Goal: Task Accomplishment & Management: Manage account settings

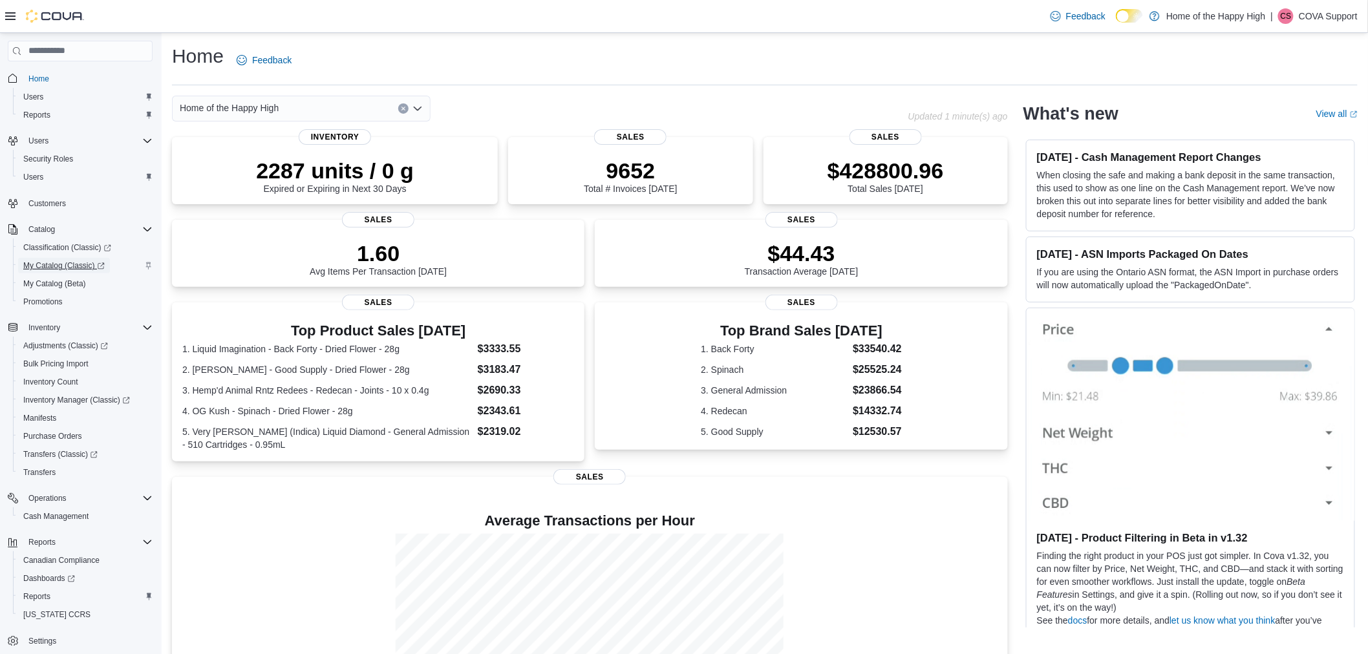
click at [78, 261] on span "My Catalog (Classic)" at bounding box center [63, 265] width 81 height 10
click at [83, 397] on span "Inventory Manager (Classic)" at bounding box center [76, 400] width 107 height 10
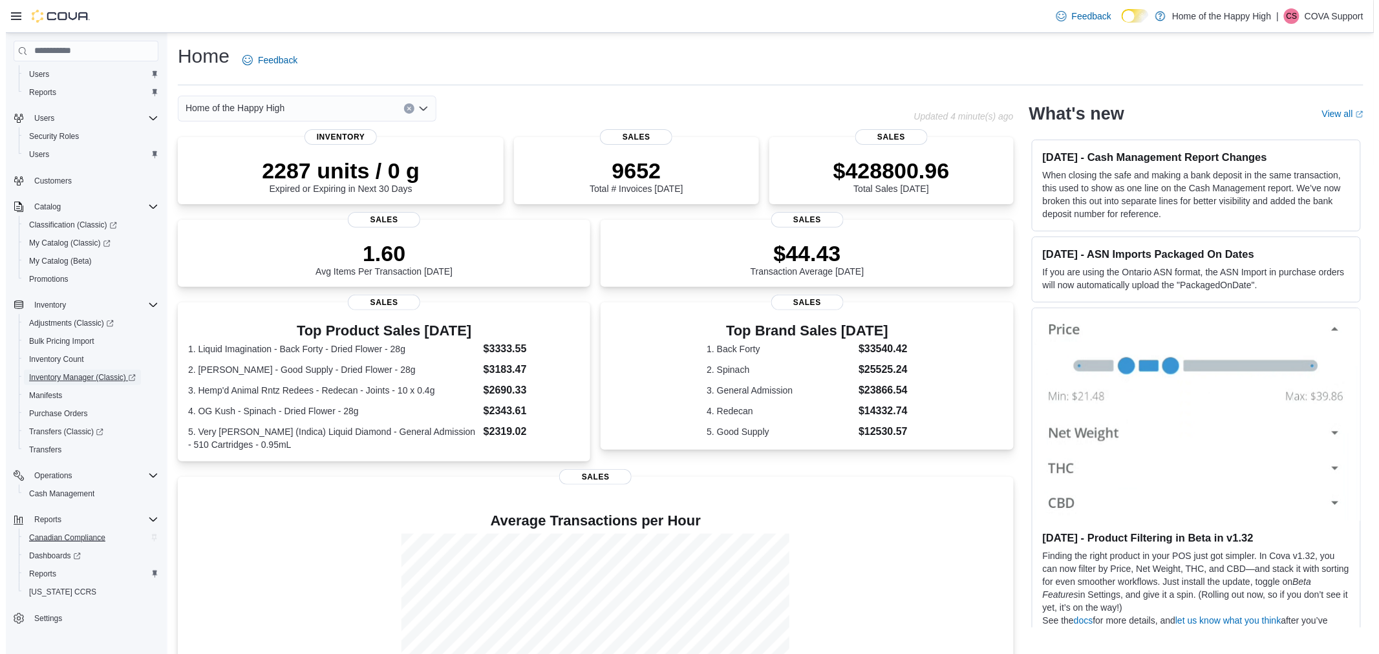
scroll to position [35, 0]
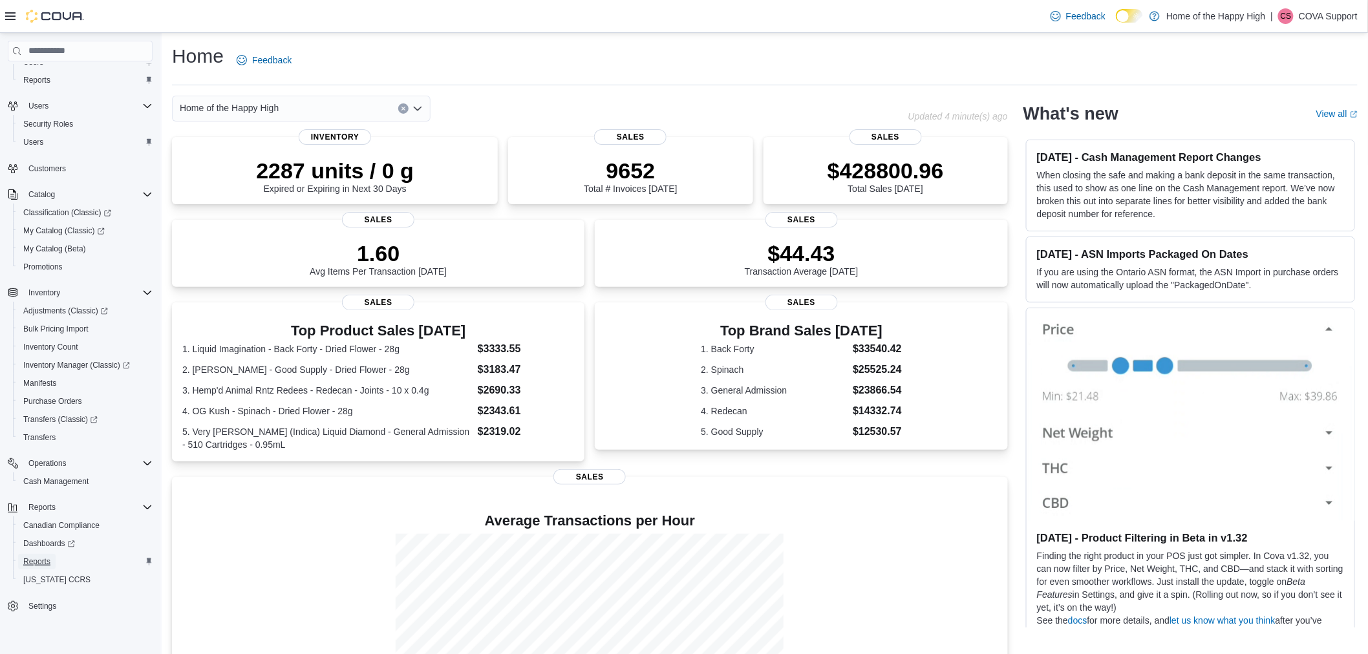
click at [37, 554] on span "Reports" at bounding box center [36, 562] width 27 height 16
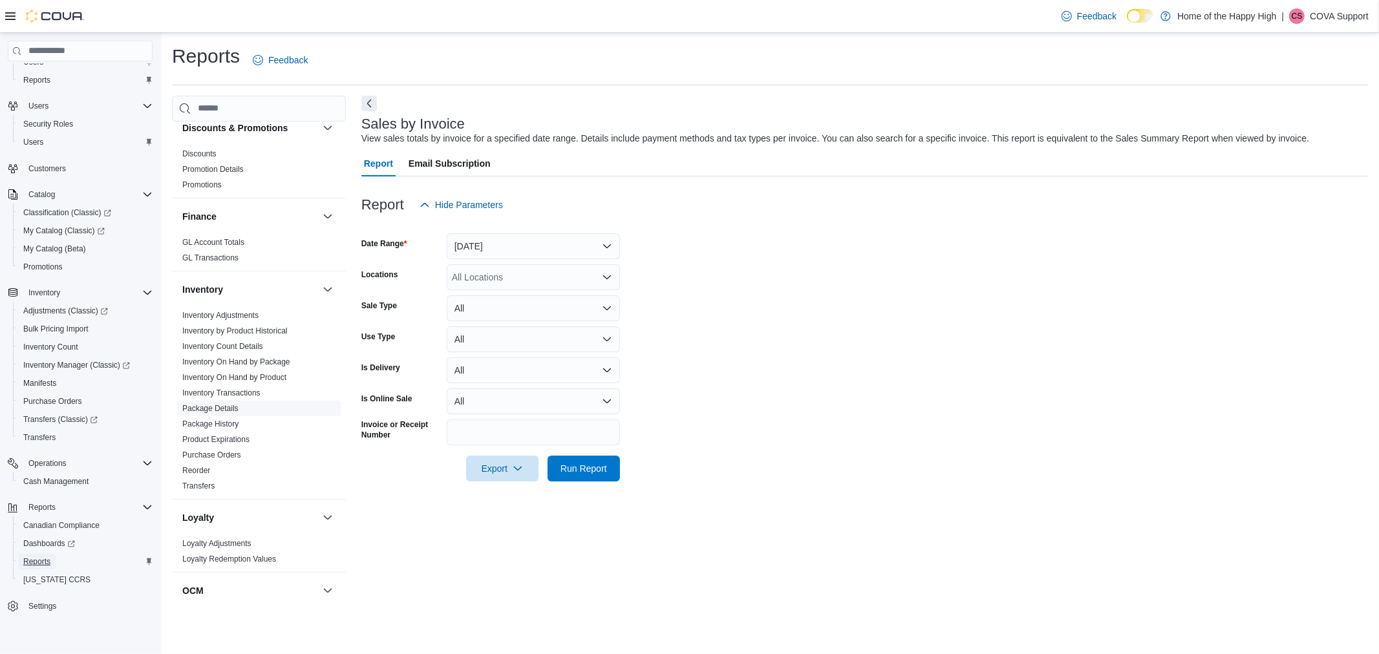
scroll to position [287, 0]
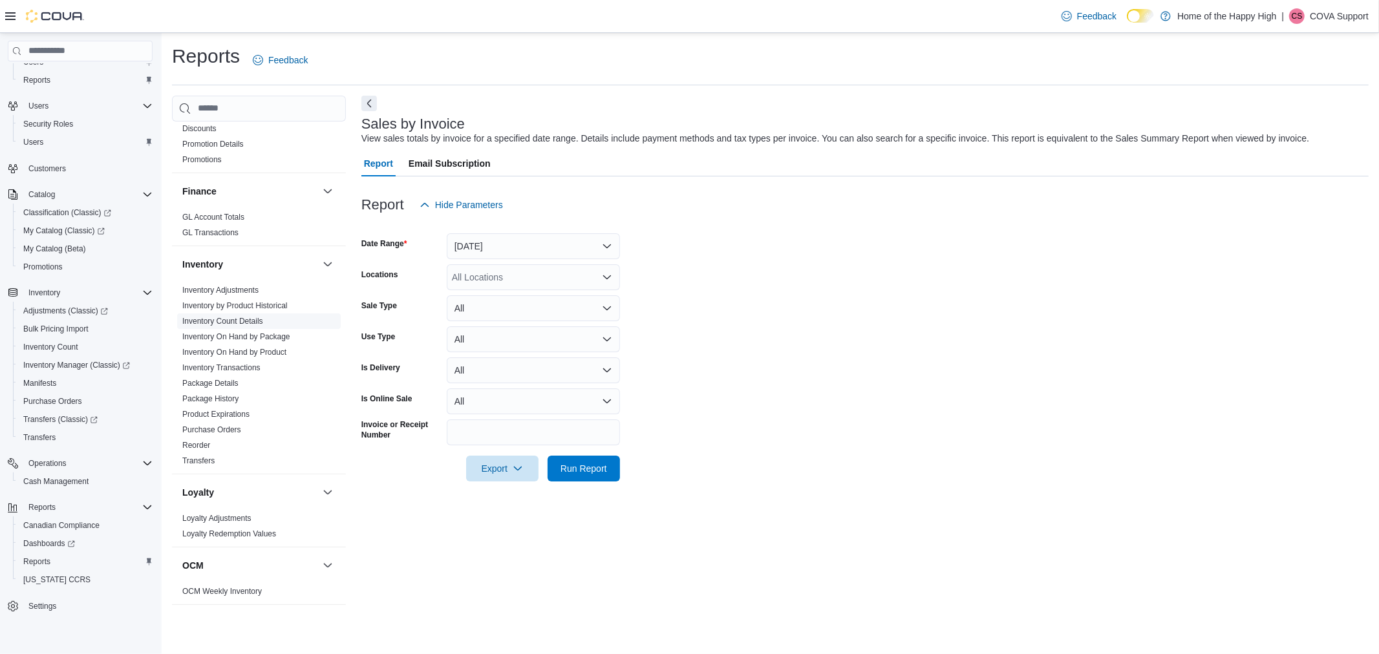
click at [276, 326] on span "Inventory Count Details" at bounding box center [259, 321] width 164 height 16
click at [276, 332] on link "Inventory On Hand by Package" at bounding box center [236, 336] width 108 height 9
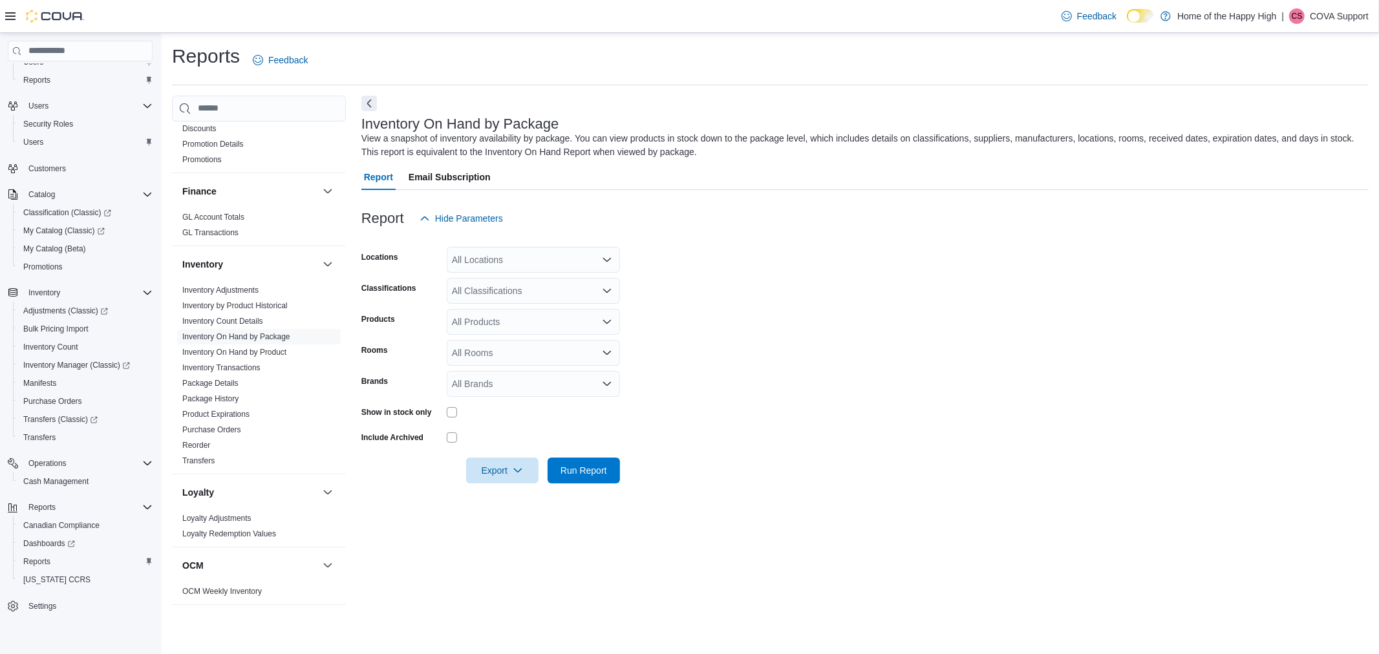
click at [536, 256] on div "All Locations" at bounding box center [533, 260] width 173 height 26
click at [672, 225] on div "Report Hide Parameters" at bounding box center [864, 219] width 1007 height 26
click at [524, 321] on div "All Products" at bounding box center [533, 322] width 173 height 26
paste input "********"
type input "********"
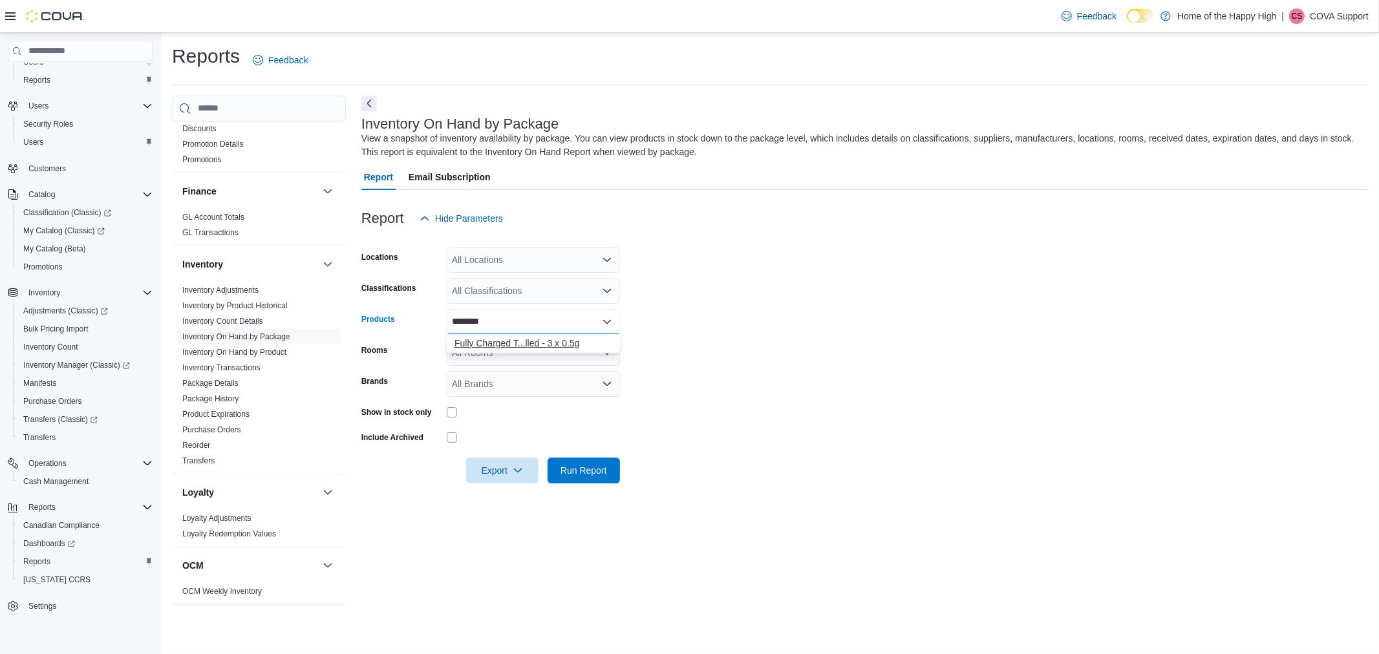
click at [525, 343] on div "Fully Charged T...lled - 3 x 0.5g" at bounding box center [533, 343] width 158 height 13
click at [774, 333] on form "Locations All Locations Classifications All Classifications Products Fully Char…" at bounding box center [864, 357] width 1007 height 252
click at [514, 478] on span "Export" at bounding box center [502, 470] width 57 height 26
click at [474, 425] on form "Locations All Locations Classifications All Classifications Products Fully Char…" at bounding box center [864, 357] width 1007 height 252
click at [506, 468] on span "Export" at bounding box center [502, 470] width 57 height 26
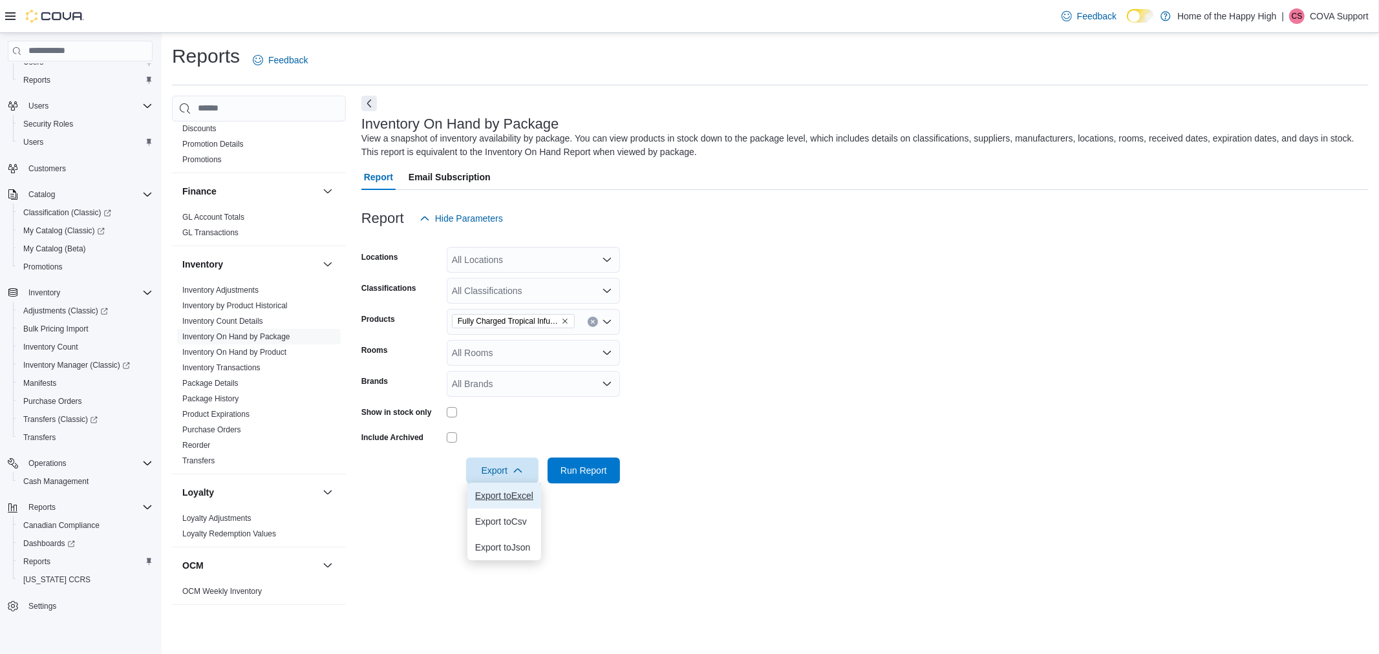
click at [520, 485] on button "Export to Excel" at bounding box center [504, 496] width 74 height 26
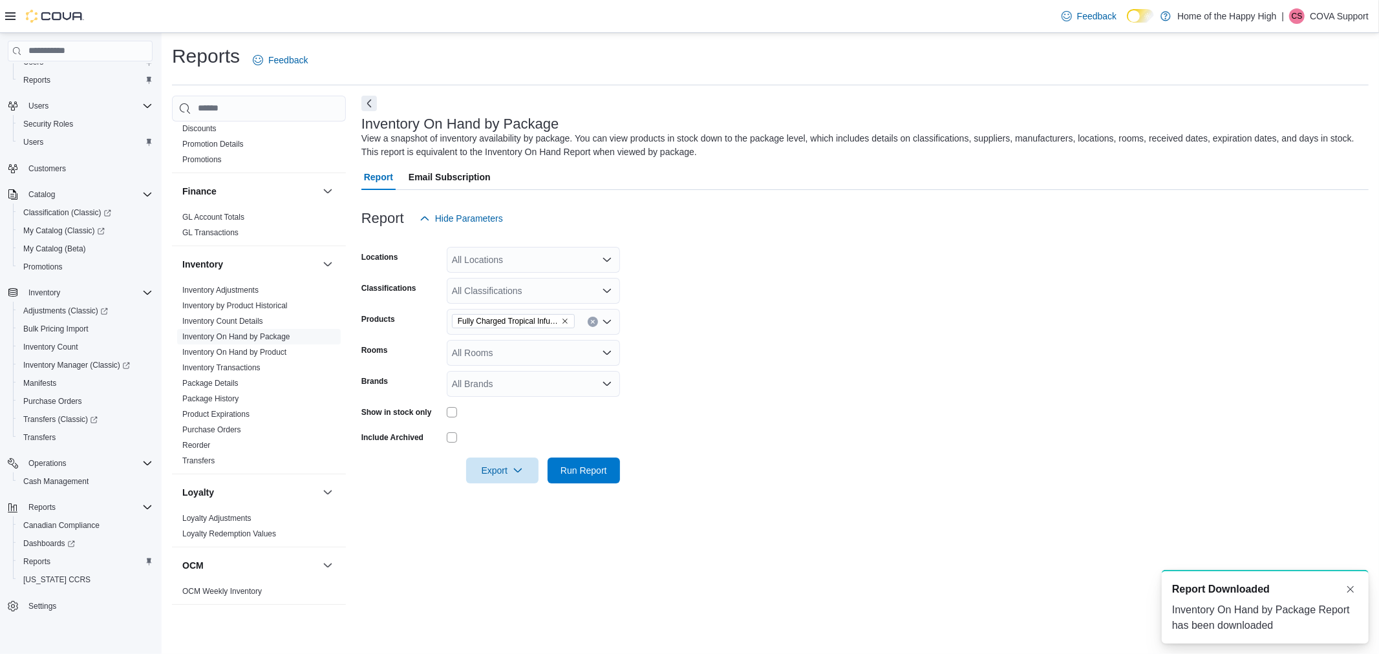
click at [829, 235] on div at bounding box center [864, 239] width 1007 height 16
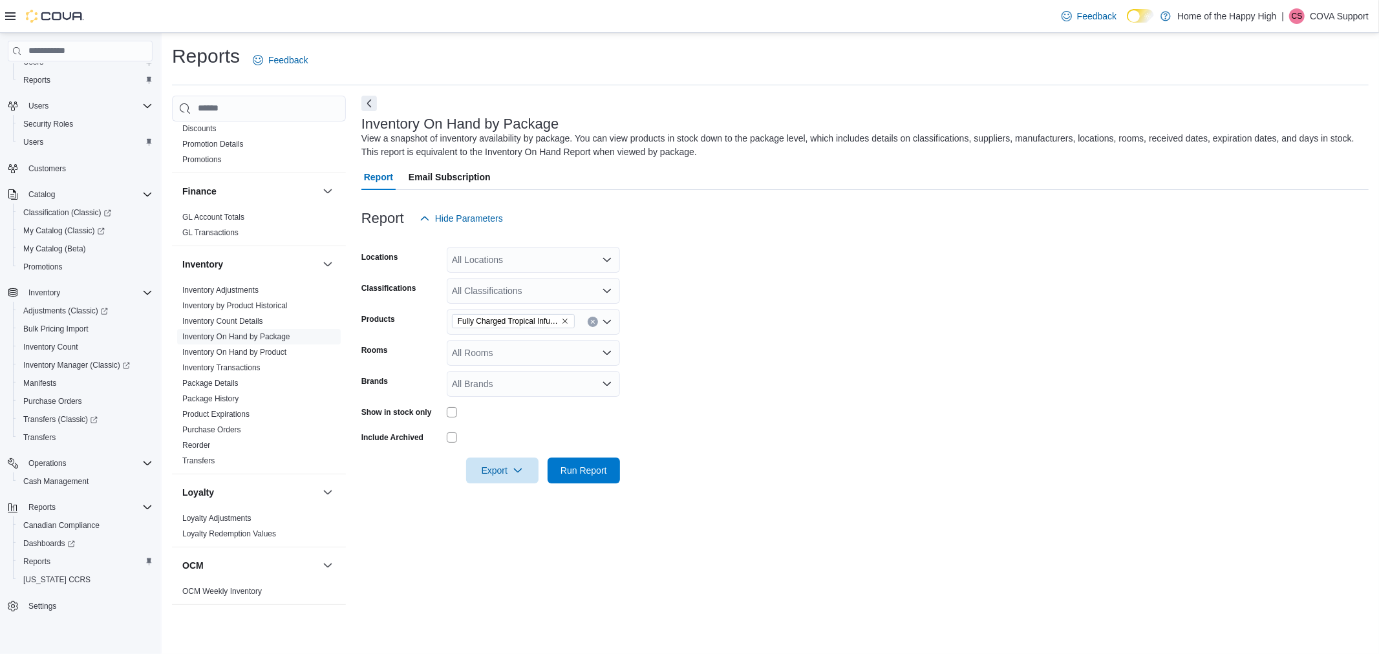
click at [450, 405] on div at bounding box center [533, 412] width 173 height 20
click at [513, 476] on span "Export" at bounding box center [502, 470] width 57 height 26
click at [528, 502] on button "Export to Excel" at bounding box center [504, 496] width 74 height 26
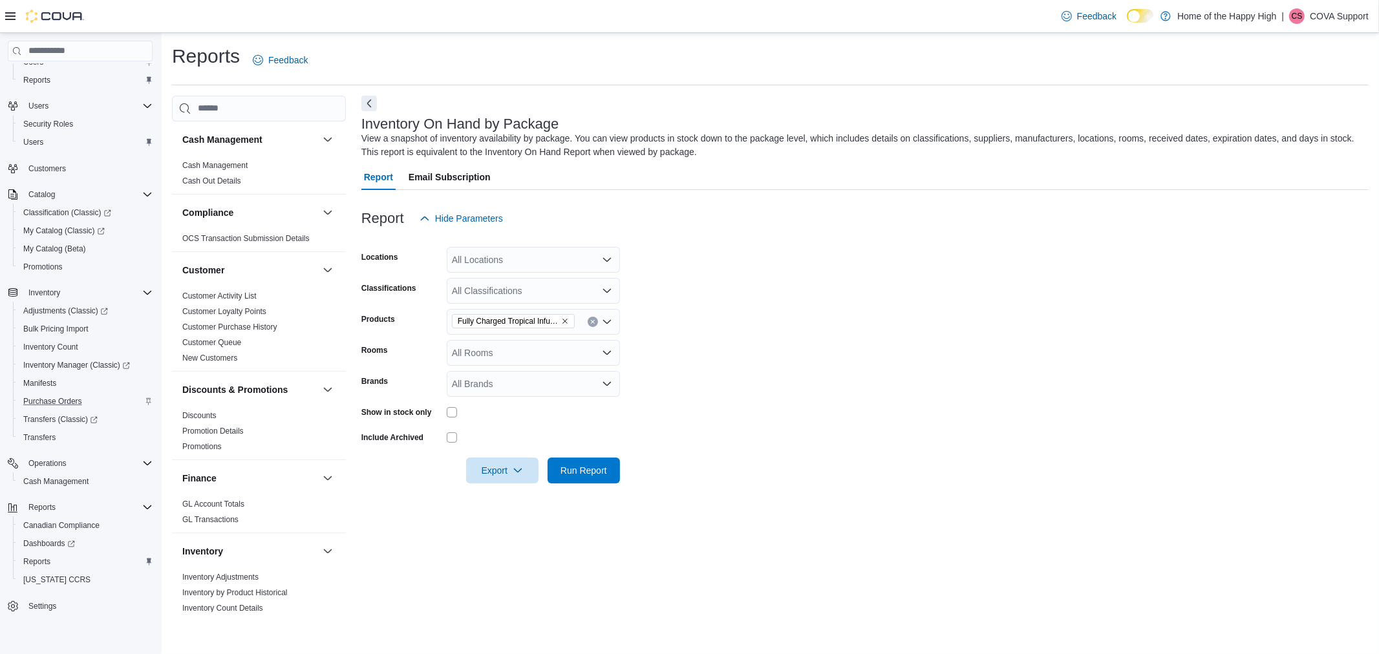
click at [91, 396] on div "Purchase Orders" at bounding box center [85, 402] width 134 height 16
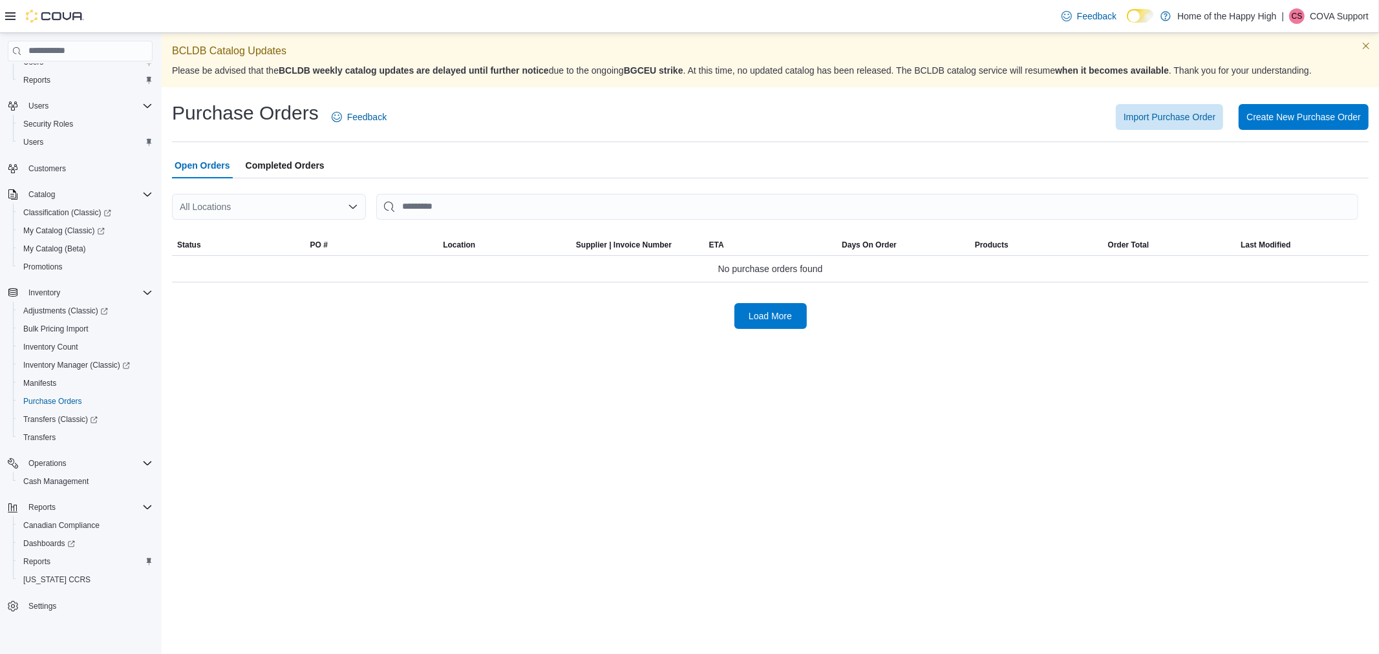
click at [752, 412] on div "BCLDB Catalog Updates Please be advised that the BCLDB weekly catalog updates a…" at bounding box center [770, 343] width 1217 height 621
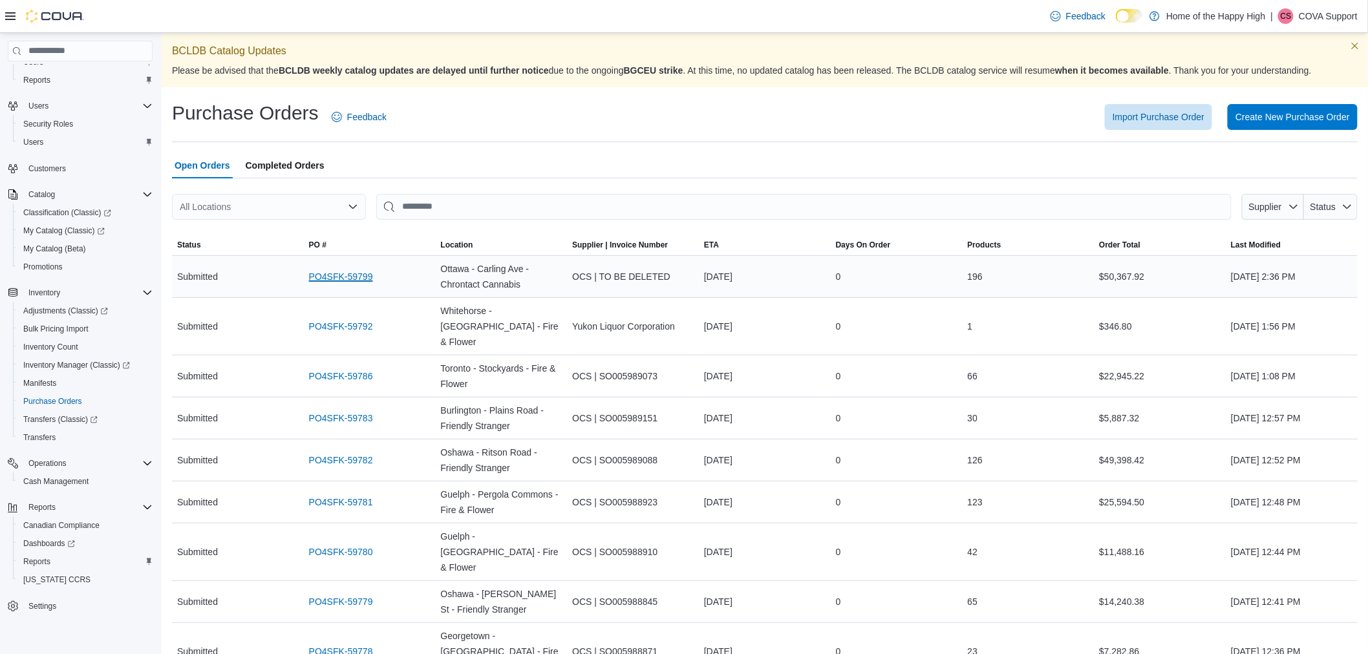
click at [336, 276] on link "PO4SFK-59799" at bounding box center [341, 277] width 64 height 16
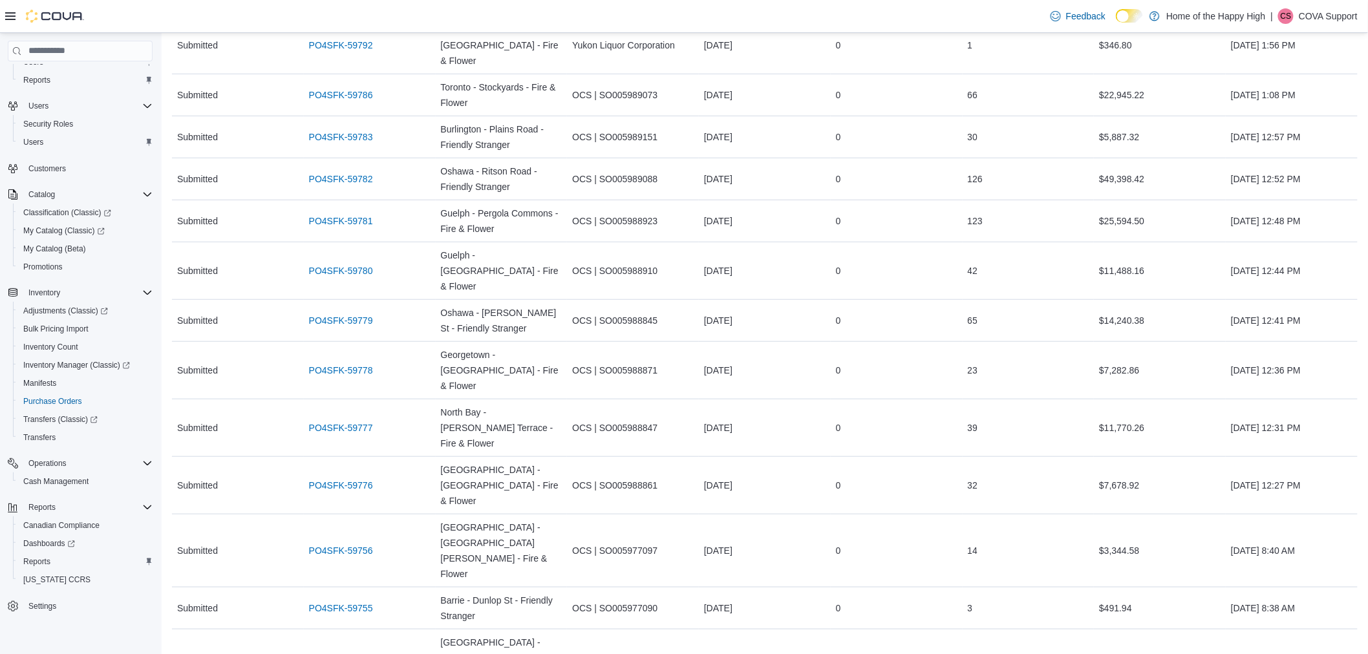
scroll to position [72, 0]
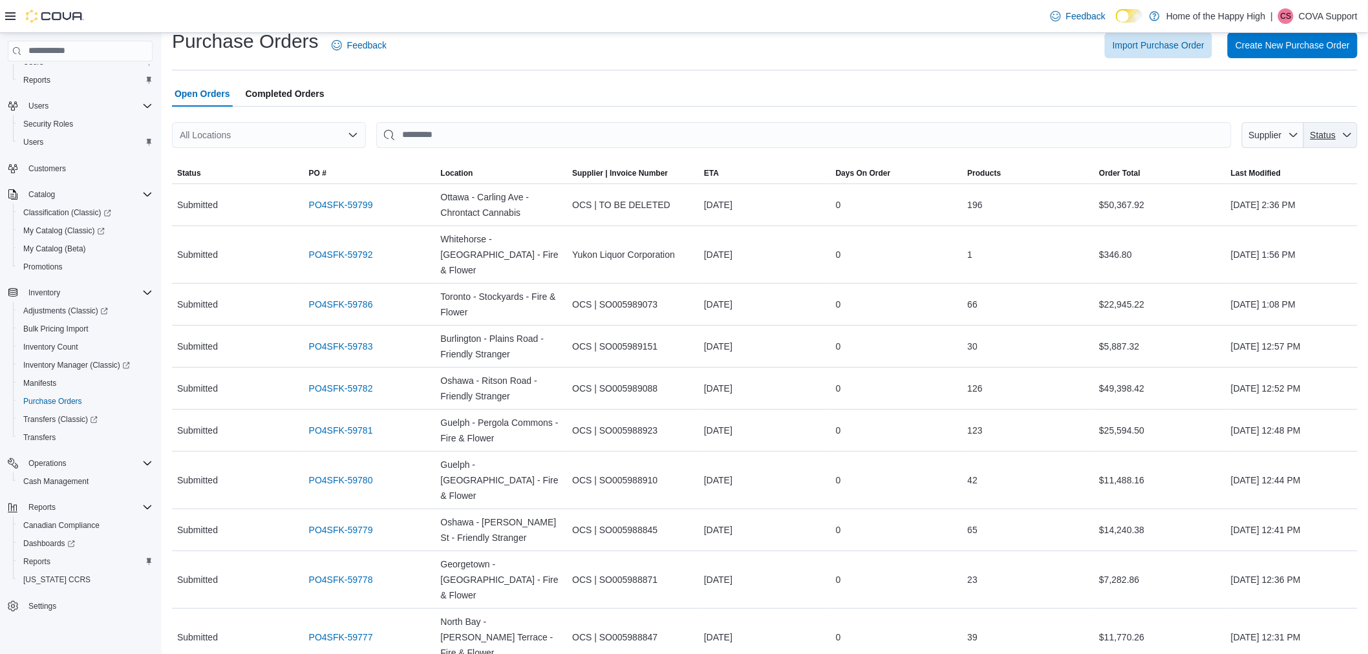
click at [1329, 144] on span "Status" at bounding box center [1330, 135] width 43 height 26
click at [1260, 167] on span "Pending" at bounding box center [1258, 164] width 123 height 16
type input "**********"
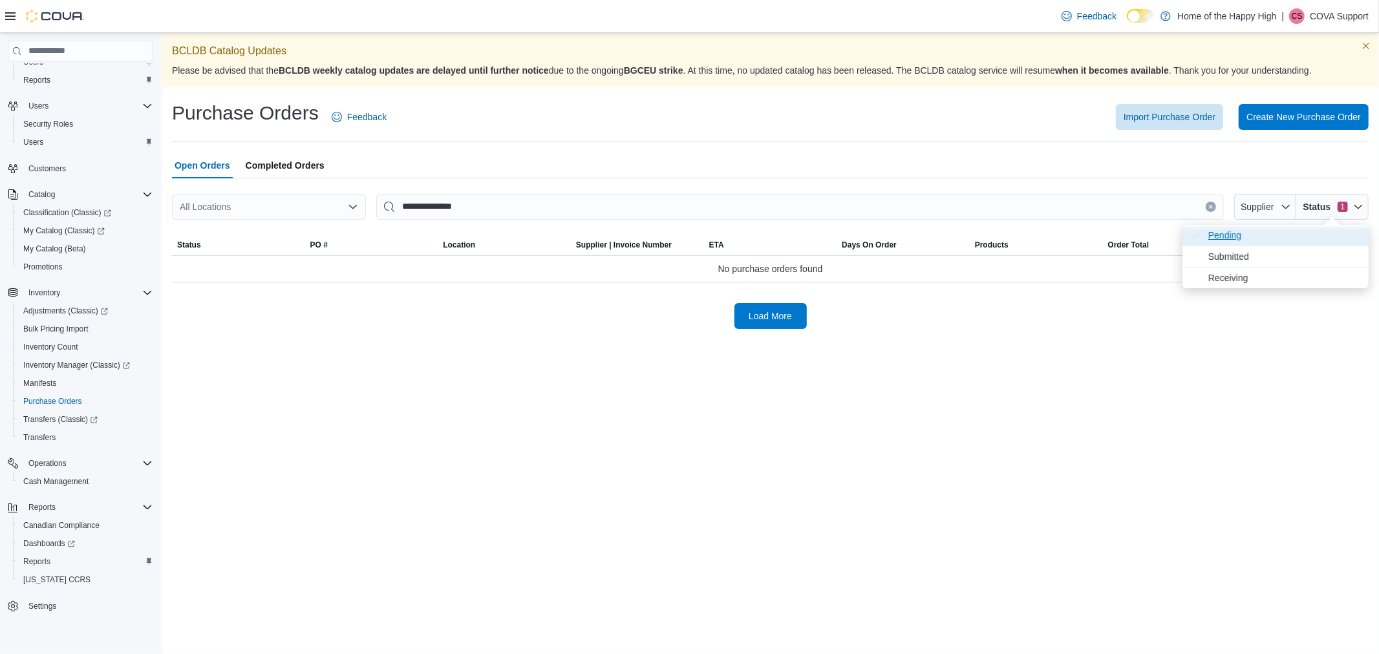
click at [1253, 237] on span "Pending . Checked option." at bounding box center [1284, 236] width 153 height 16
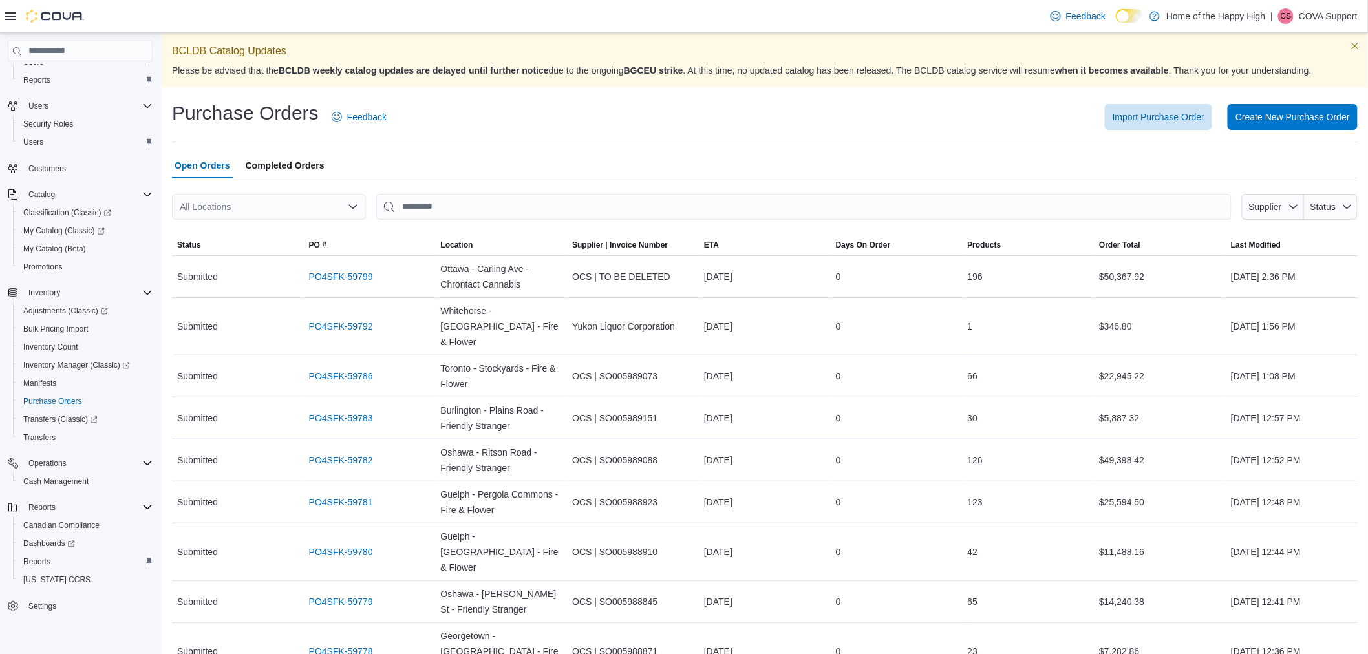
click at [779, 180] on div at bounding box center [764, 186] width 1185 height 16
click at [482, 197] on input "This is a search bar. After typing your query, hit enter to filter the results …" at bounding box center [803, 207] width 855 height 26
paste input "**********"
type input "**********"
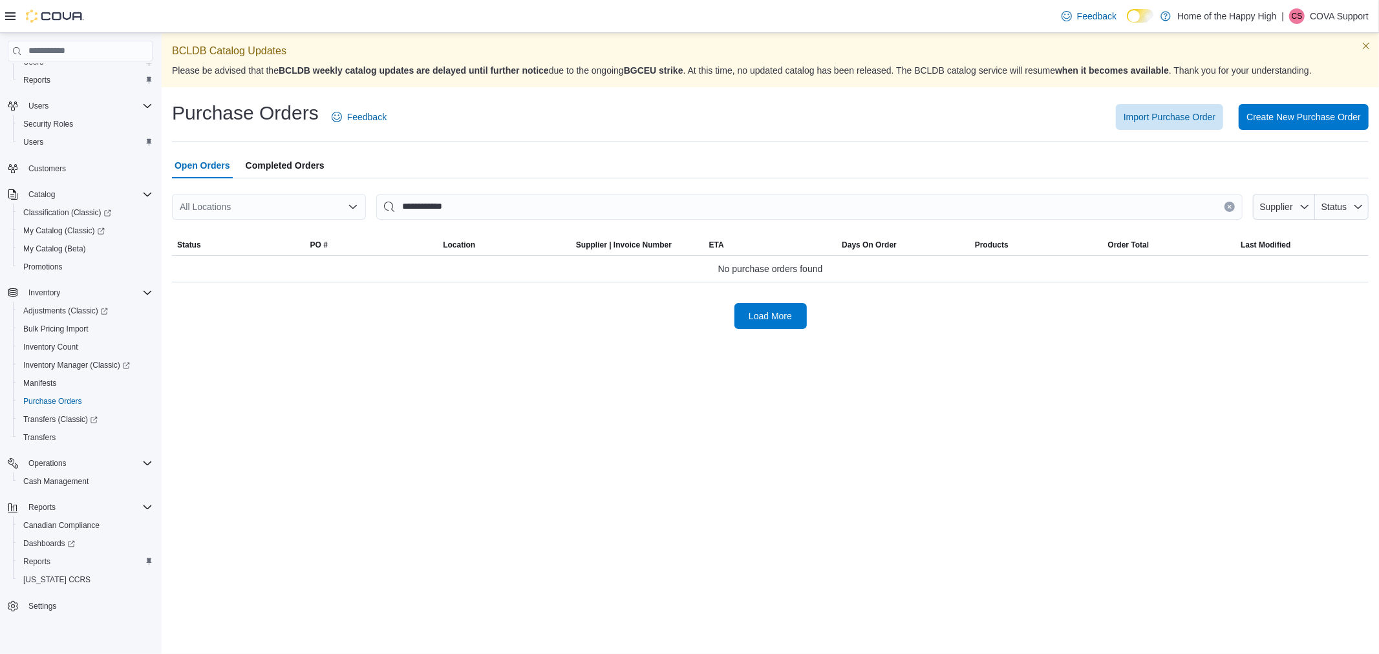
click at [305, 159] on span "Completed Orders" at bounding box center [285, 166] width 79 height 26
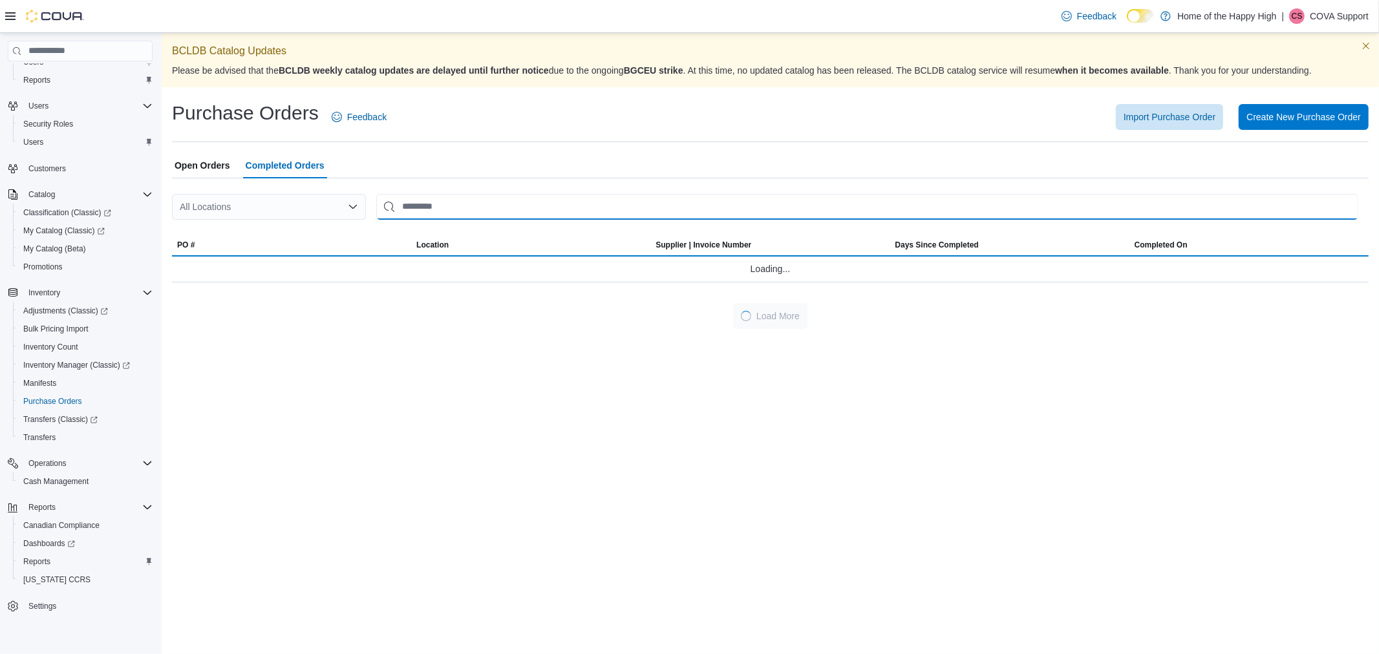
click at [461, 205] on input "This is a search bar. After typing your query, hit enter to filter the results …" at bounding box center [867, 207] width 982 height 26
paste input "**********"
type input "**********"
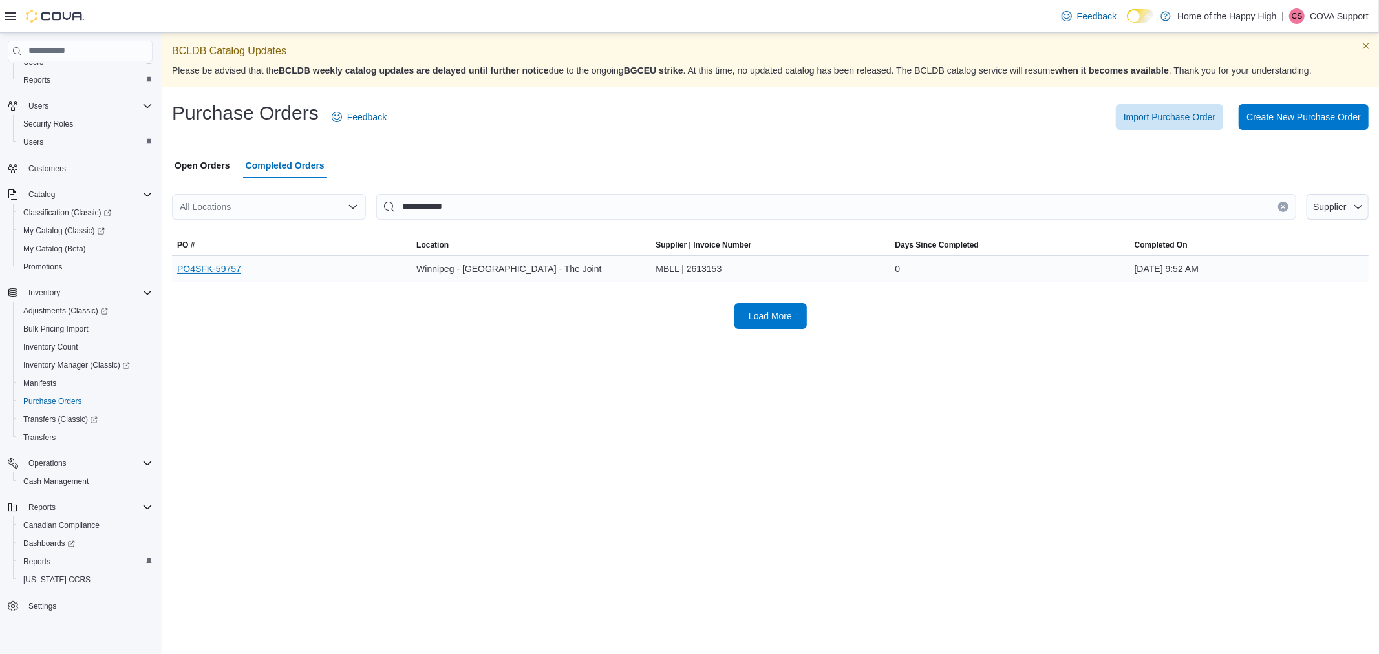
click at [198, 268] on link "PO4SFK-59757" at bounding box center [209, 269] width 64 height 16
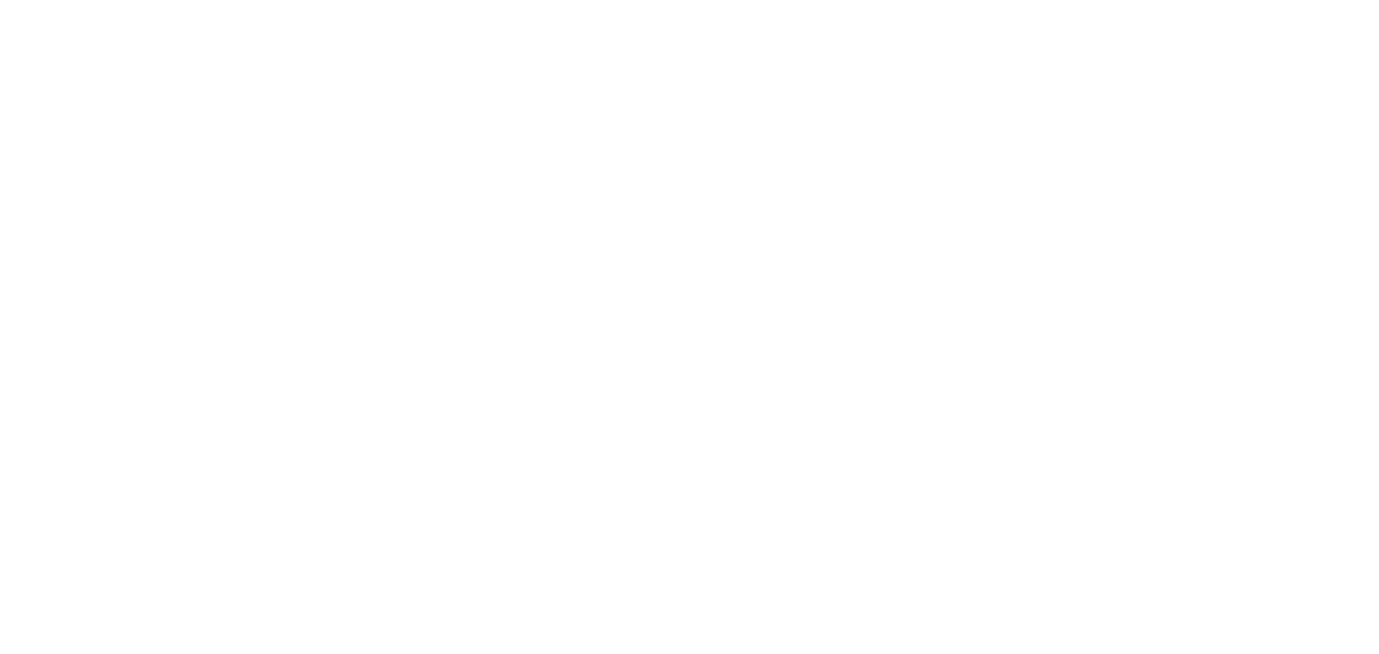
select select "**********"
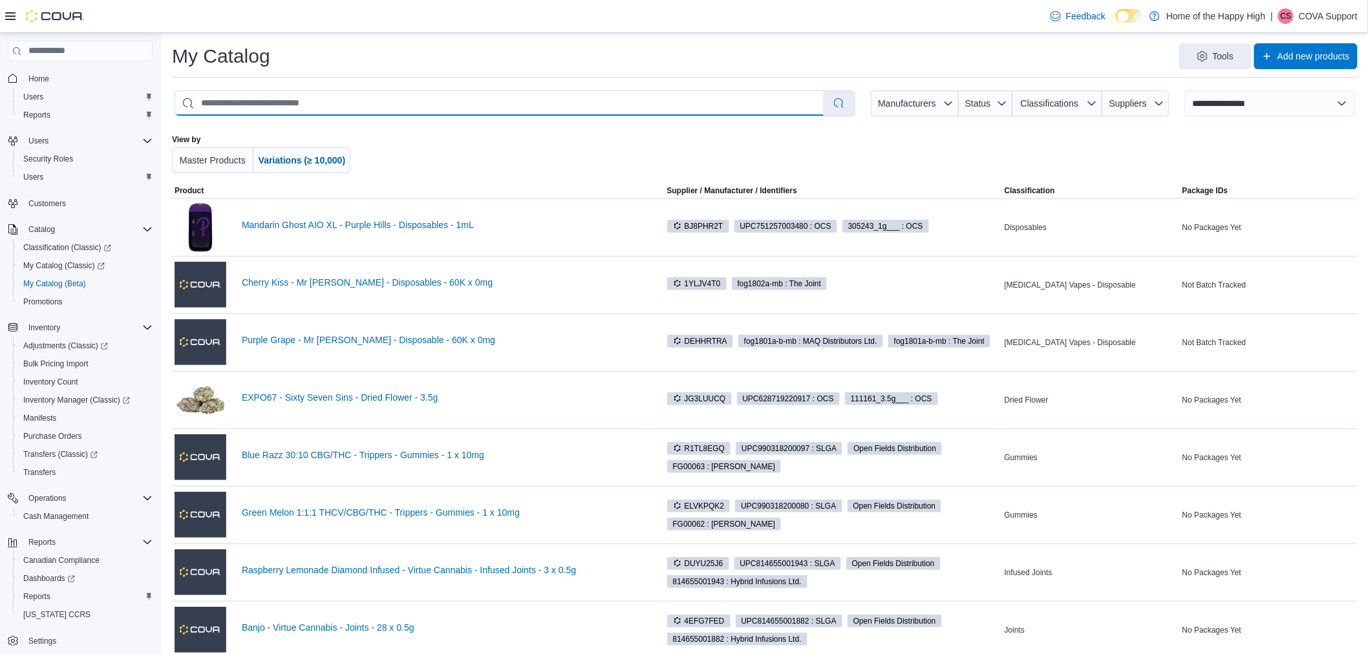
click at [425, 98] on input "search" at bounding box center [499, 103] width 648 height 25
type input "*****"
select select "*********"
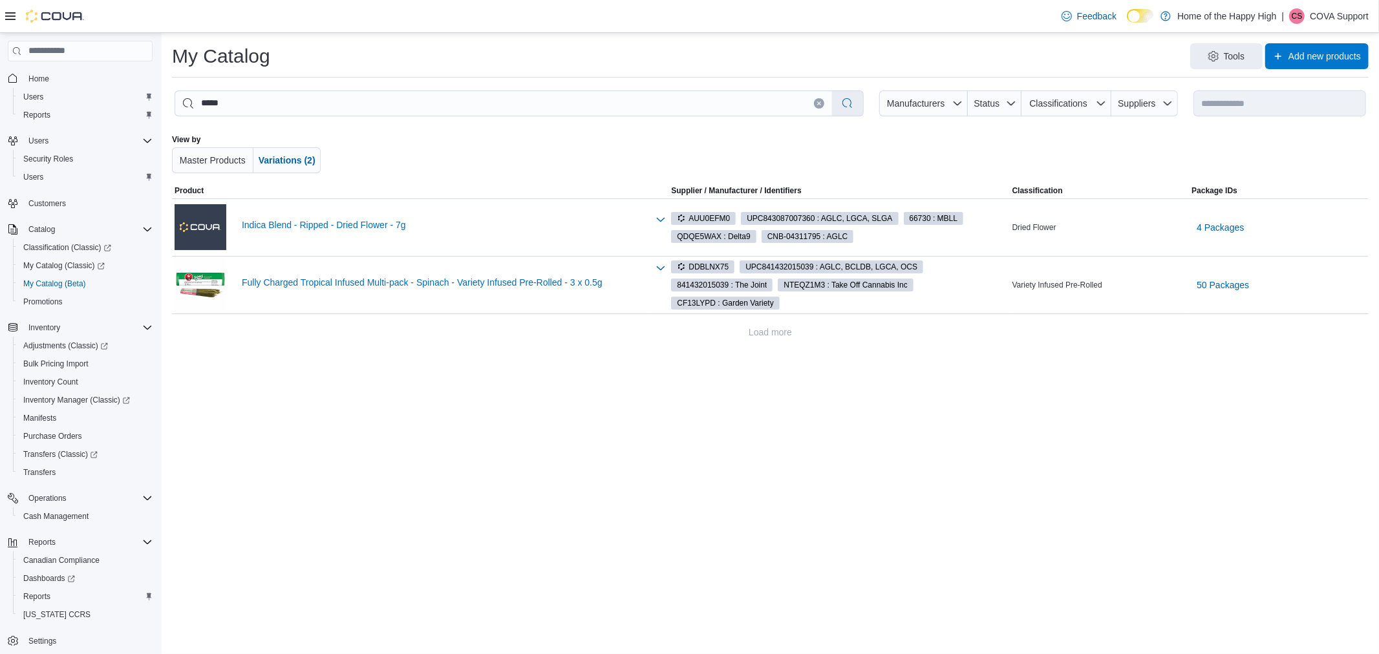
click at [585, 343] on div "Load more" at bounding box center [770, 332] width 1196 height 26
click at [289, 99] on input "*****" at bounding box center [503, 103] width 657 height 25
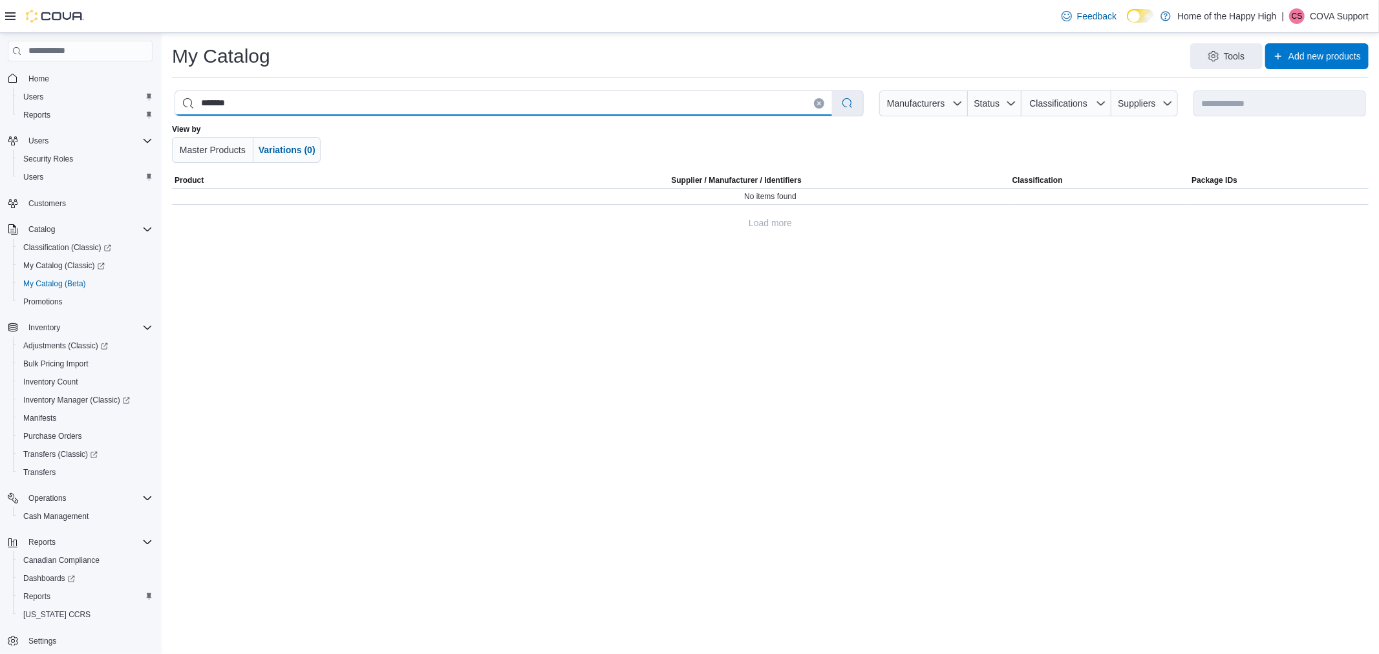
click at [284, 96] on input "*******" at bounding box center [503, 103] width 657 height 25
click at [204, 100] on input "******" at bounding box center [503, 103] width 657 height 25
type input "*****"
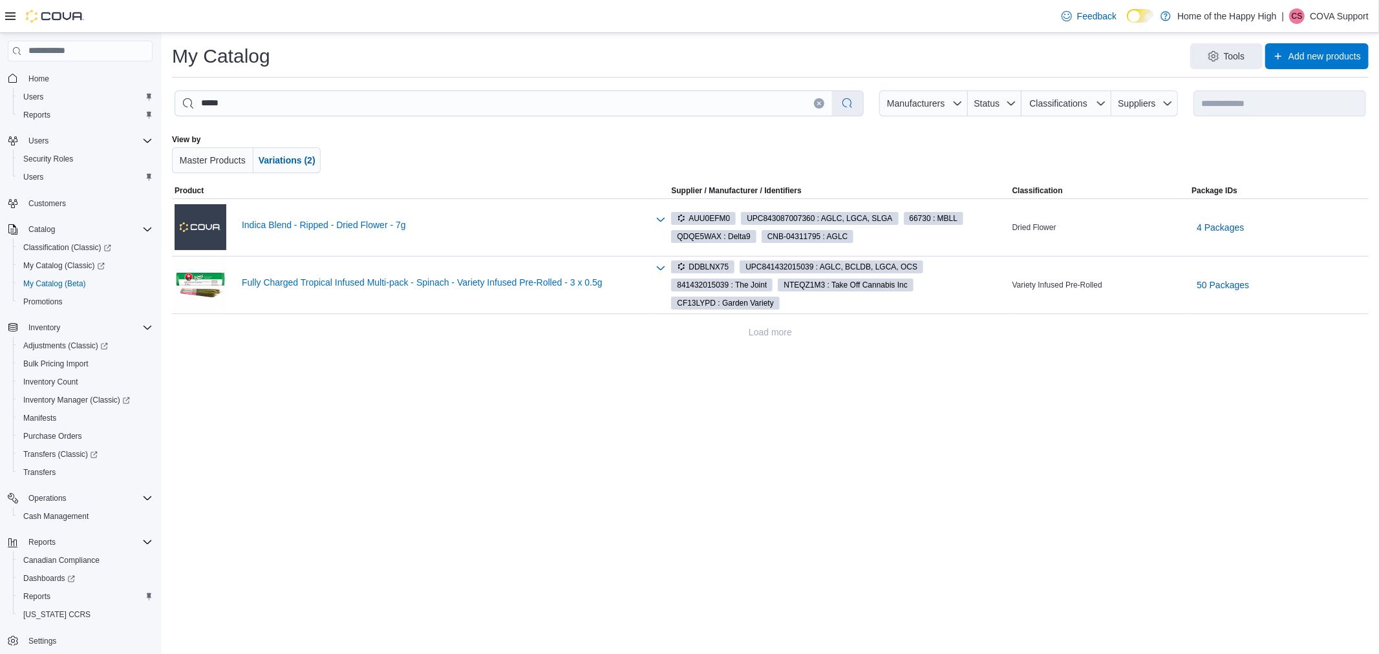
click at [414, 341] on div "Load more" at bounding box center [770, 332] width 1196 height 26
click at [331, 94] on input "*****" at bounding box center [503, 103] width 657 height 25
click at [326, 106] on input "*****" at bounding box center [503, 103] width 657 height 25
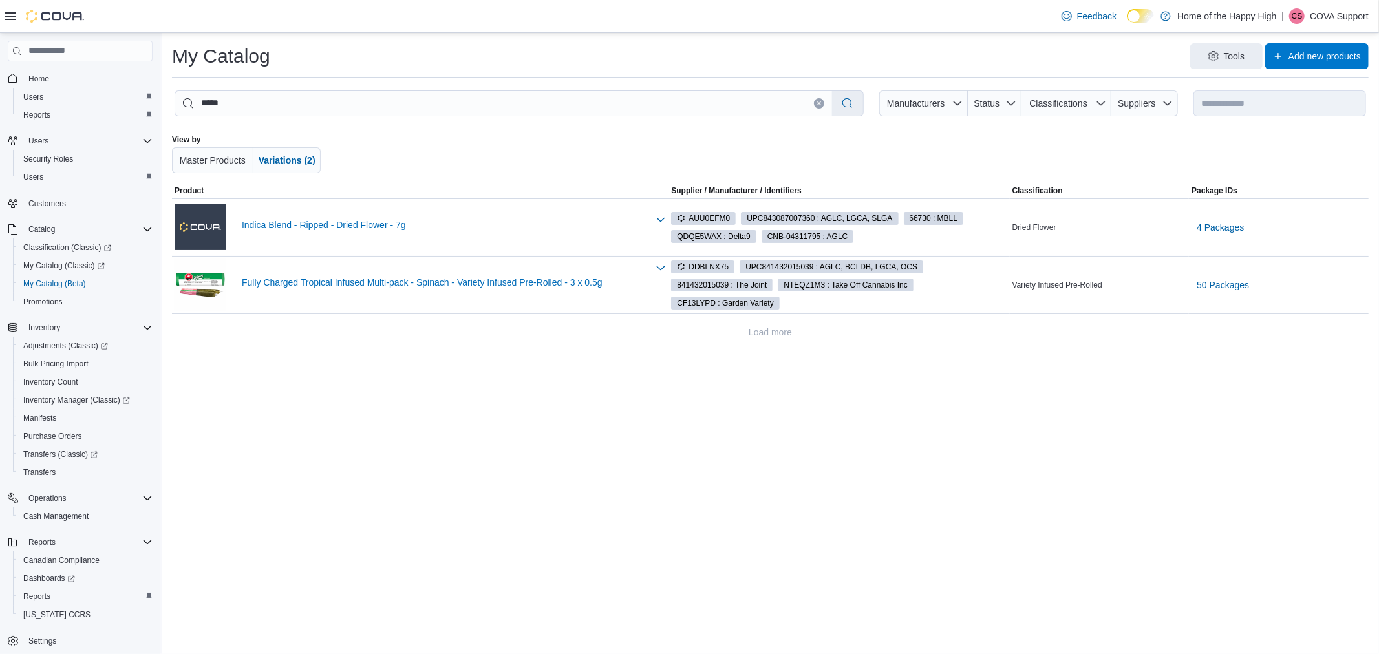
click at [867, 432] on div "**********" at bounding box center [770, 343] width 1217 height 621
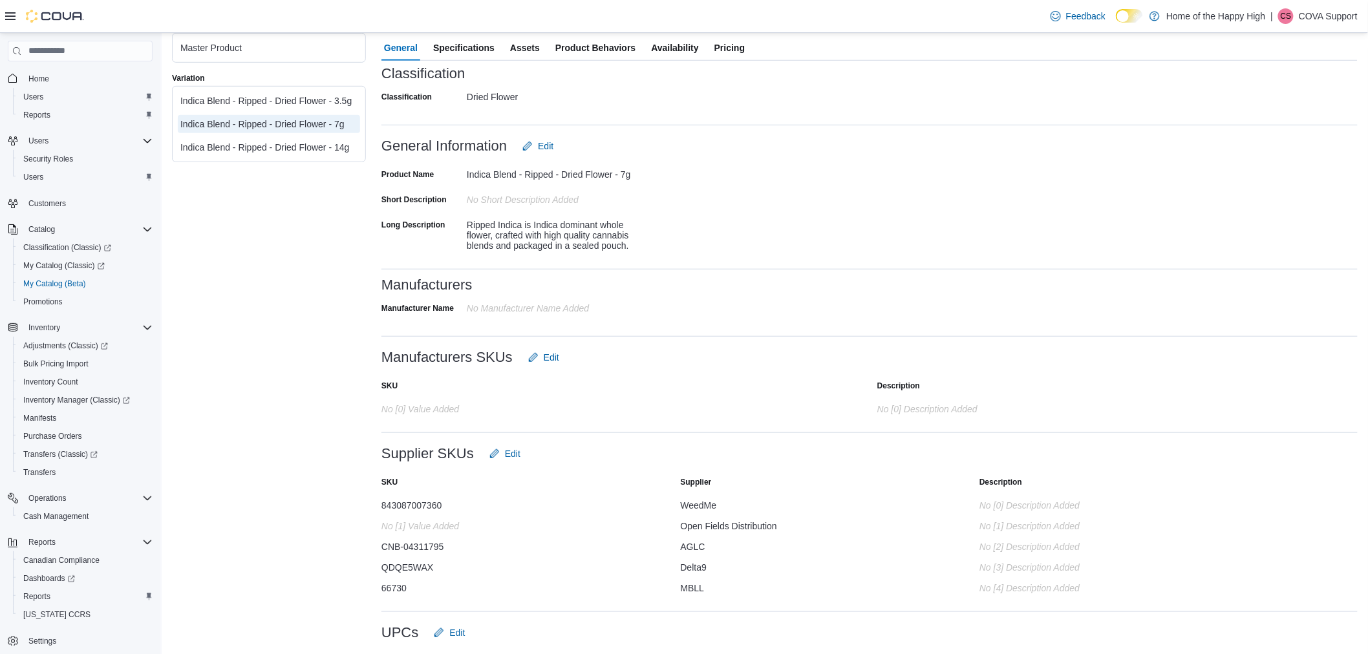
scroll to position [336, 0]
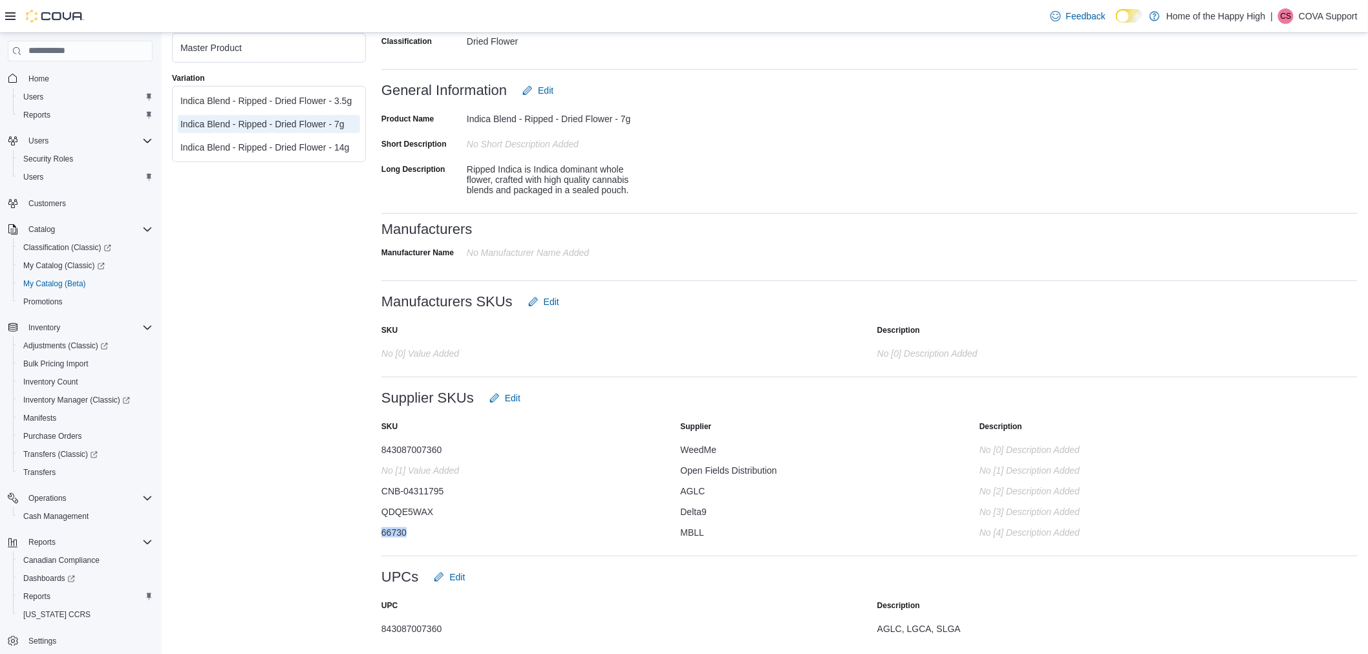
drag, startPoint x: 403, startPoint y: 535, endPoint x: 376, endPoint y: 530, distance: 27.5
click at [376, 530] on div "Master Product Variation Indica Blend - Ripped - Dried Flower - 3.5g Indica Ble…" at bounding box center [764, 209] width 1185 height 869
copy div "66730"
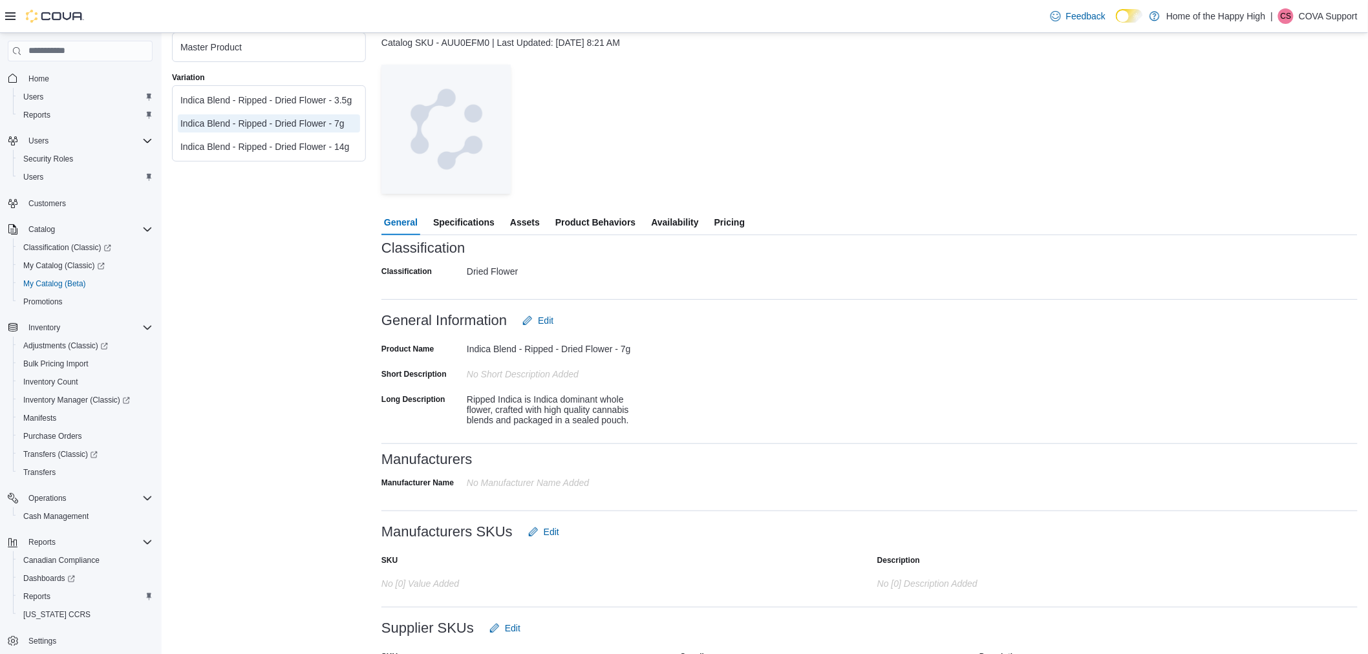
scroll to position [0, 0]
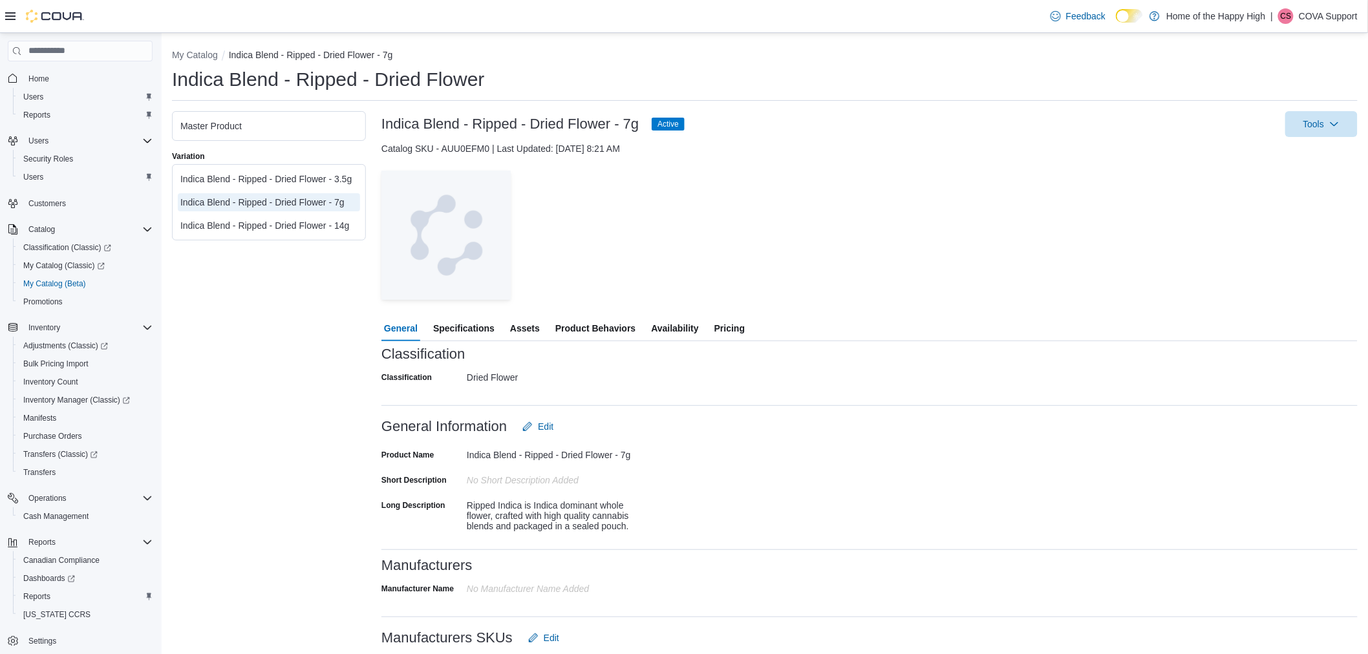
click at [465, 331] on span "Specifications" at bounding box center [463, 328] width 61 height 26
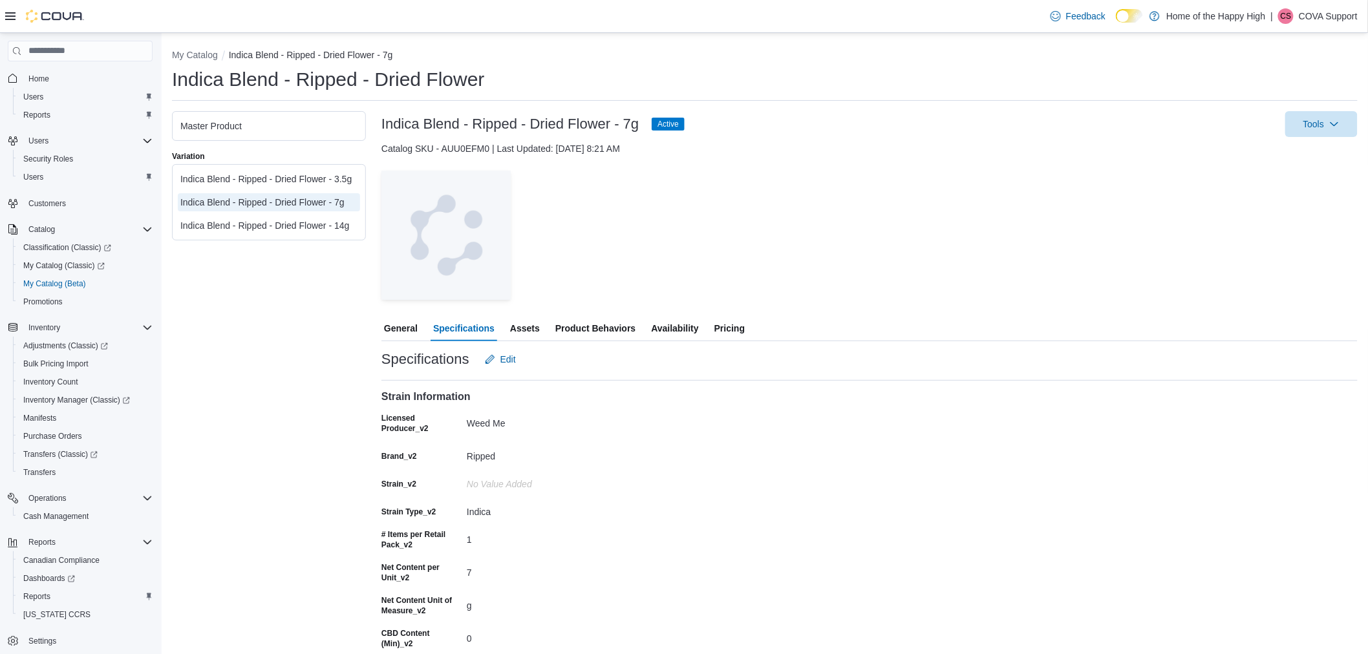
click at [399, 328] on span "General" at bounding box center [401, 328] width 34 height 26
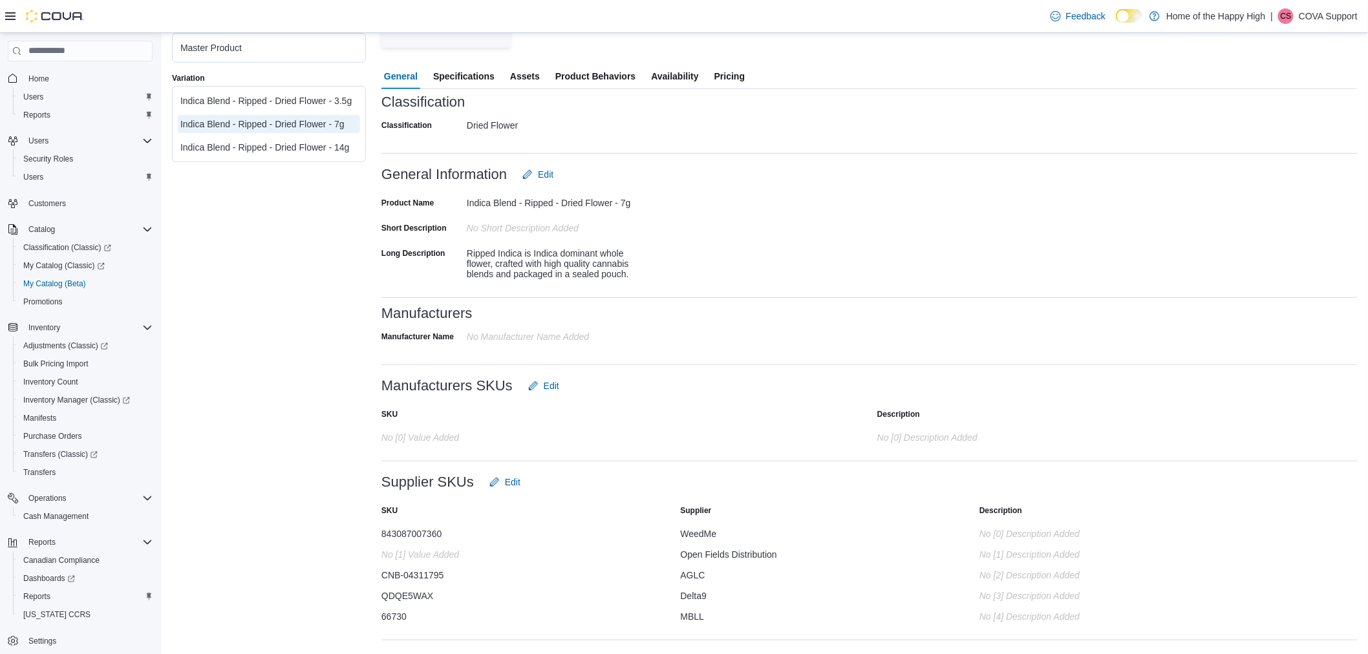
scroll to position [336, 0]
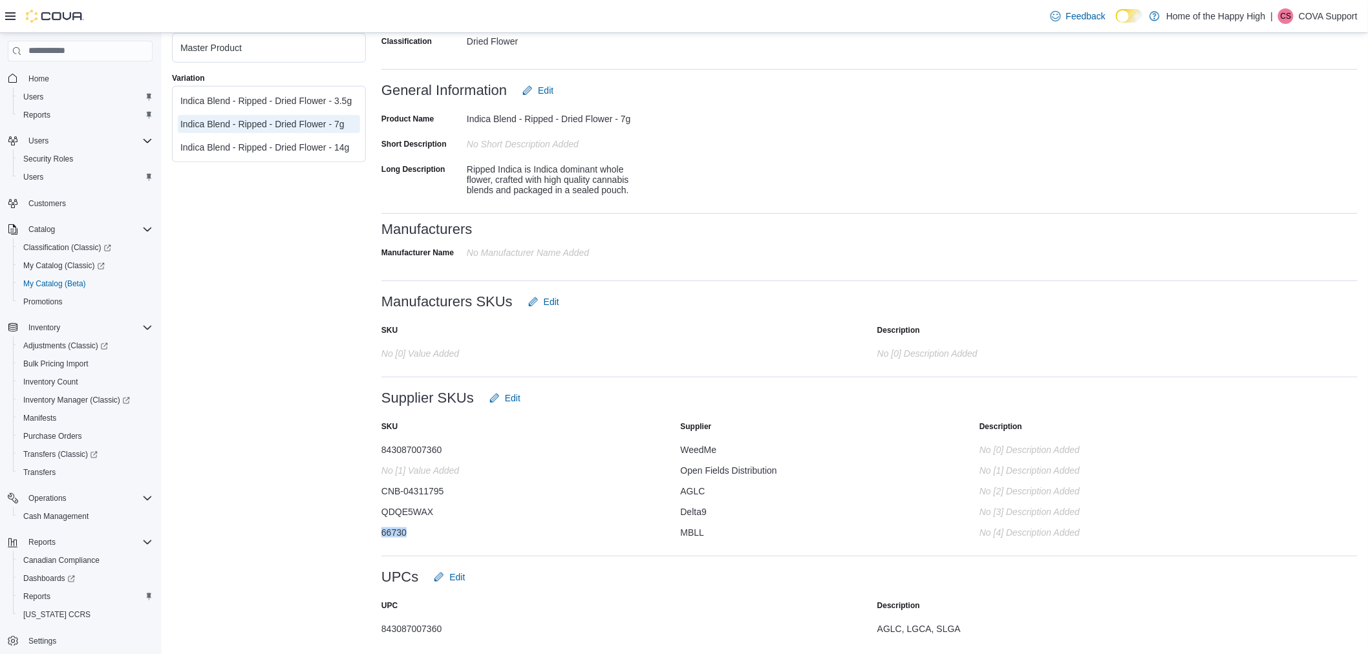
drag, startPoint x: 420, startPoint y: 531, endPoint x: 383, endPoint y: 535, distance: 37.0
click at [383, 535] on div "66730" at bounding box center [510, 530] width 259 height 16
click at [419, 531] on div "66730" at bounding box center [510, 530] width 259 height 16
drag, startPoint x: 415, startPoint y: 527, endPoint x: 379, endPoint y: 529, distance: 36.2
click at [379, 529] on div "Master Product Variation Indica Blend - Ripped - Dried Flower - 3.5g Indica Ble…" at bounding box center [764, 209] width 1185 height 869
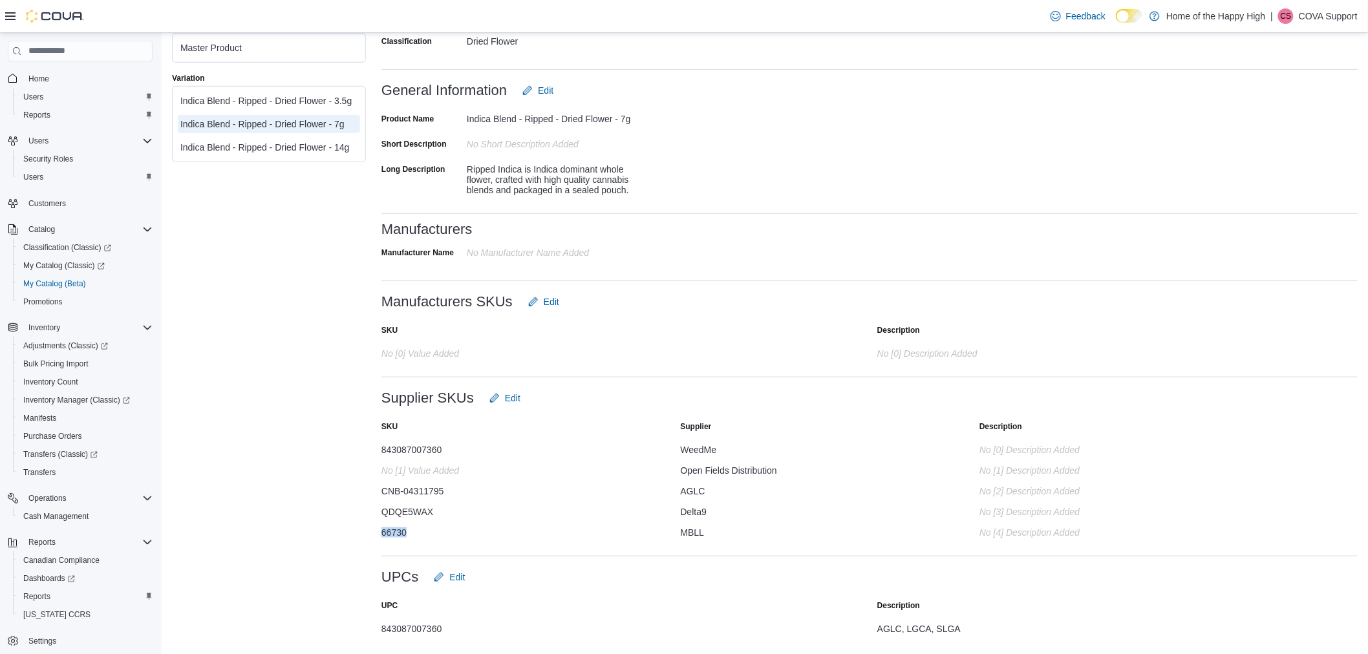
click at [430, 531] on div "66730" at bounding box center [510, 530] width 259 height 16
drag, startPoint x: 427, startPoint y: 531, endPoint x: 383, endPoint y: 534, distance: 44.1
click at [383, 534] on div "66730" at bounding box center [510, 530] width 259 height 16
copy div "66730"
click at [825, 182] on div "Product Name Indica Blend - Ripped - Dried Flower - 7g Short Description No Sho…" at bounding box center [869, 154] width 976 height 102
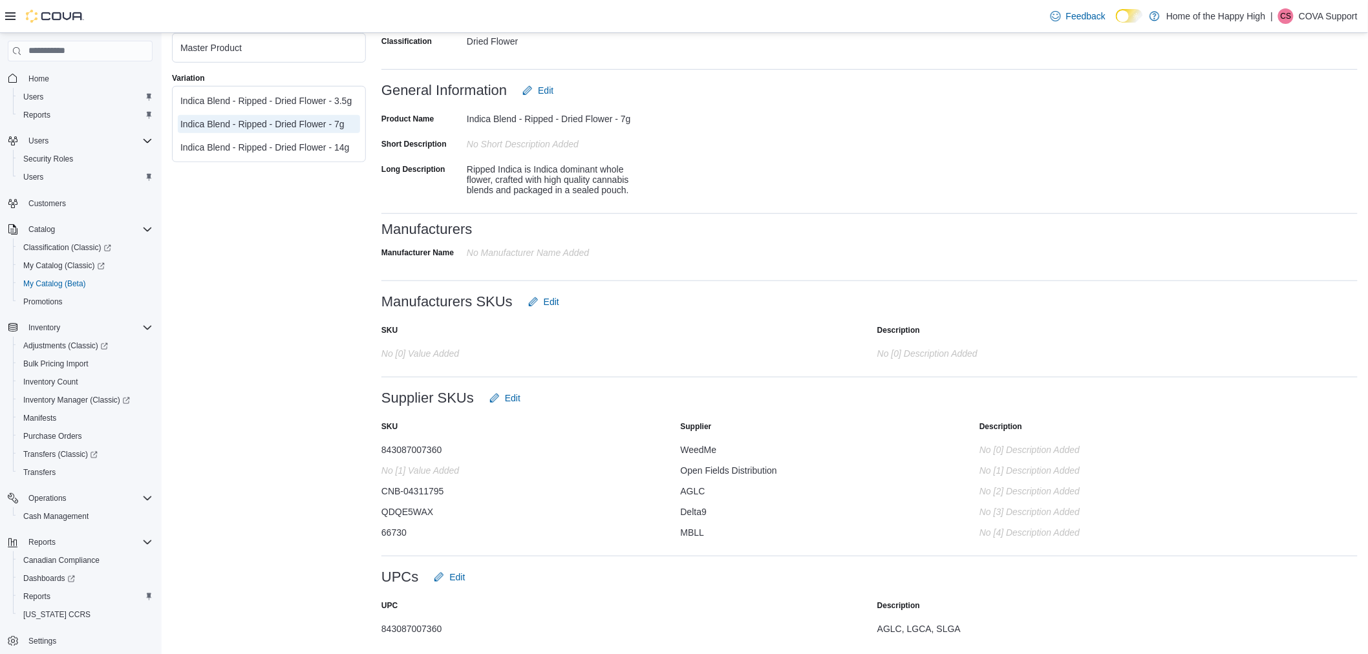
click at [469, 512] on div "QDQE5WAX" at bounding box center [510, 510] width 259 height 16
drag, startPoint x: 414, startPoint y: 526, endPoint x: 378, endPoint y: 530, distance: 35.8
click at [378, 530] on div "Master Product Variation Indica Blend - Ripped - Dried Flower - 3.5g Indica Ble…" at bounding box center [764, 209] width 1185 height 869
copy div "66730"
click at [418, 534] on div "66730" at bounding box center [510, 530] width 259 height 16
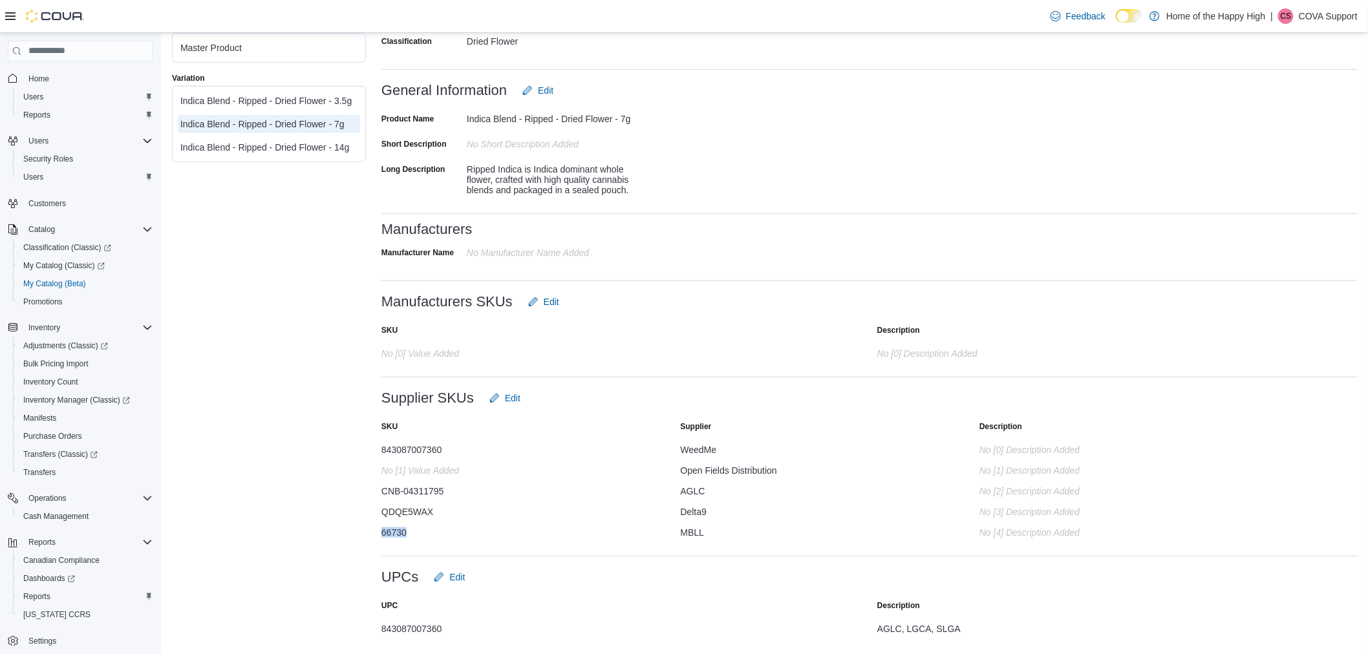
drag, startPoint x: 412, startPoint y: 531, endPoint x: 380, endPoint y: 533, distance: 32.4
click at [381, 533] on div "66730" at bounding box center [510, 530] width 259 height 16
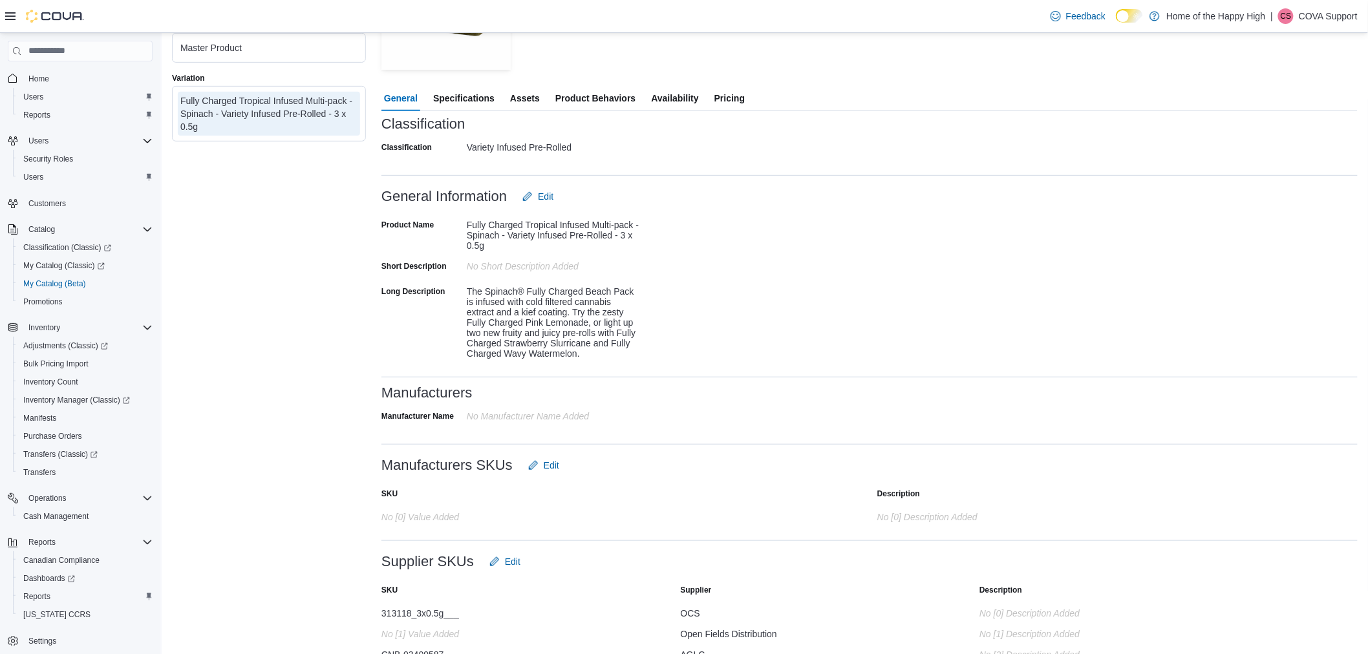
scroll to position [476, 0]
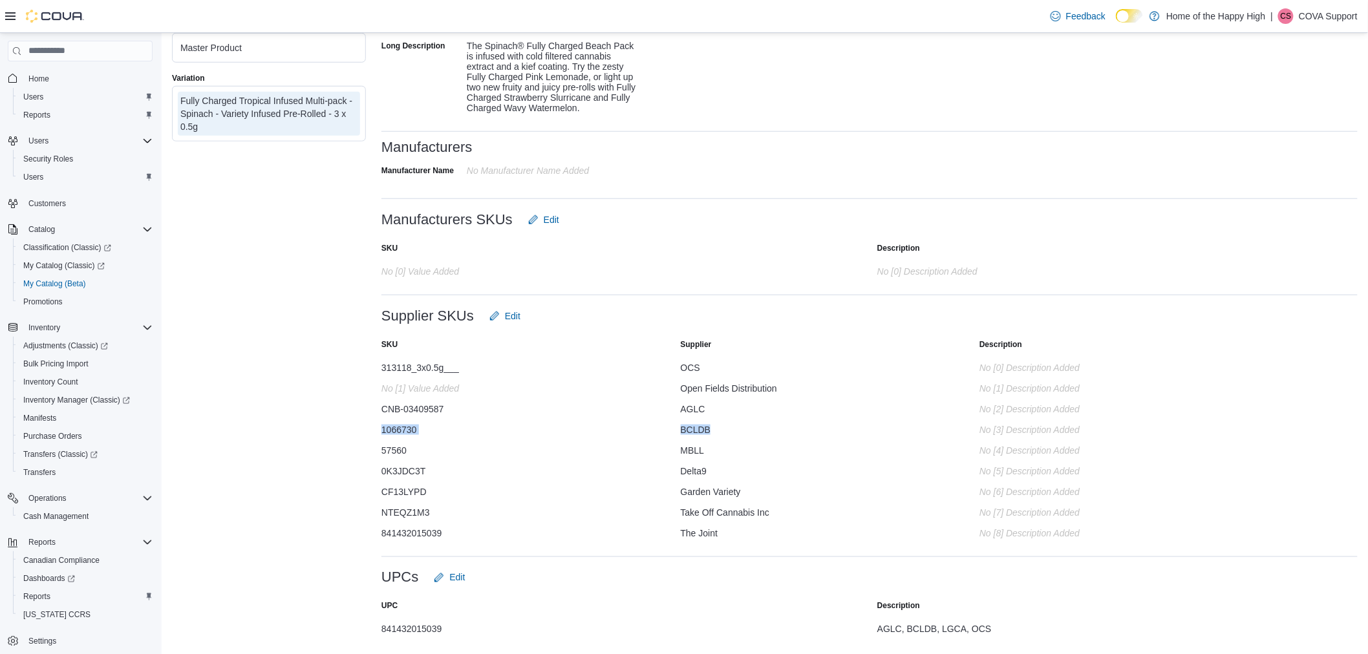
drag, startPoint x: 721, startPoint y: 427, endPoint x: 383, endPoint y: 427, distance: 338.0
click at [383, 427] on div "1066730 BCLDB No [3] description added" at bounding box center [869, 427] width 976 height 16
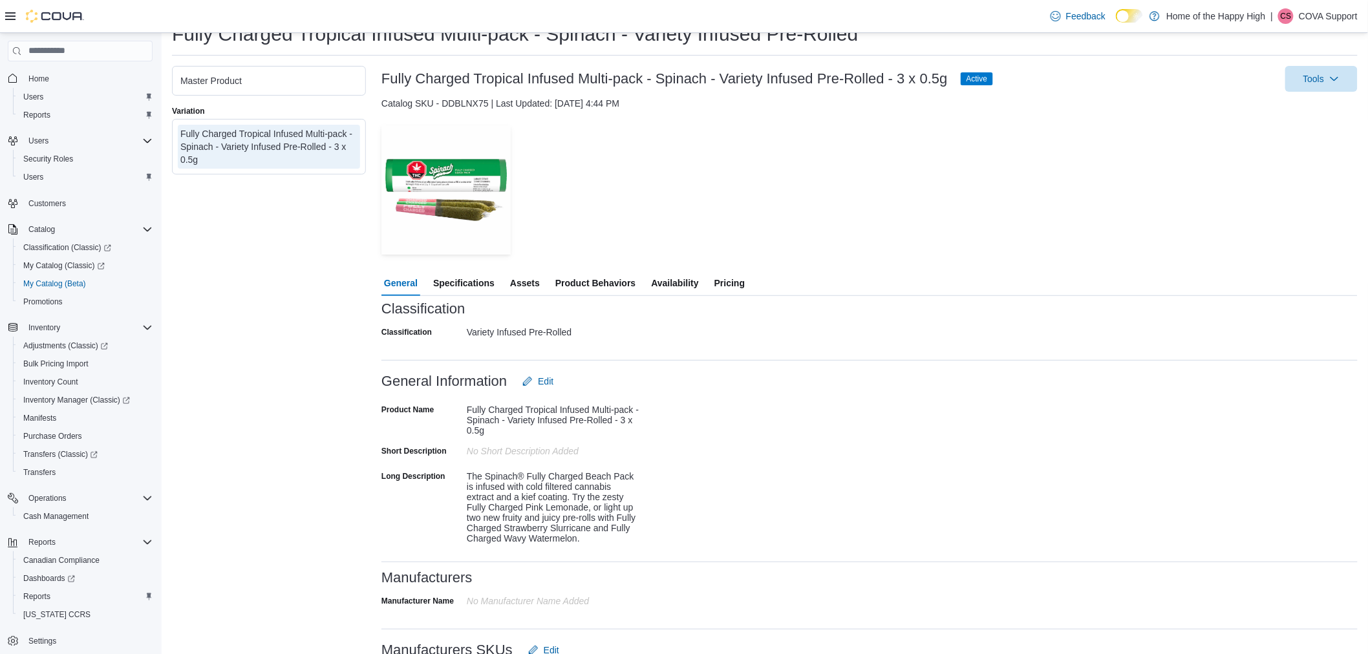
click at [662, 280] on span "Availability" at bounding box center [674, 283] width 47 height 26
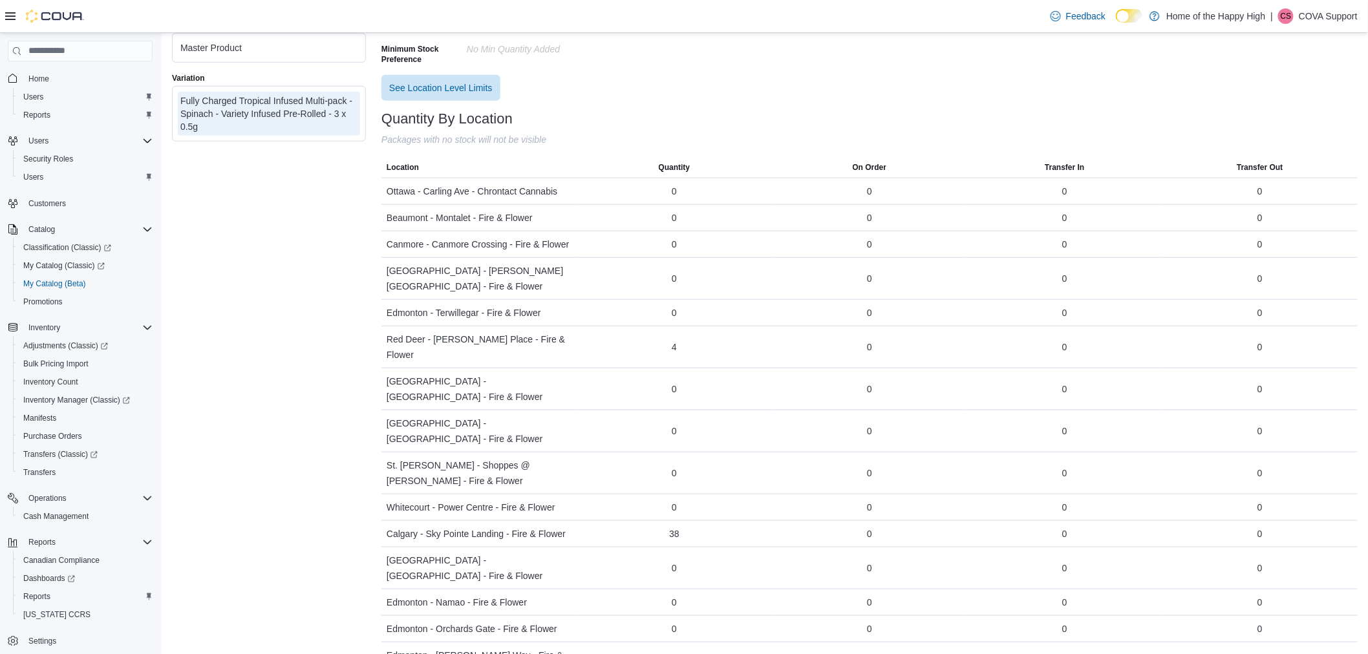
scroll to position [718, 0]
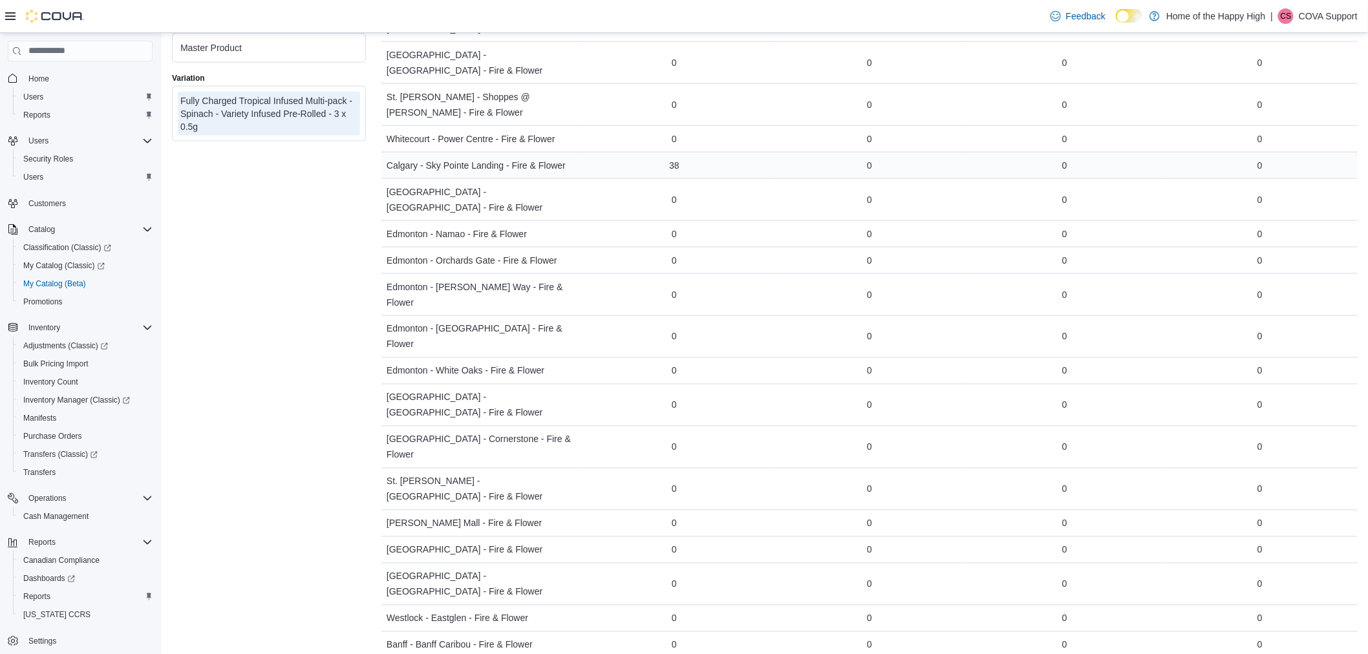
click at [683, 154] on div "38" at bounding box center [674, 165] width 195 height 23
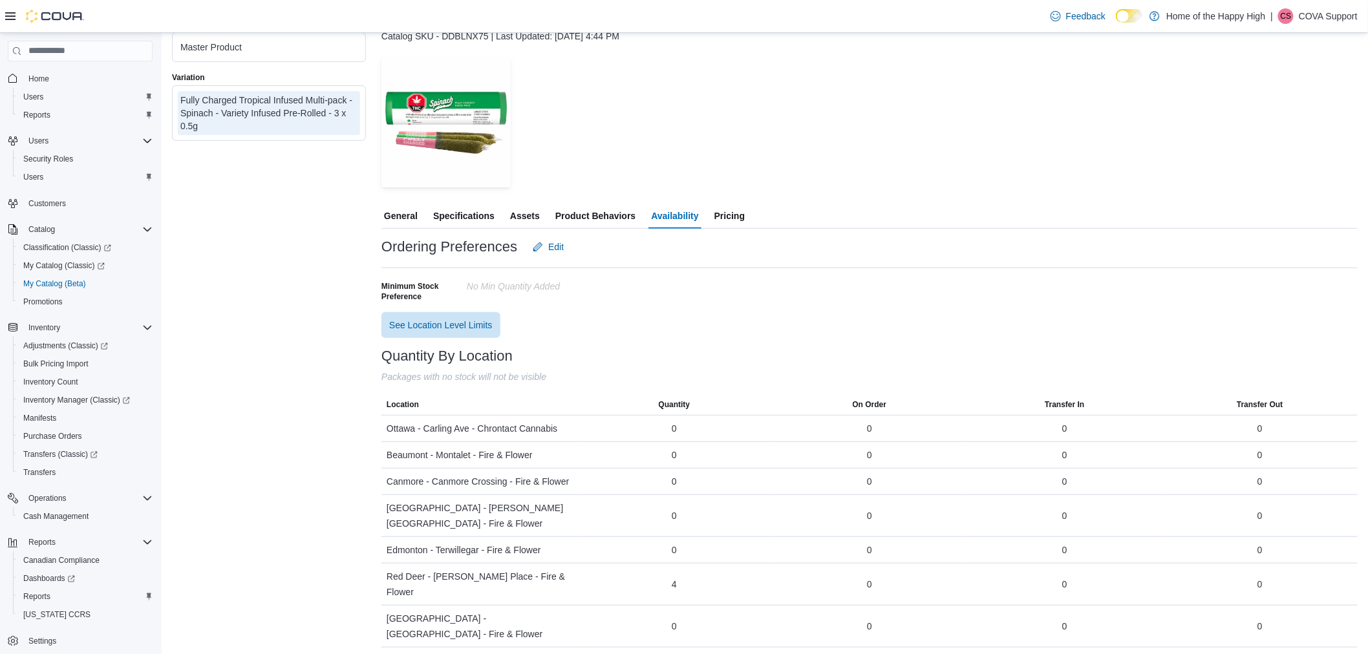
scroll to position [0, 0]
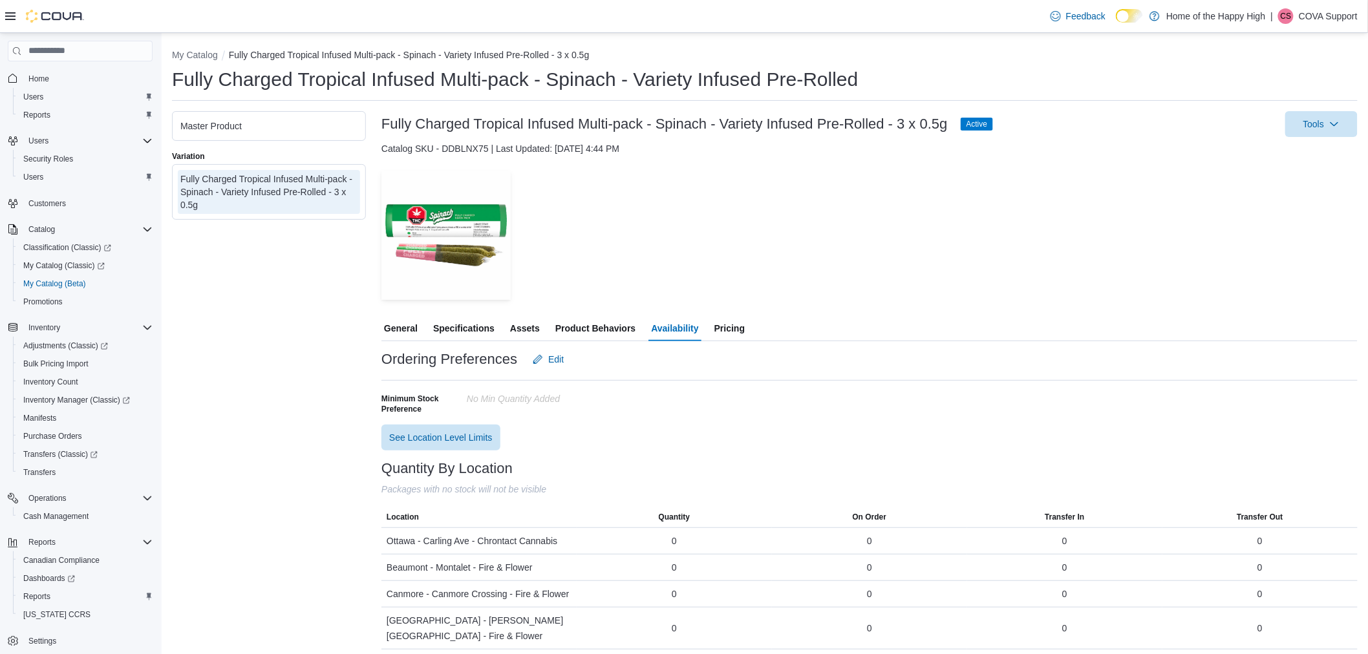
click at [582, 327] on span "Product Behaviors" at bounding box center [595, 328] width 80 height 26
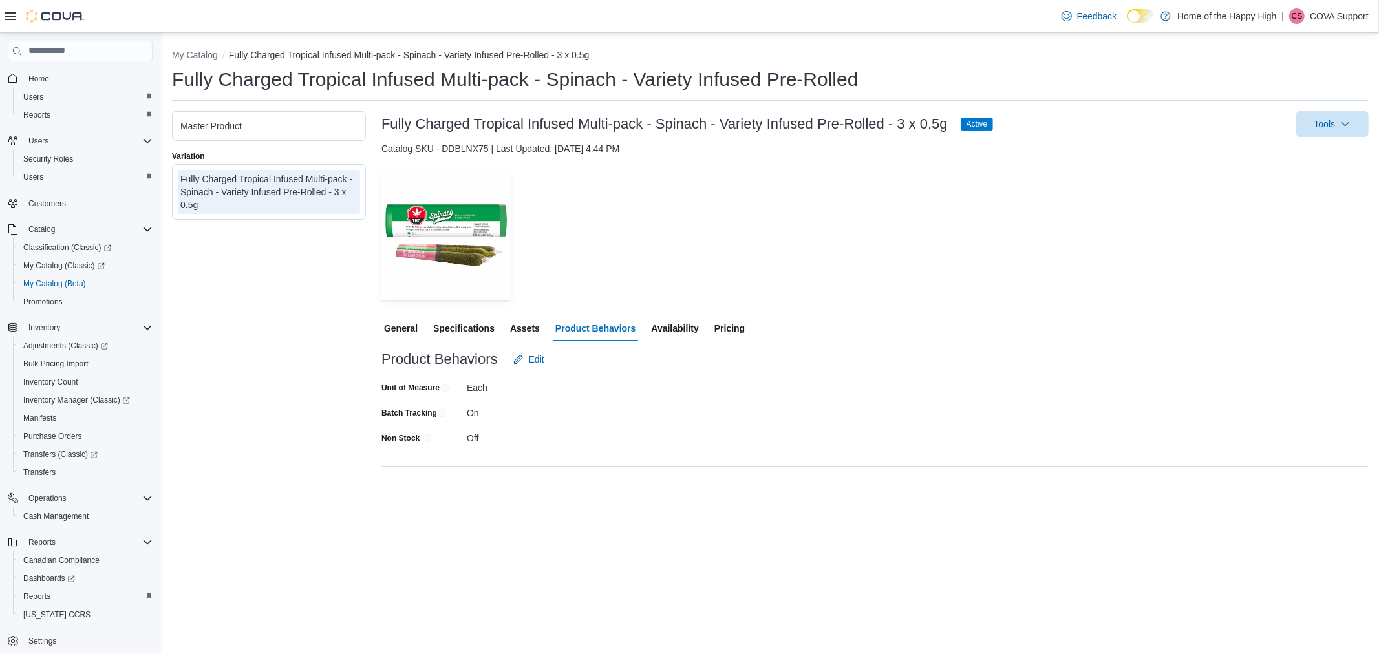
click at [656, 324] on span "Availability" at bounding box center [674, 328] width 47 height 26
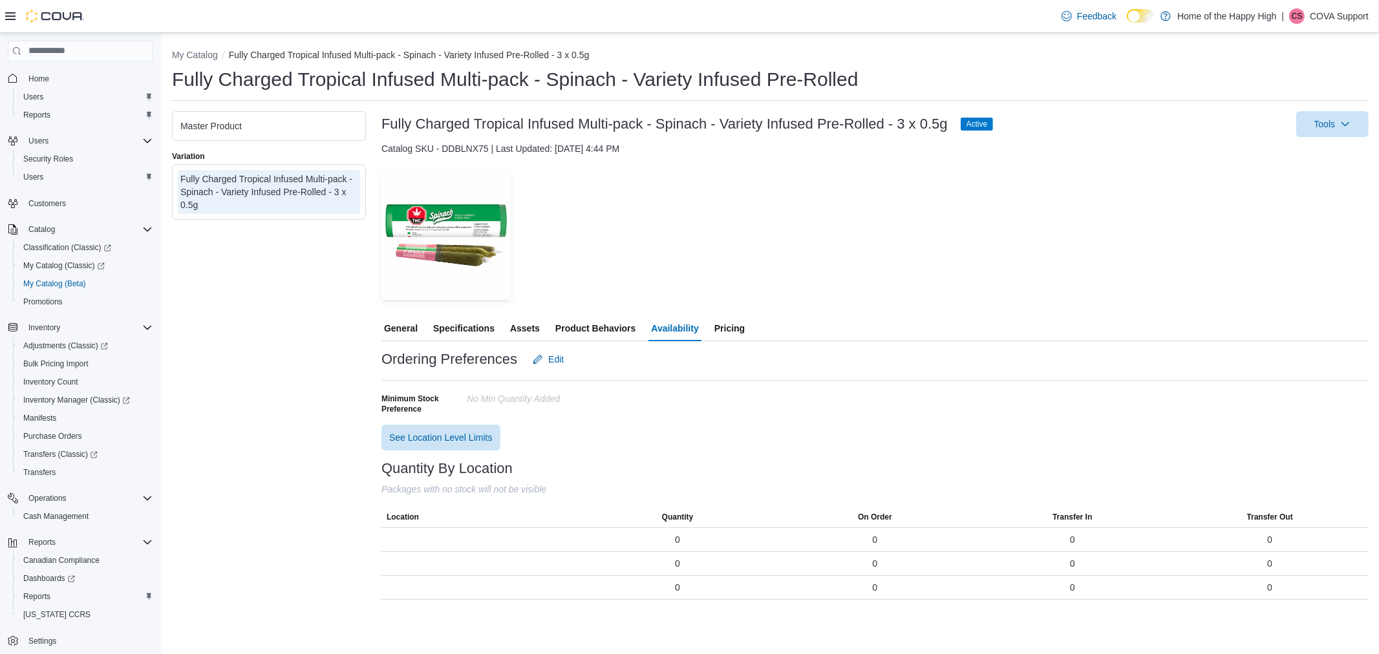
click at [414, 325] on span "General" at bounding box center [401, 328] width 34 height 26
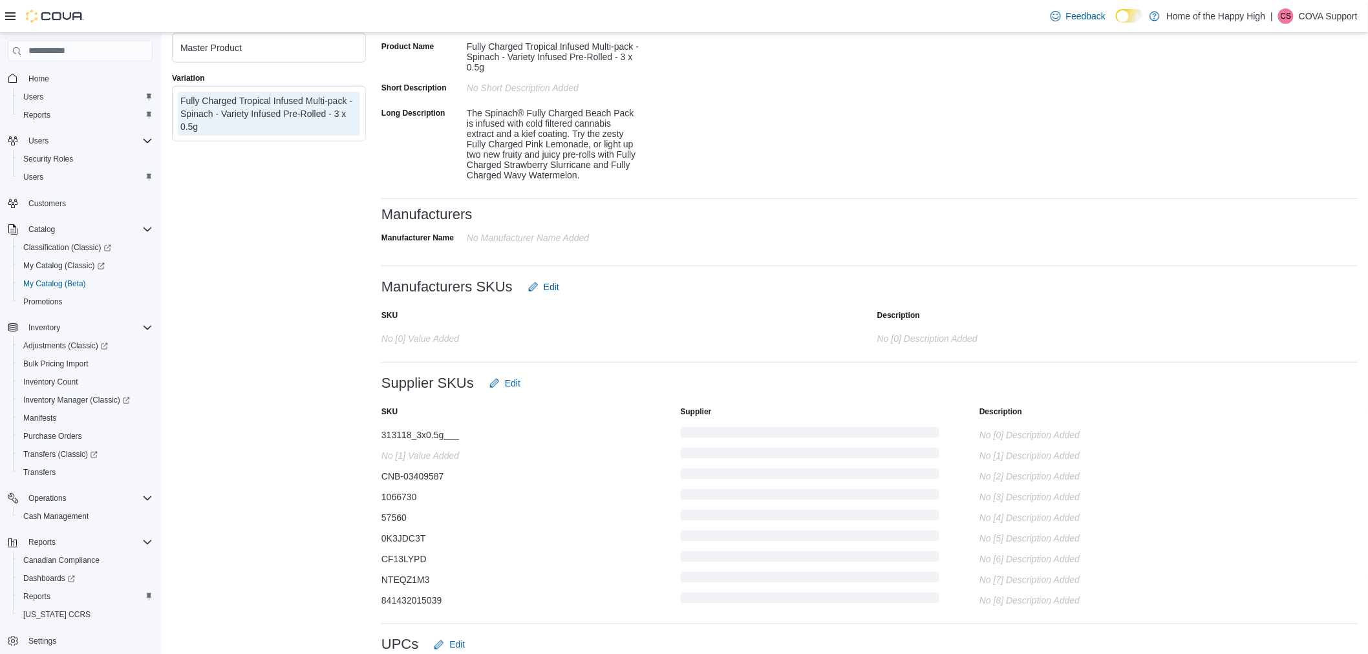
scroll to position [476, 0]
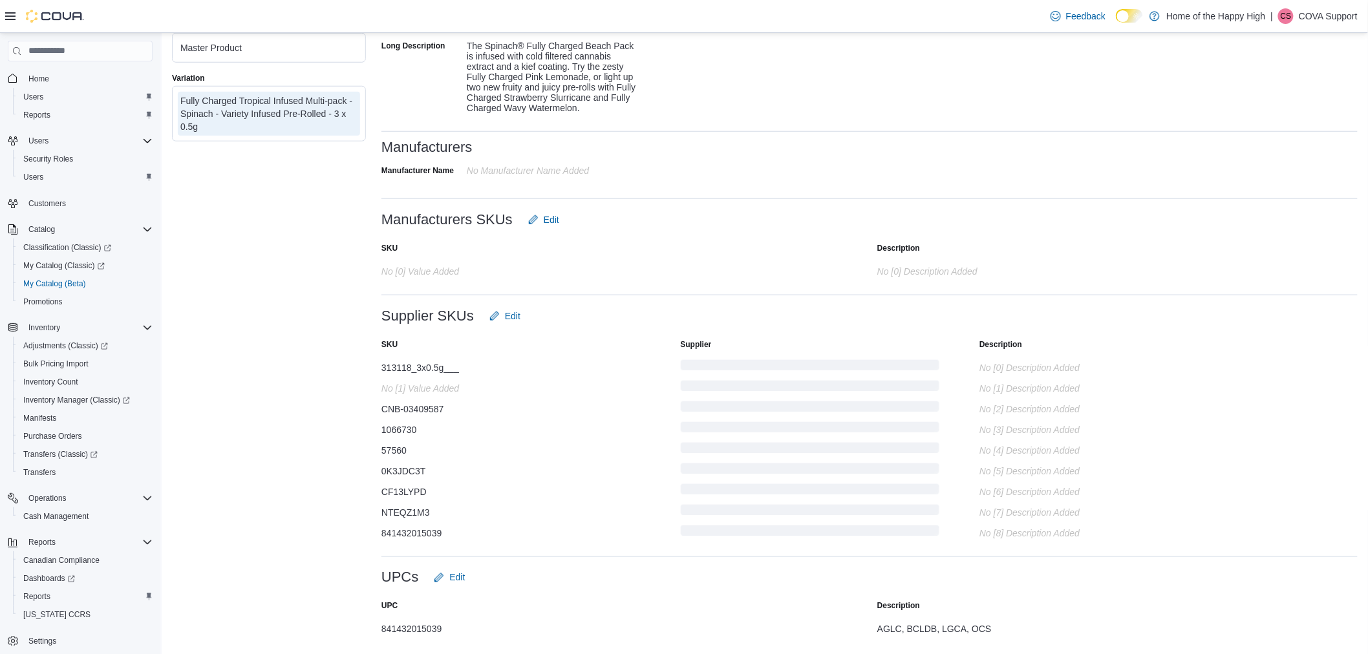
click at [427, 443] on div "57560" at bounding box center [510, 448] width 259 height 16
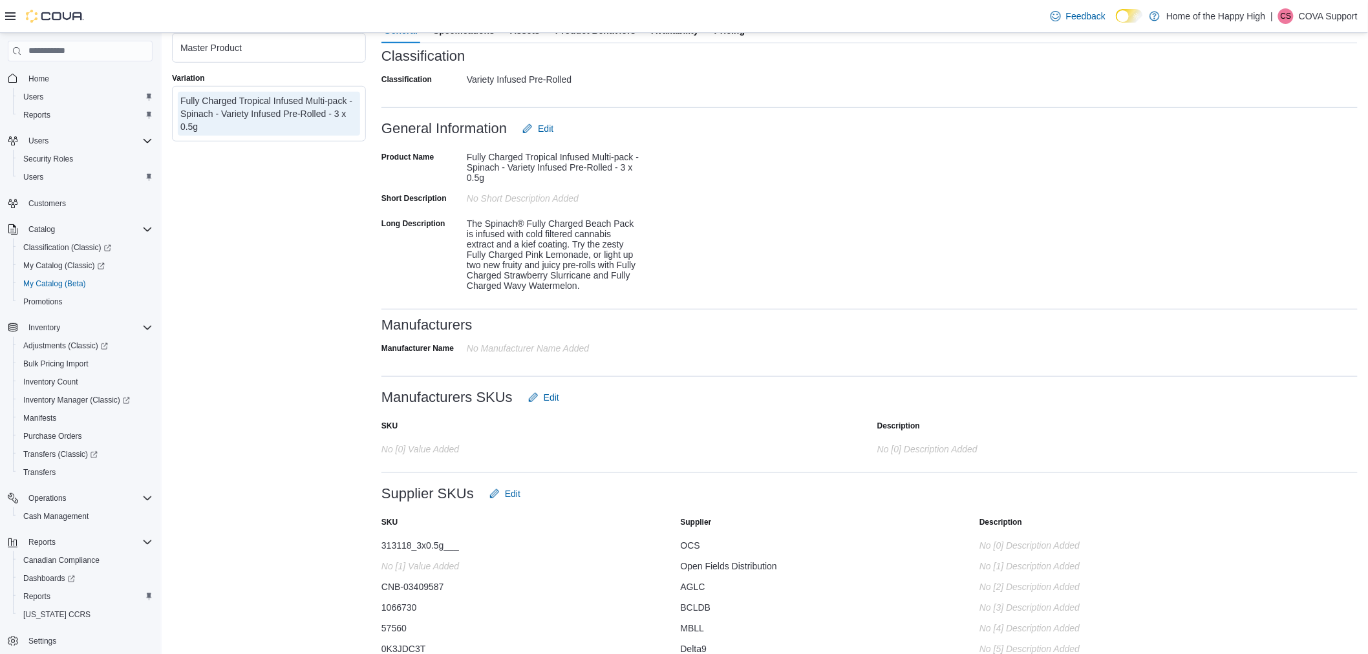
scroll to position [0, 0]
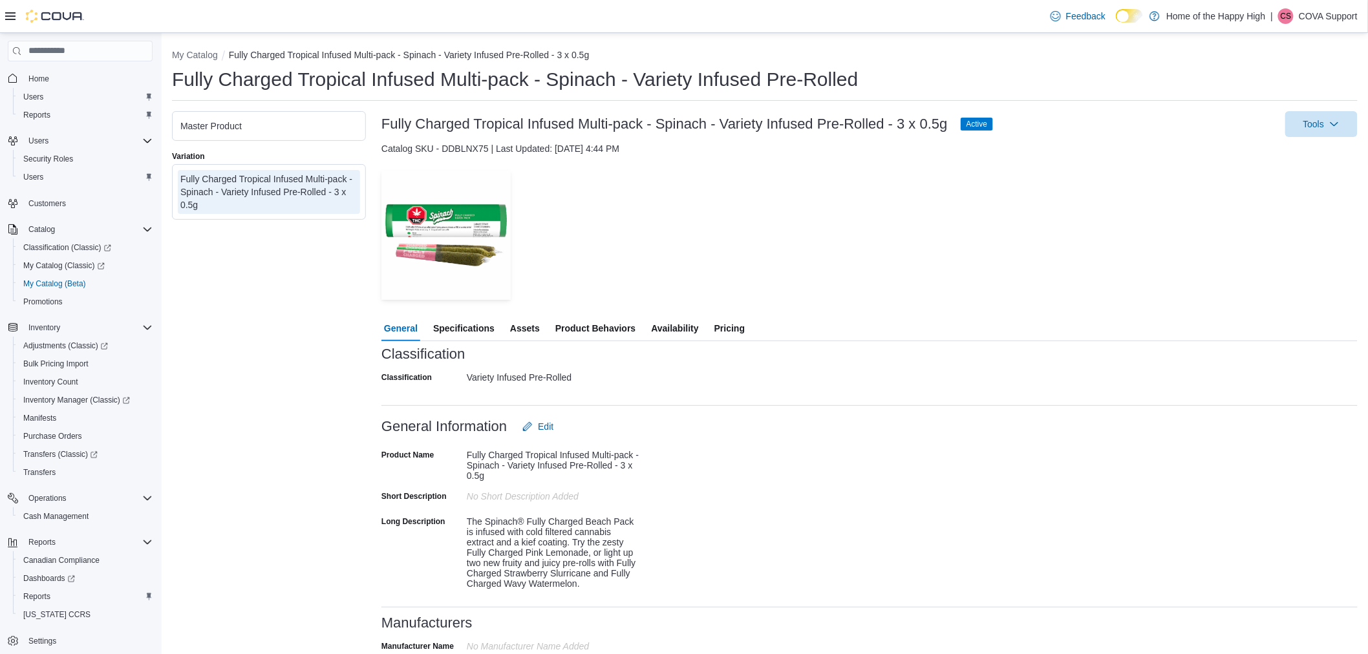
click at [676, 331] on span "Availability" at bounding box center [674, 328] width 47 height 26
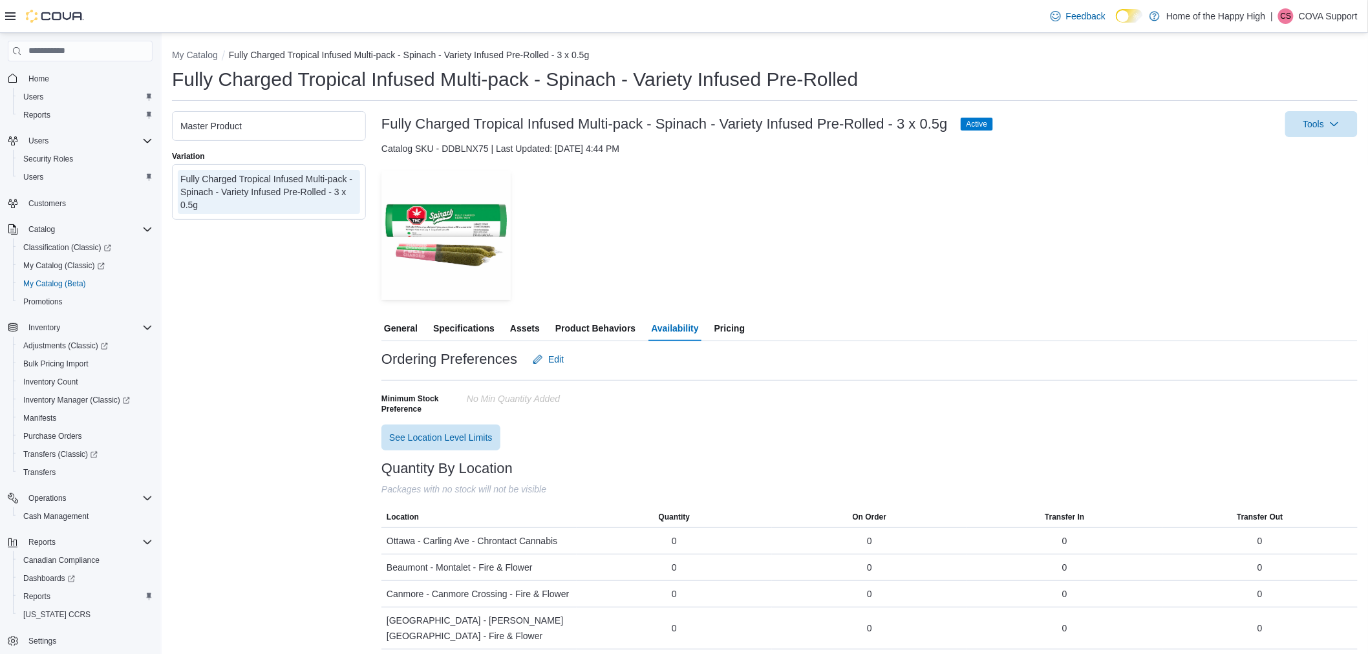
click at [410, 324] on span "General" at bounding box center [401, 328] width 34 height 26
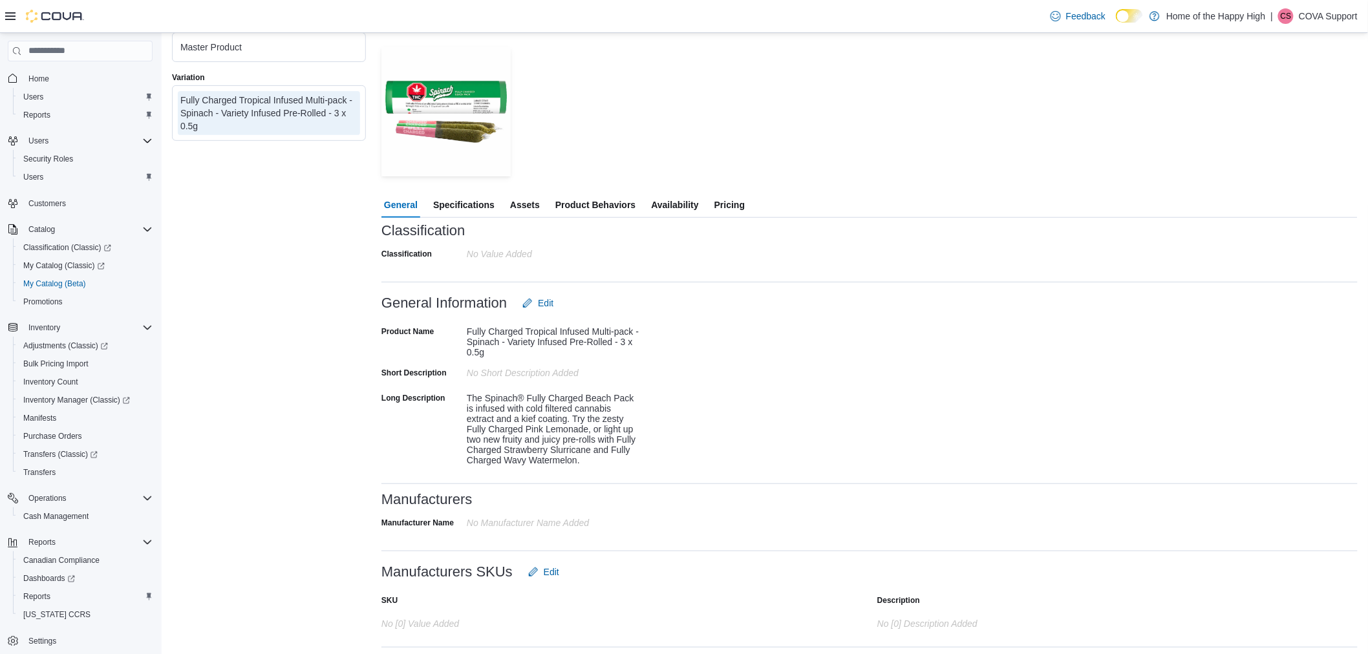
scroll to position [476, 0]
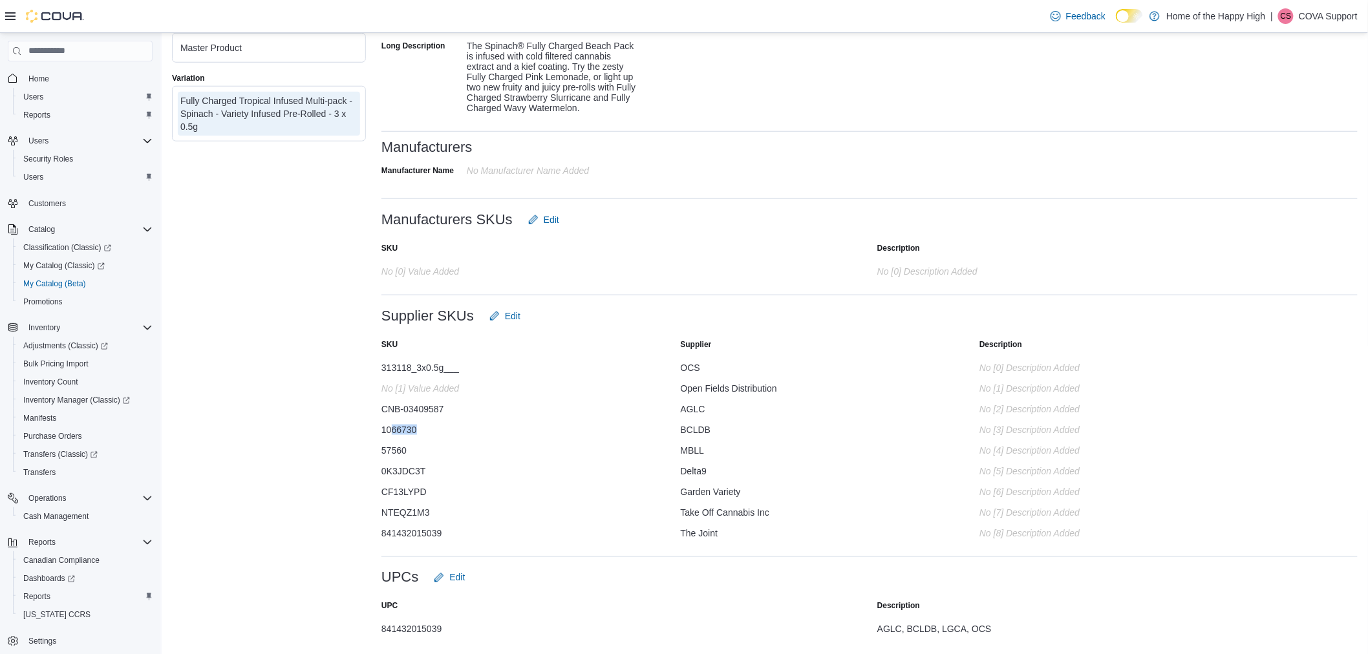
drag, startPoint x: 417, startPoint y: 428, endPoint x: 390, endPoint y: 430, distance: 27.3
click at [390, 430] on div "1066730" at bounding box center [510, 427] width 259 height 16
click at [505, 513] on div "NTEQZ1M3" at bounding box center [510, 510] width 259 height 16
drag, startPoint x: 427, startPoint y: 430, endPoint x: 390, endPoint y: 430, distance: 36.2
click at [390, 430] on div "1066730" at bounding box center [510, 427] width 259 height 16
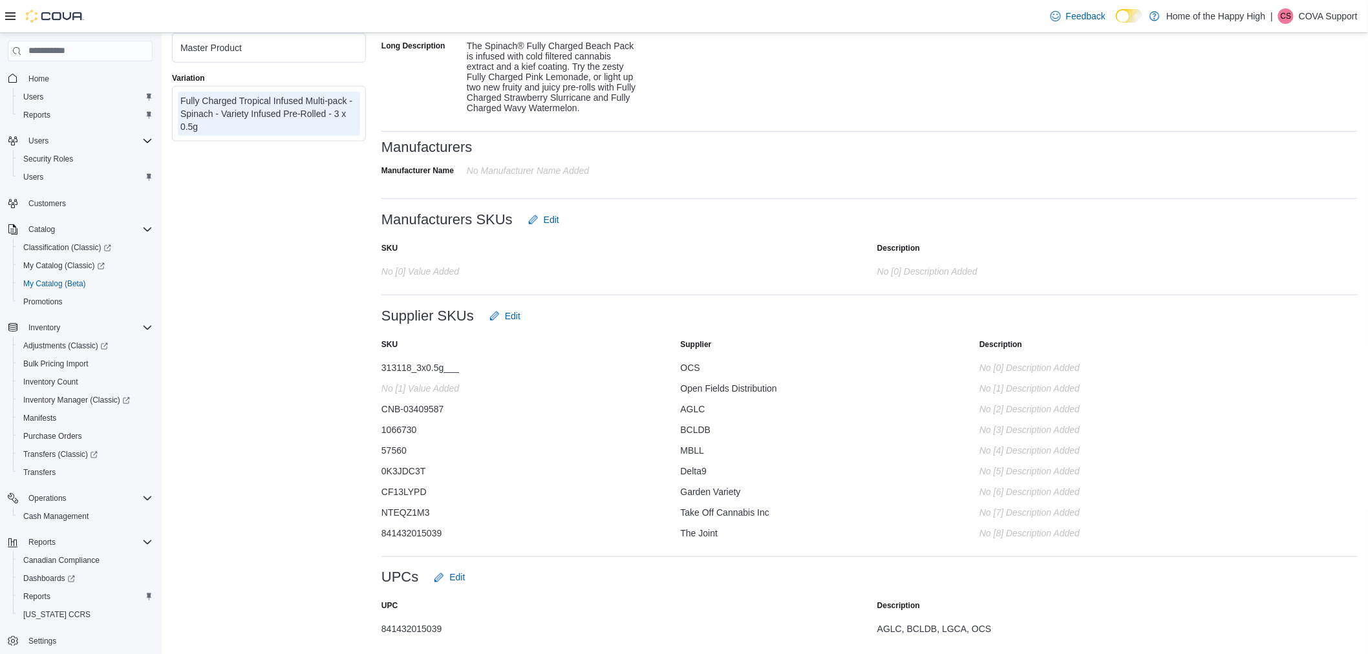
drag, startPoint x: 498, startPoint y: 538, endPoint x: 452, endPoint y: 500, distance: 59.7
click at [496, 537] on div "SKU Supplier Description 313118_3x0.5g___ OCS No [0] description added No [1] v…" at bounding box center [869, 439] width 976 height 220
drag, startPoint x: 424, startPoint y: 423, endPoint x: 390, endPoint y: 428, distance: 34.6
click at [390, 428] on div "1066730" at bounding box center [510, 427] width 259 height 16
click at [903, 72] on div "Product Name Fully Charged Tropical Infused Multi-pack - Spinach - Variety Infu…" at bounding box center [869, 44] width 976 height 160
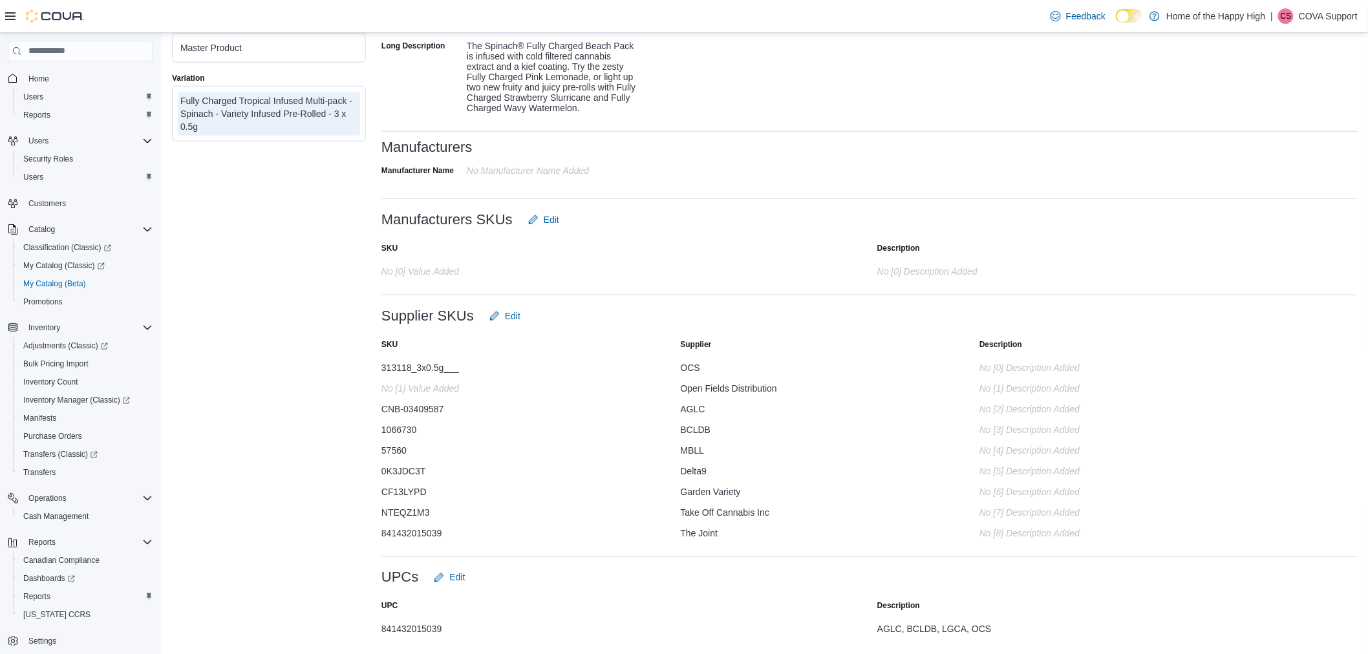
click at [516, 427] on div "1066730" at bounding box center [510, 427] width 259 height 16
drag, startPoint x: 429, startPoint y: 424, endPoint x: 701, endPoint y: 384, distance: 275.0
click at [378, 427] on div "Master Product Variation Fully Charged Tropical Infused Multi-pack - Spinach - …" at bounding box center [764, 140] width 1185 height 1010
copy div "1066730"
click at [737, 461] on div "Delta9" at bounding box center [810, 469] width 259 height 16
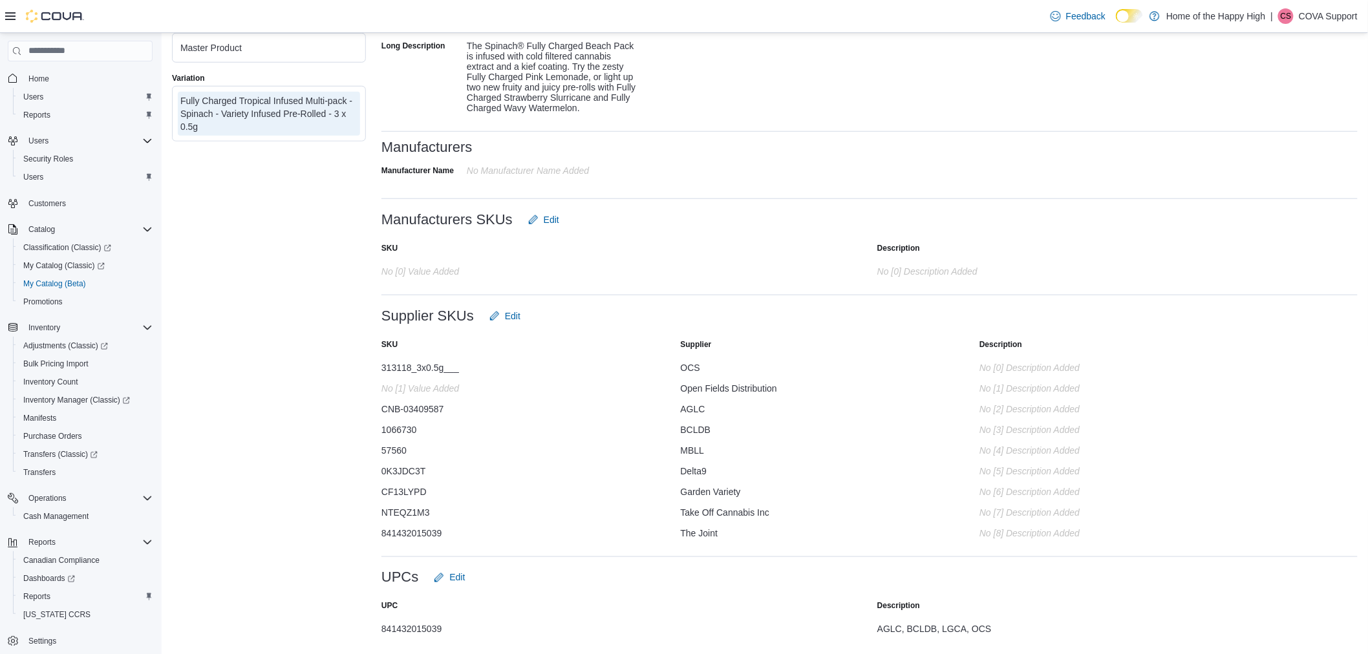
drag, startPoint x: 740, startPoint y: 450, endPoint x: 768, endPoint y: 449, distance: 27.9
click at [742, 450] on div "MBLL" at bounding box center [810, 448] width 259 height 16
click at [722, 449] on div "MBLL" at bounding box center [810, 448] width 259 height 16
click at [728, 424] on div "BCLDB" at bounding box center [810, 427] width 259 height 16
click at [471, 425] on div "1066730" at bounding box center [510, 427] width 259 height 16
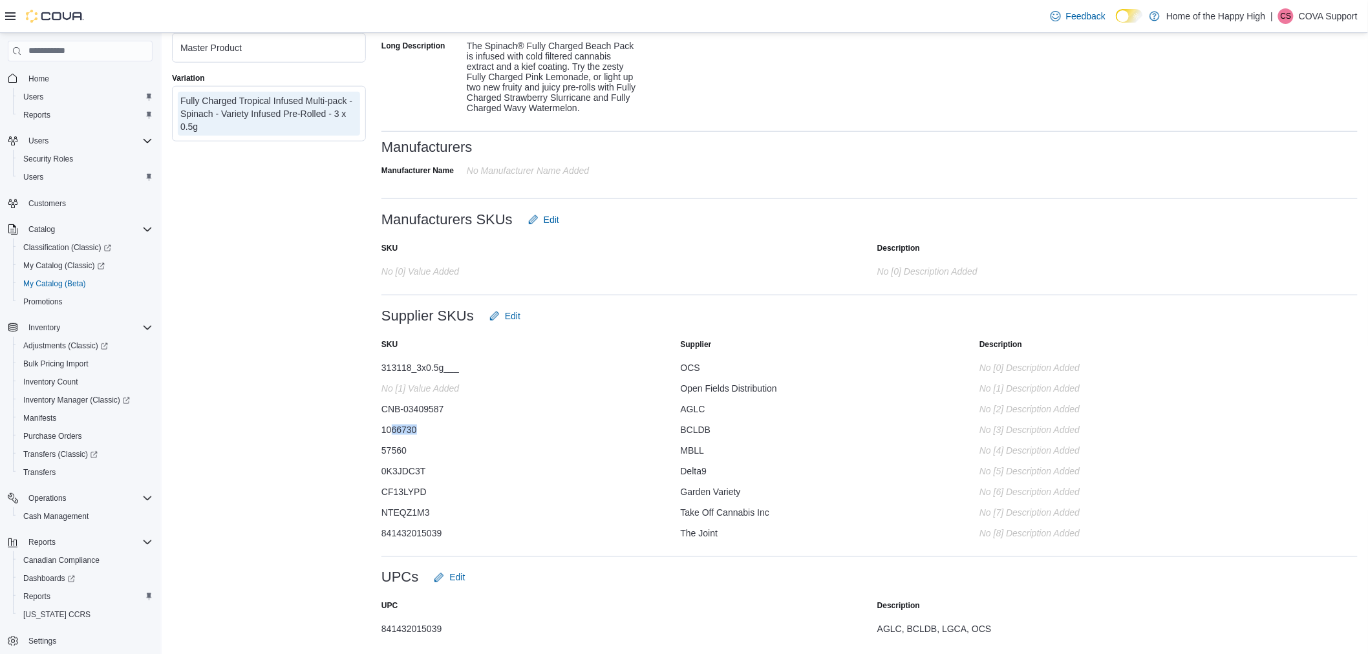
drag, startPoint x: 418, startPoint y: 427, endPoint x: 392, endPoint y: 431, distance: 26.2
click at [392, 431] on div "1066730" at bounding box center [510, 427] width 259 height 16
copy div "66730"
click at [495, 472] on div "0K3JDC3T" at bounding box center [510, 469] width 259 height 16
drag, startPoint x: 434, startPoint y: 425, endPoint x: 392, endPoint y: 429, distance: 42.2
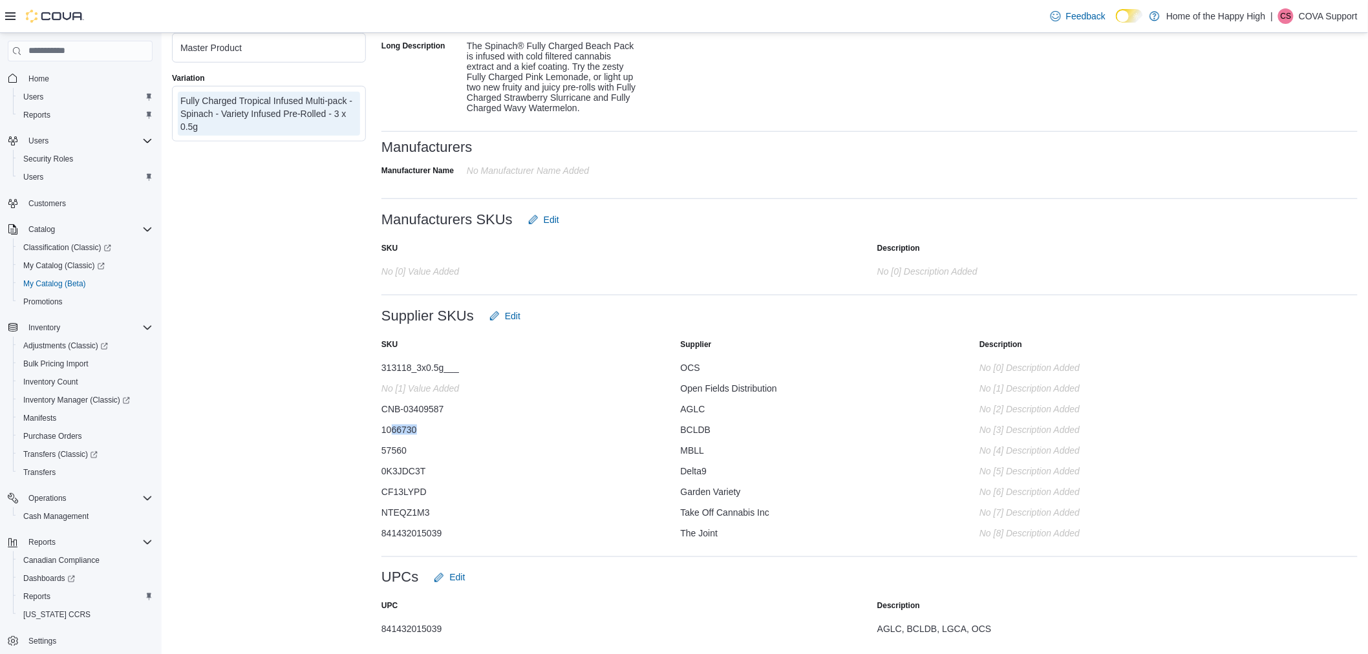
click at [392, 429] on div "1066730" at bounding box center [510, 427] width 259 height 16
click at [430, 430] on div "1066730" at bounding box center [510, 427] width 259 height 16
drag, startPoint x: 433, startPoint y: 428, endPoint x: 384, endPoint y: 427, distance: 49.1
click at [384, 427] on div "1066730" at bounding box center [510, 427] width 259 height 16
click at [432, 433] on div "1066730" at bounding box center [510, 427] width 259 height 16
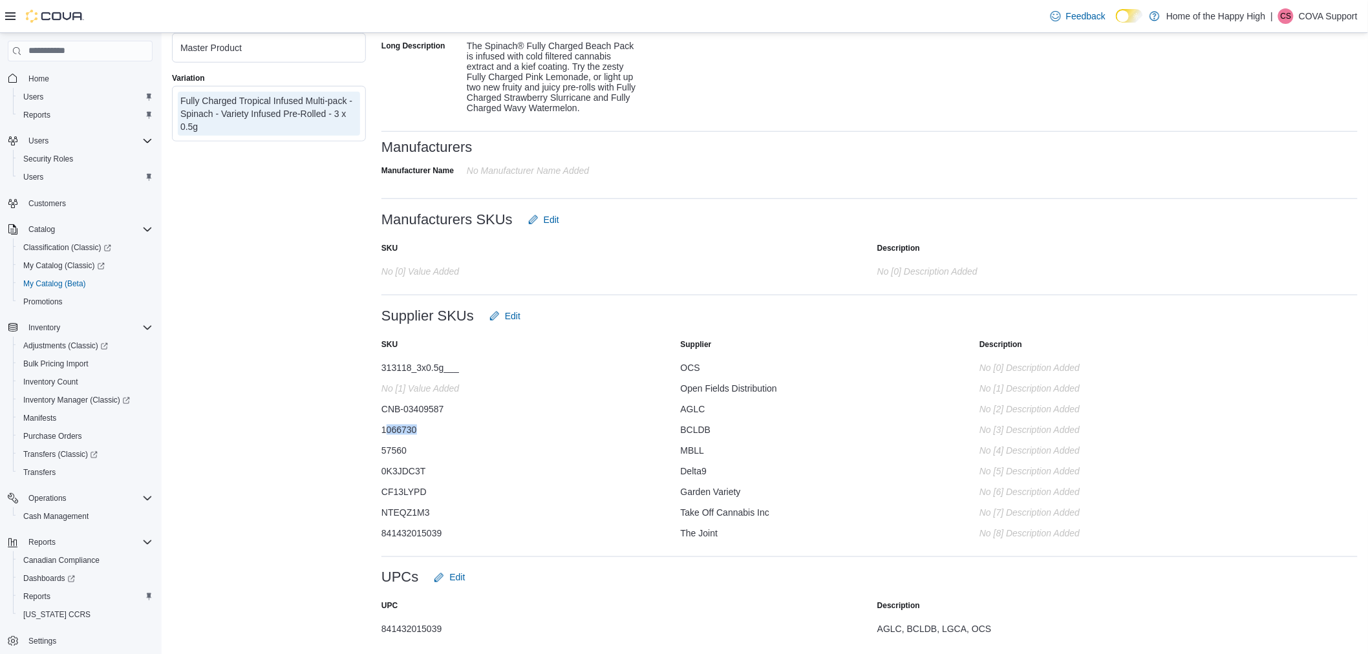
drag, startPoint x: 427, startPoint y: 427, endPoint x: 384, endPoint y: 434, distance: 43.1
click at [384, 434] on div "1066730" at bounding box center [510, 427] width 259 height 16
copy div "1066730"
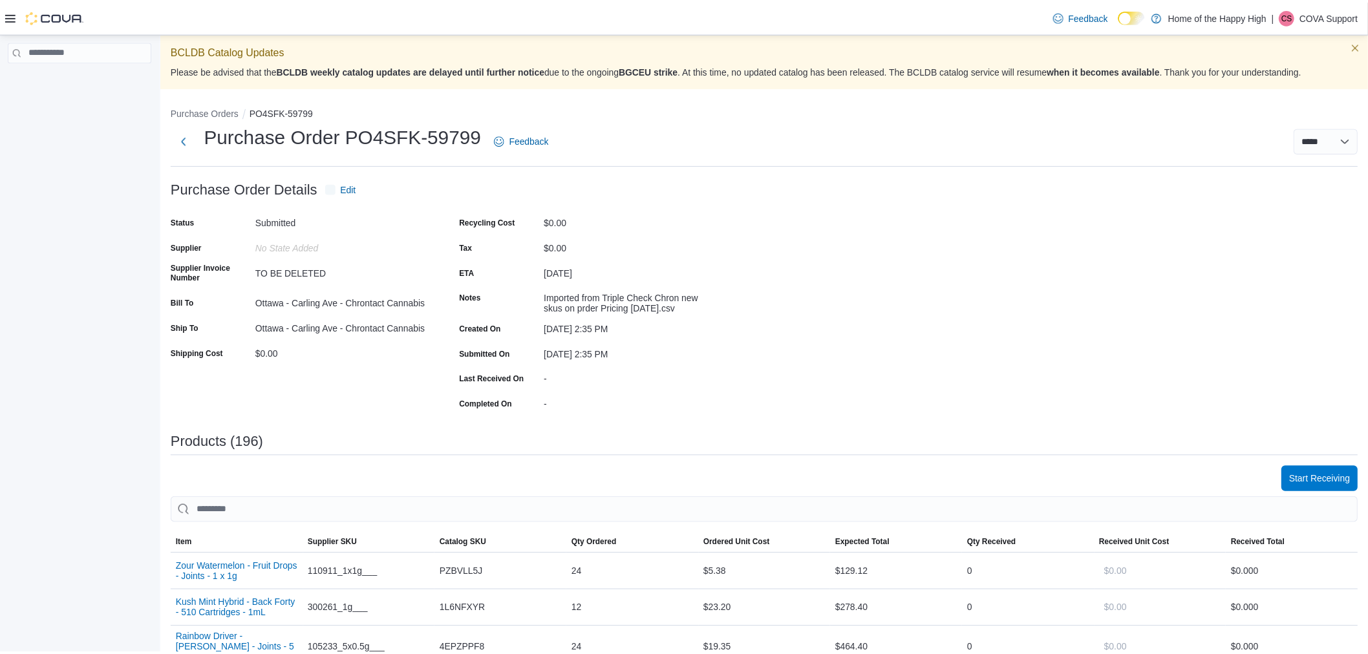
scroll to position [287, 0]
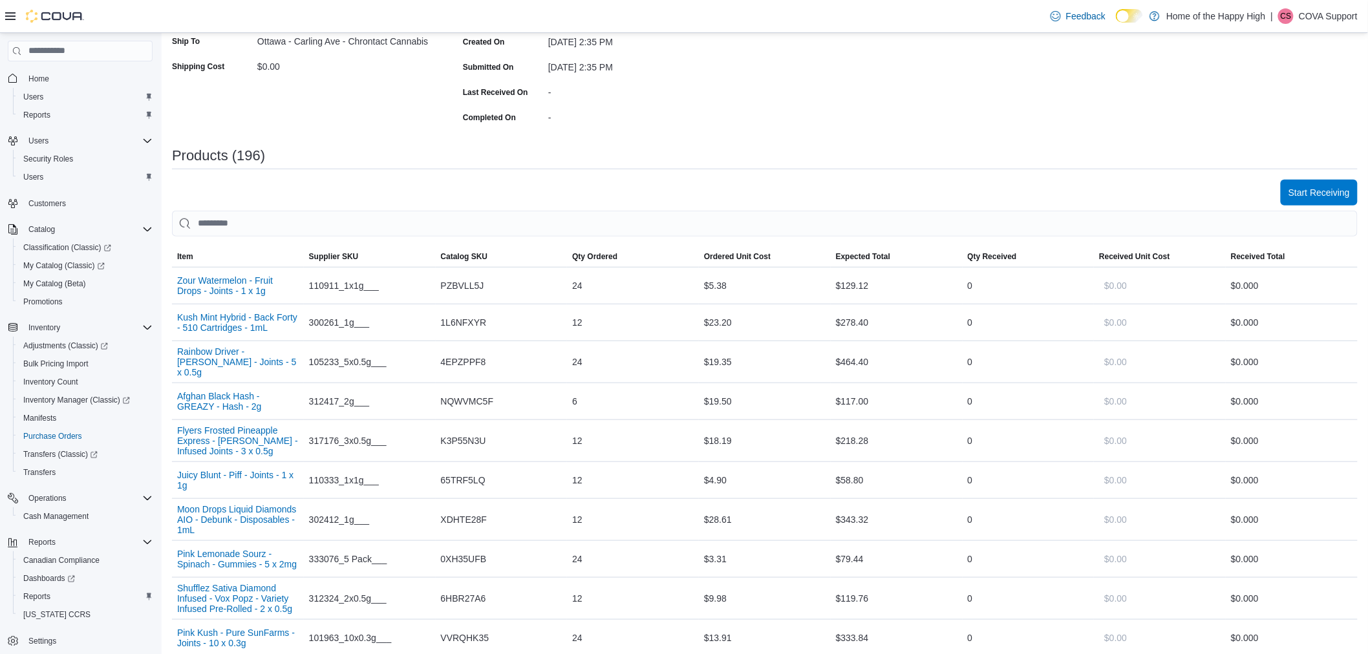
click at [289, 182] on div "Start Receiving" at bounding box center [764, 193] width 1185 height 26
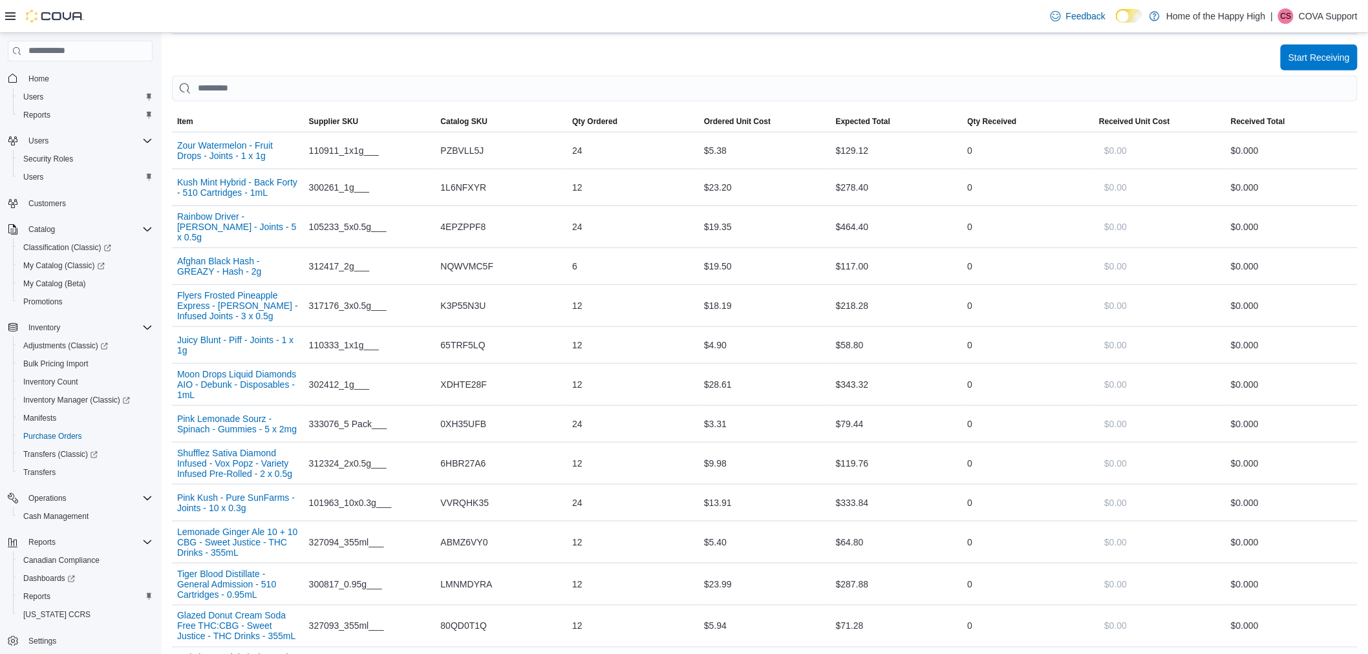
scroll to position [430, 0]
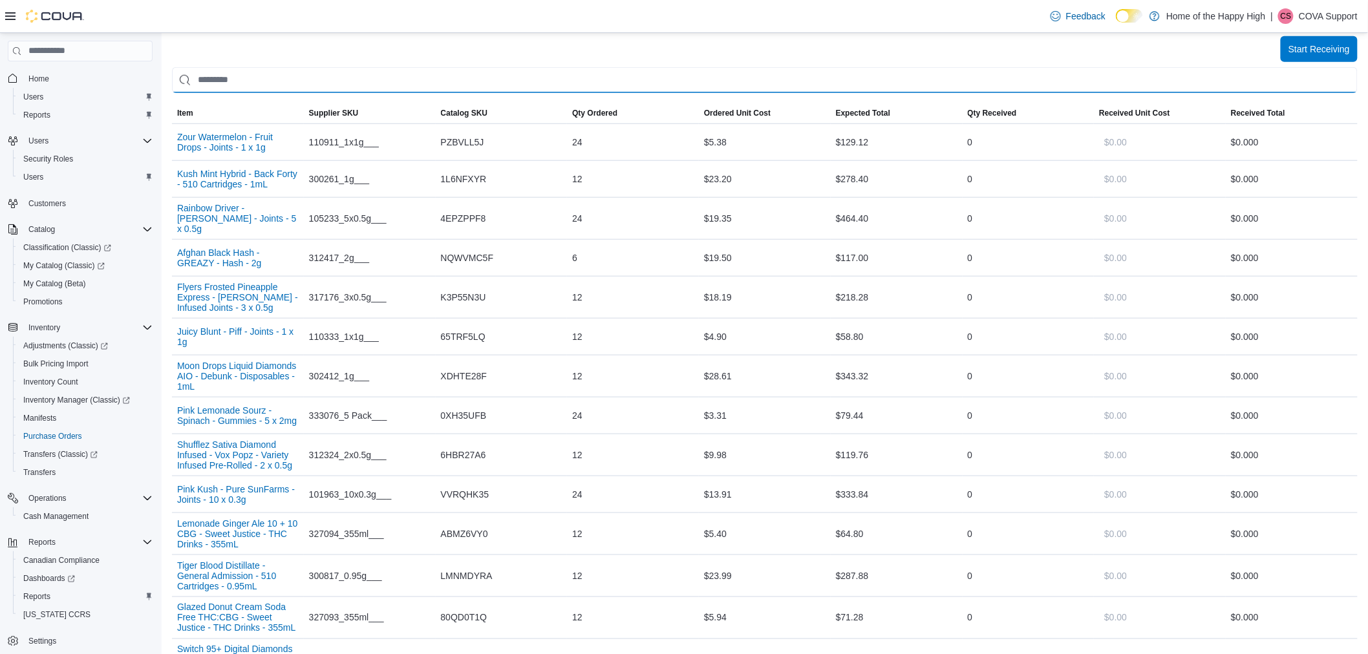
click at [348, 74] on input "search" at bounding box center [764, 80] width 1185 height 26
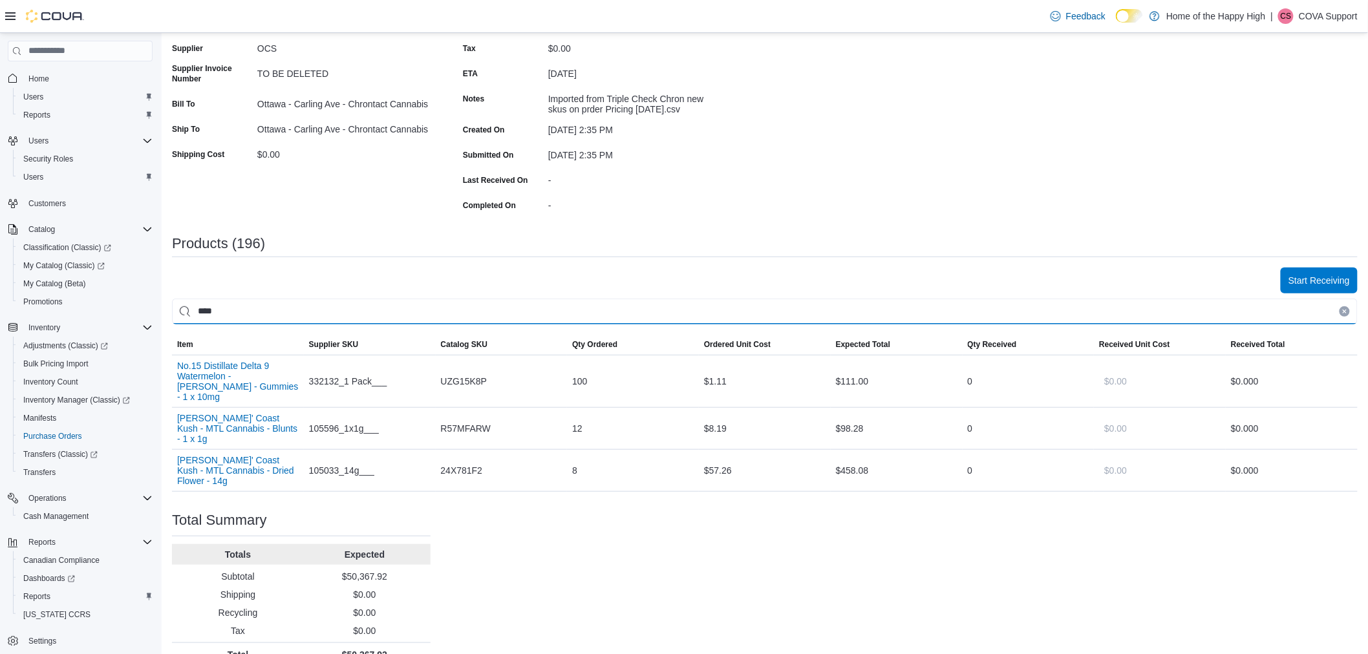
scroll to position [111, 0]
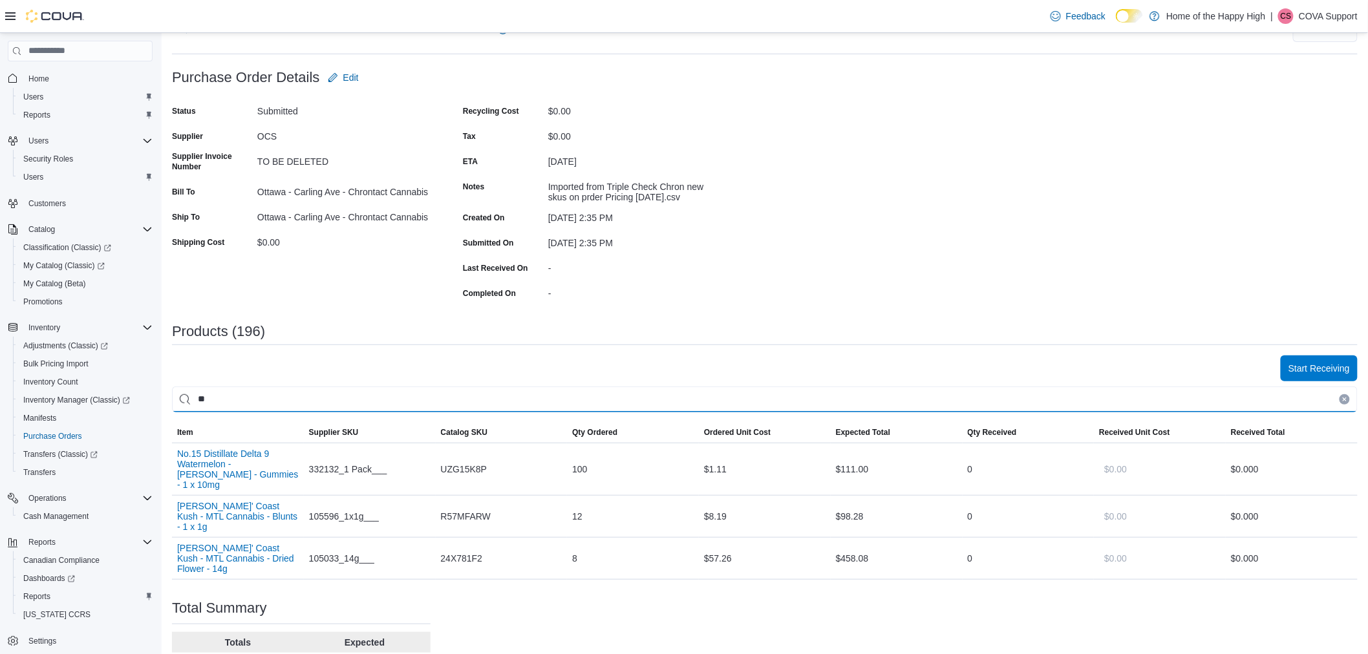
type input "*"
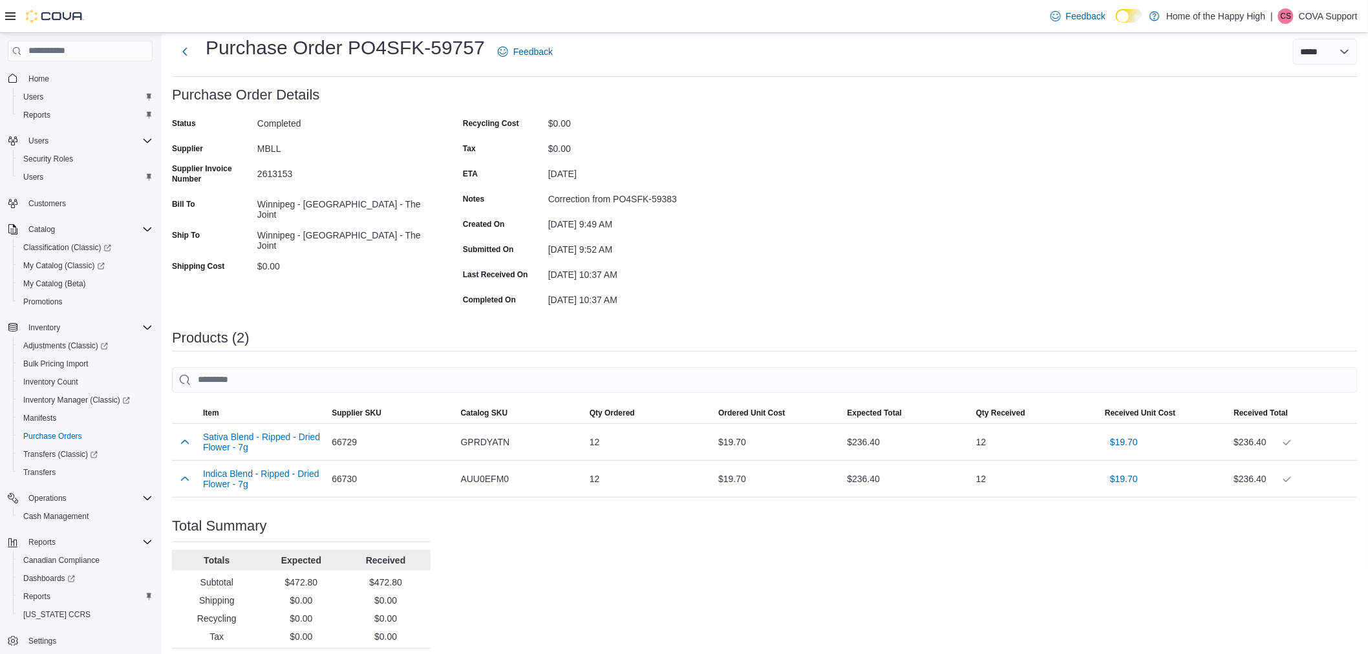
scroll to position [116, 0]
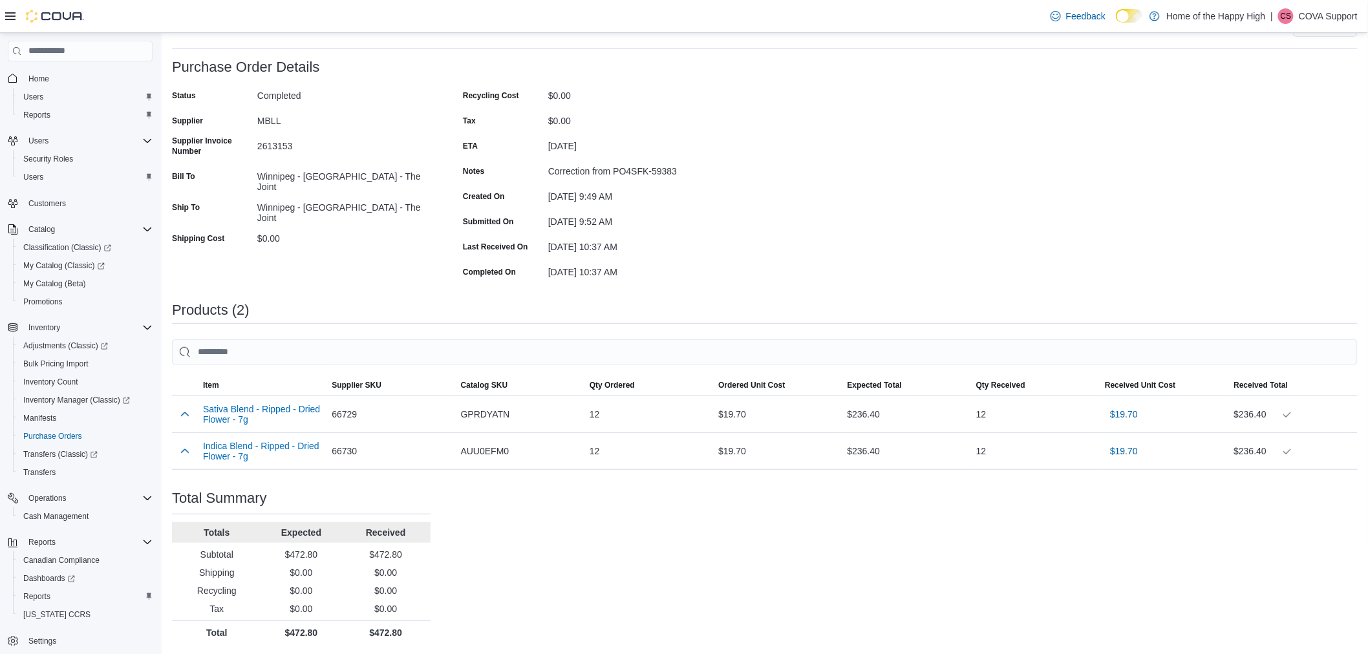
click at [662, 525] on div "Purchase Order: PO4SFK-59757 Feedback Purchase Order Details Status Completed S…" at bounding box center [764, 351] width 1185 height 585
click at [181, 451] on button "button" at bounding box center [185, 451] width 16 height 16
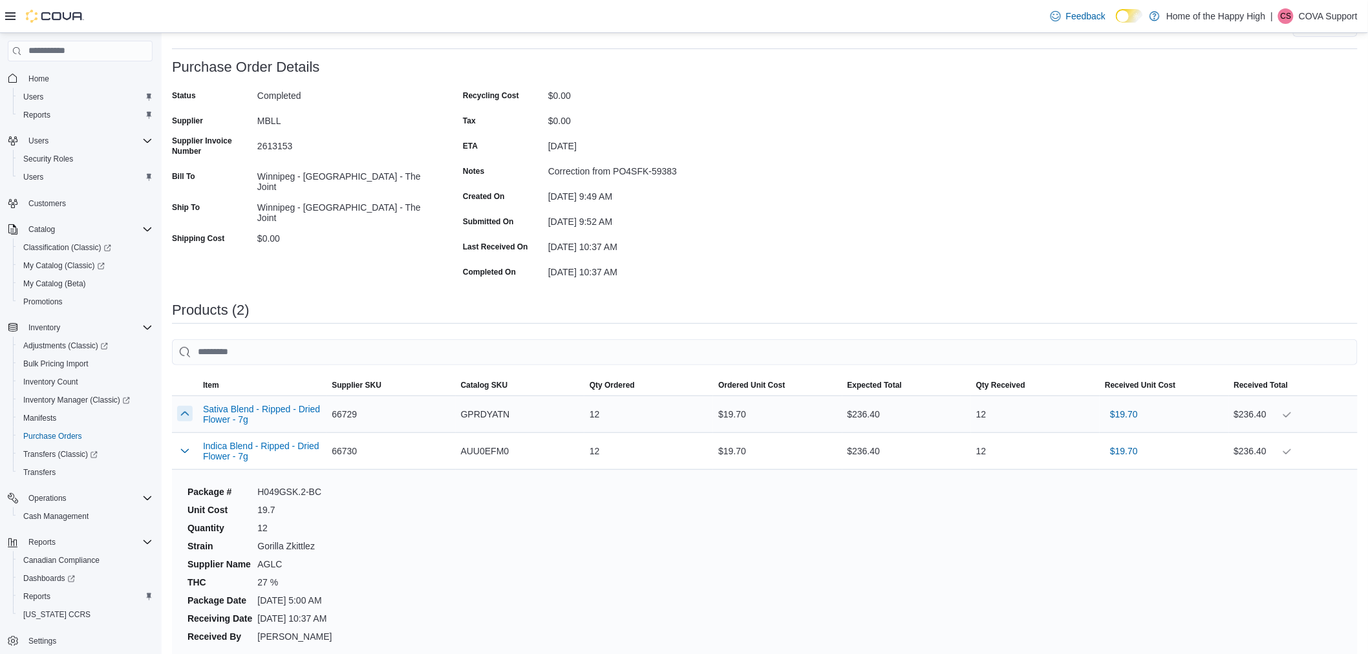
click at [185, 410] on button "button" at bounding box center [185, 414] width 16 height 16
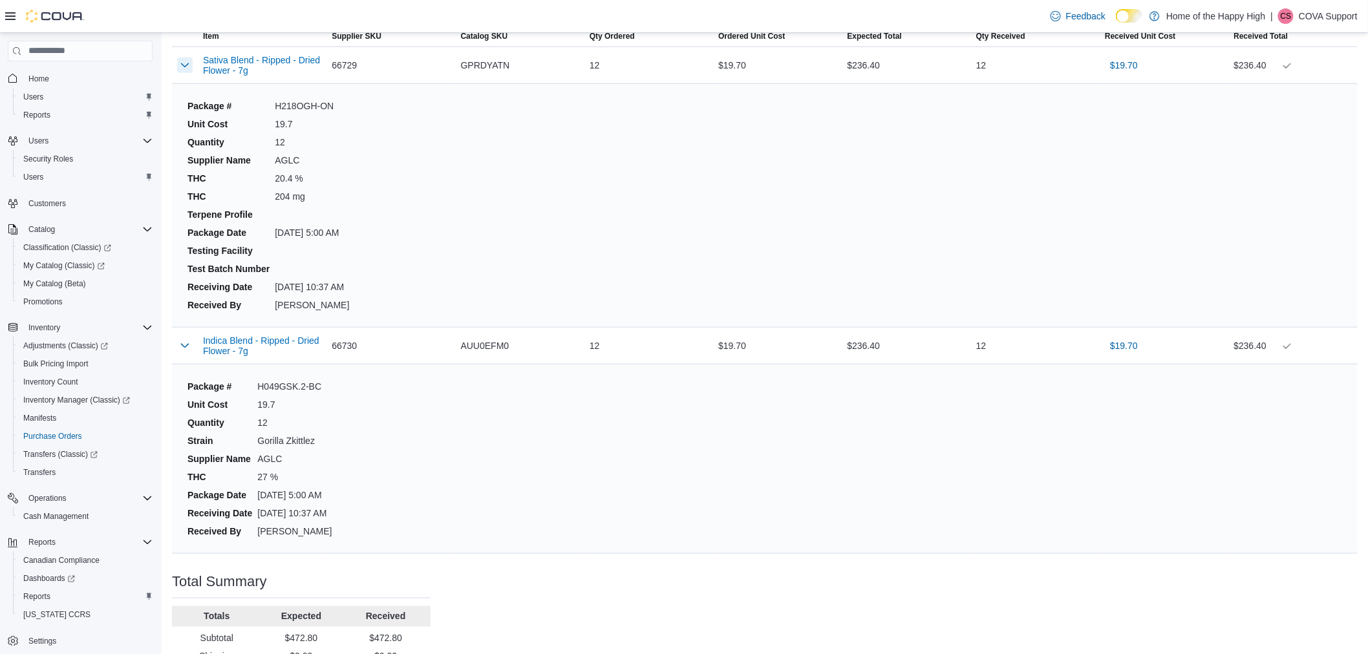
scroll to position [475, 0]
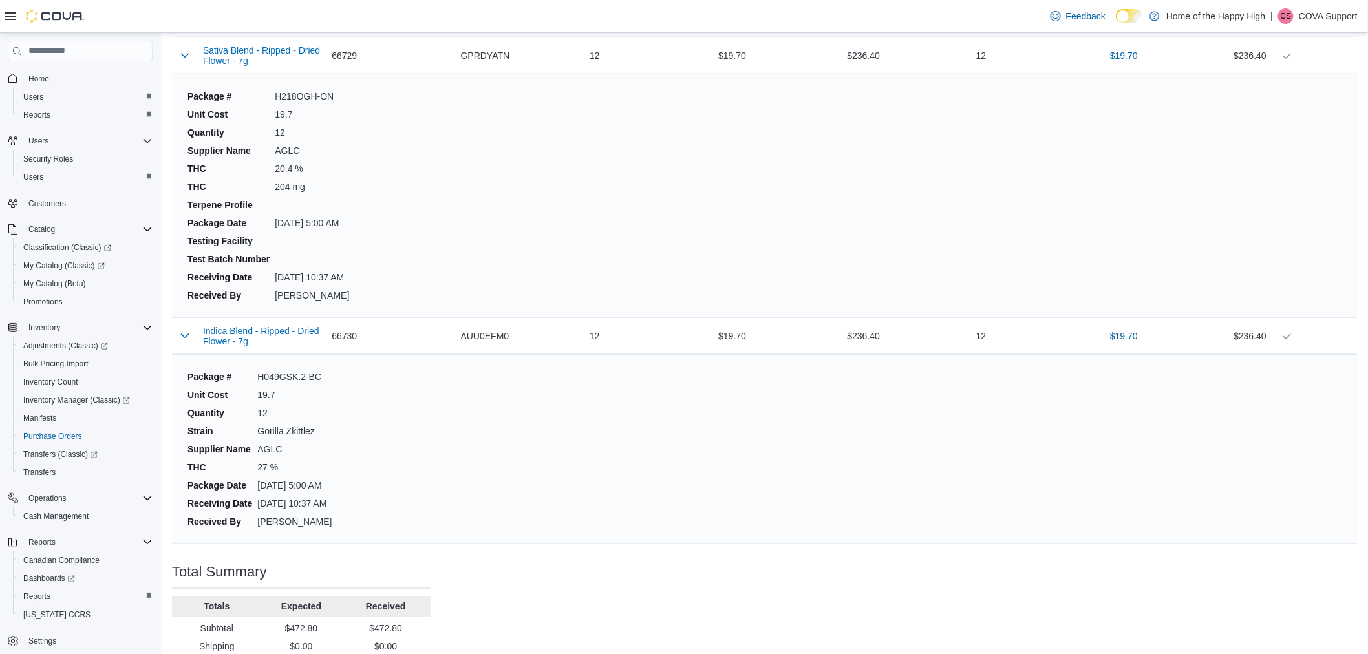
click at [365, 465] on dl "Package # H049GSK.2-BC Unit Cost 19.7 Quantity 12 Strain Gorilla Zkittlez Suppl…" at bounding box center [311, 449] width 259 height 168
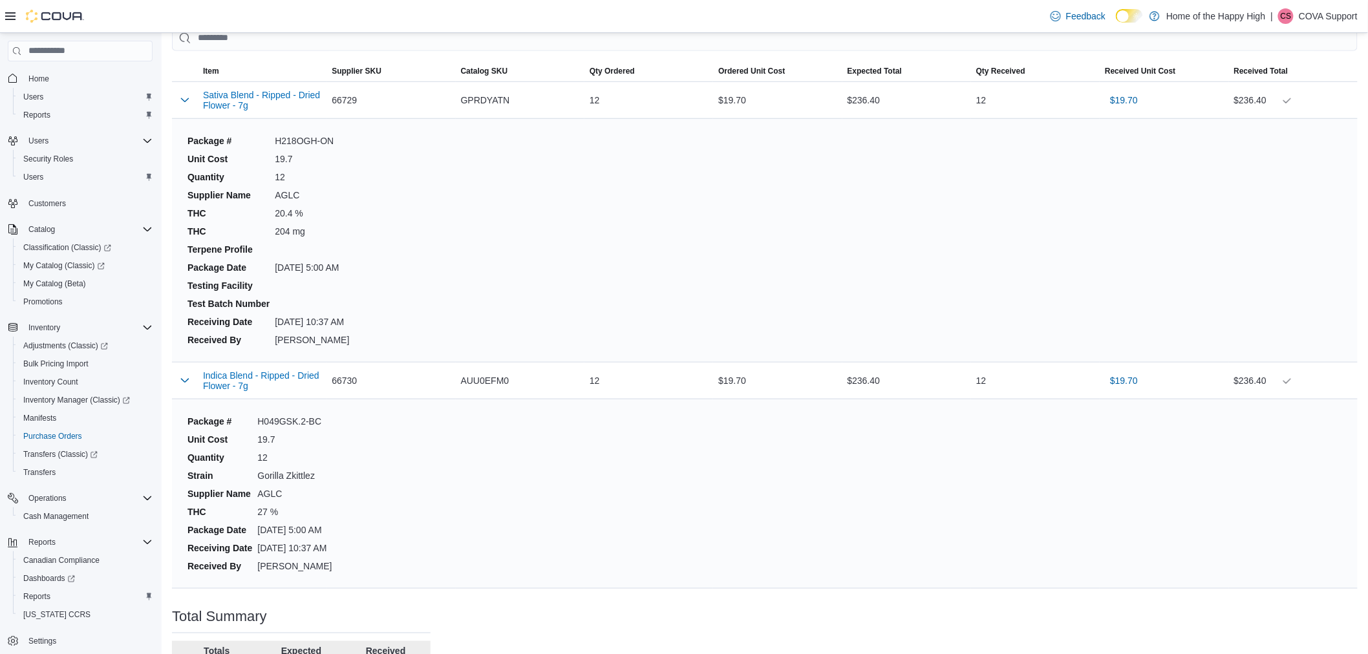
scroll to position [405, 0]
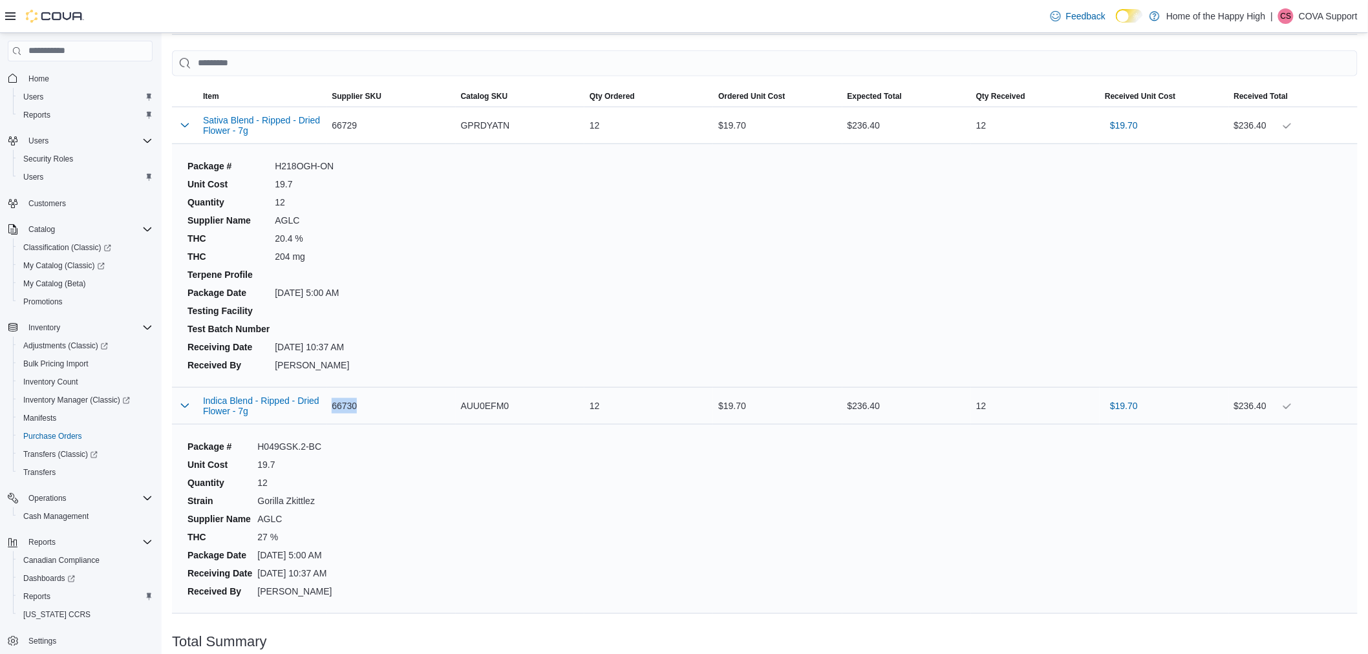
drag, startPoint x: 362, startPoint y: 406, endPoint x: 334, endPoint y: 408, distance: 28.5
click at [334, 408] on div "66730" at bounding box center [390, 406] width 129 height 26
copy span "66730"
drag, startPoint x: 294, startPoint y: 395, endPoint x: 514, endPoint y: 353, distance: 224.4
click at [637, 332] on div "Package # H218OGH-ON Unit Cost 19.7 Quantity 12 Supplier Name AGLC THC 20.4 % T…" at bounding box center [764, 265] width 1165 height 233
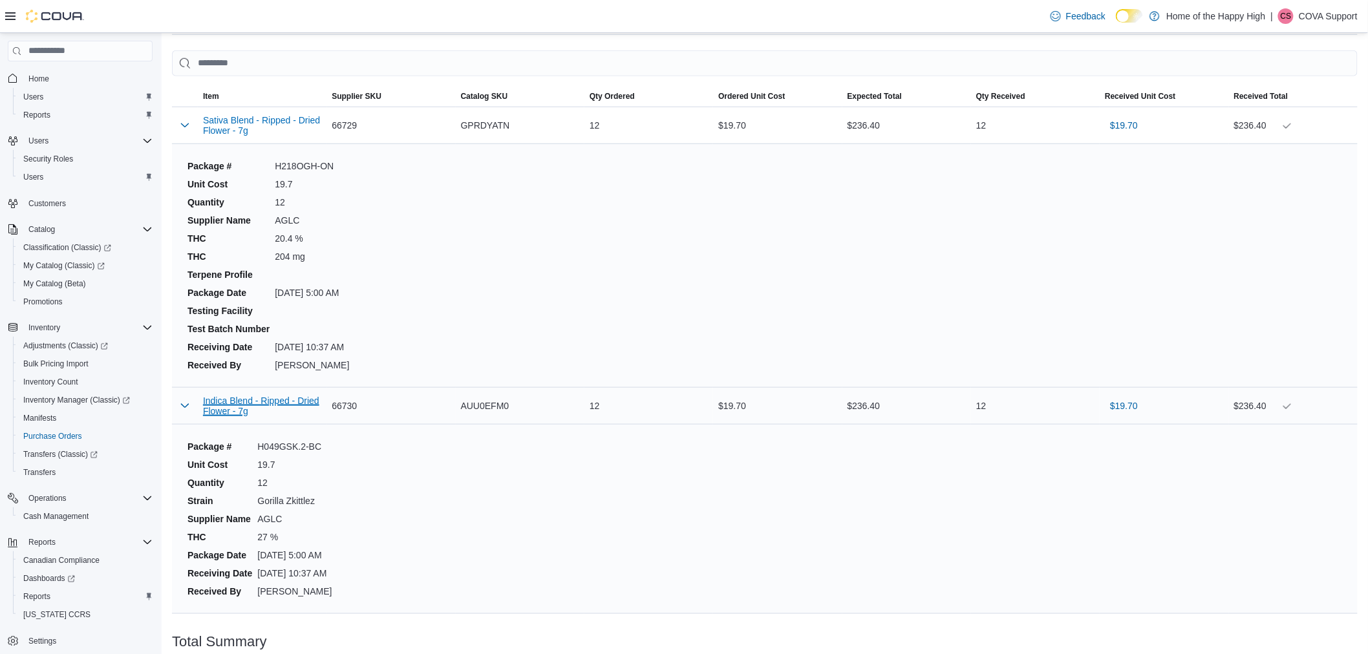
click at [317, 399] on button "Indica Blend - Ripped - Dried Flower - 7g" at bounding box center [262, 406] width 118 height 21
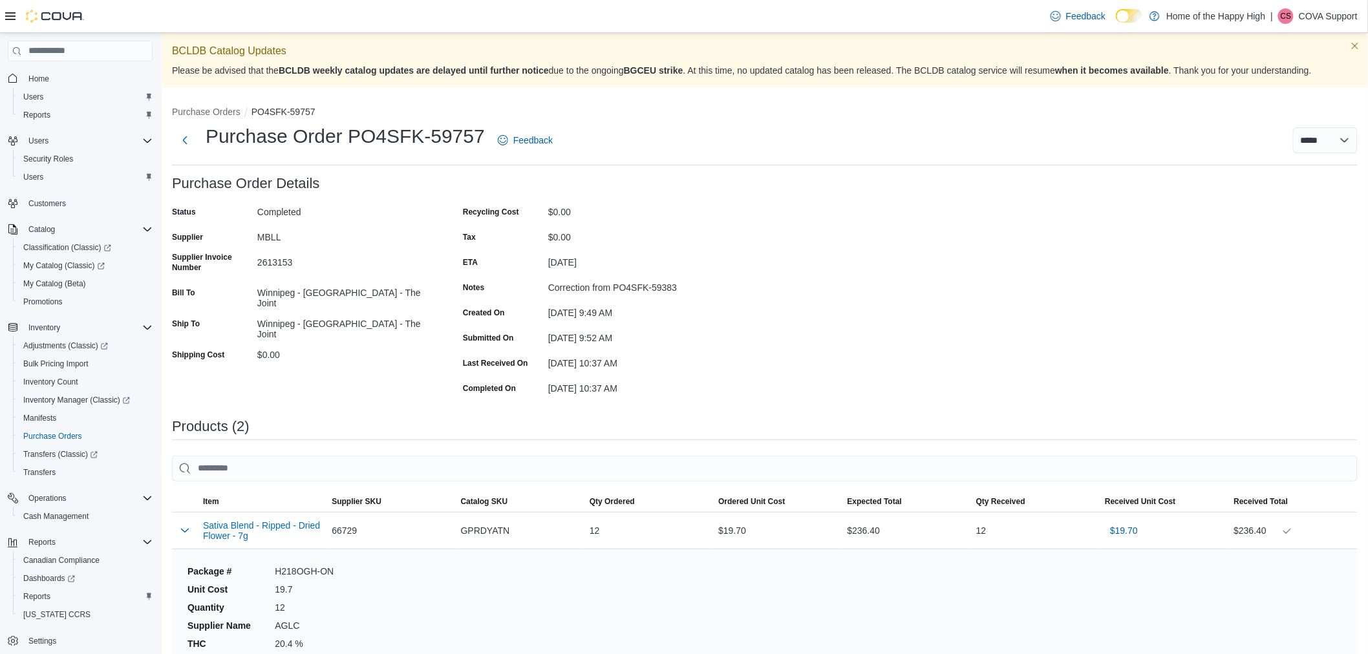
click at [712, 213] on div "$0.00" at bounding box center [634, 210] width 173 height 16
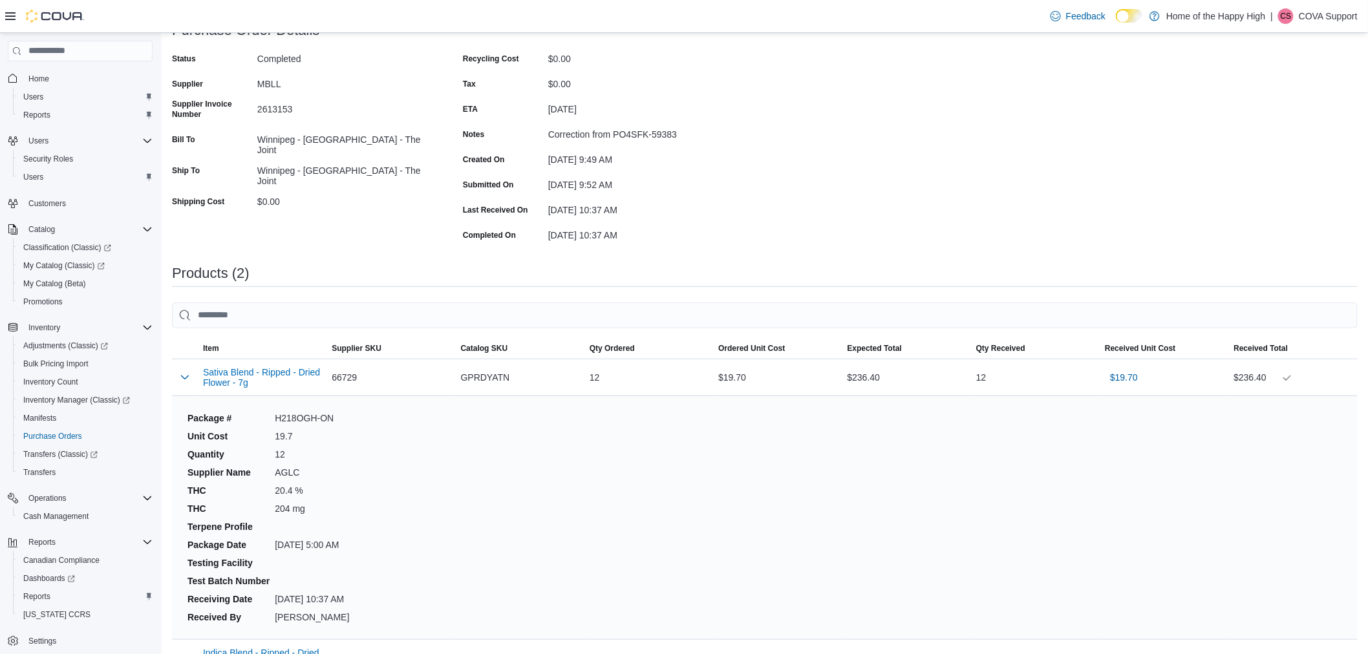
scroll to position [118, 0]
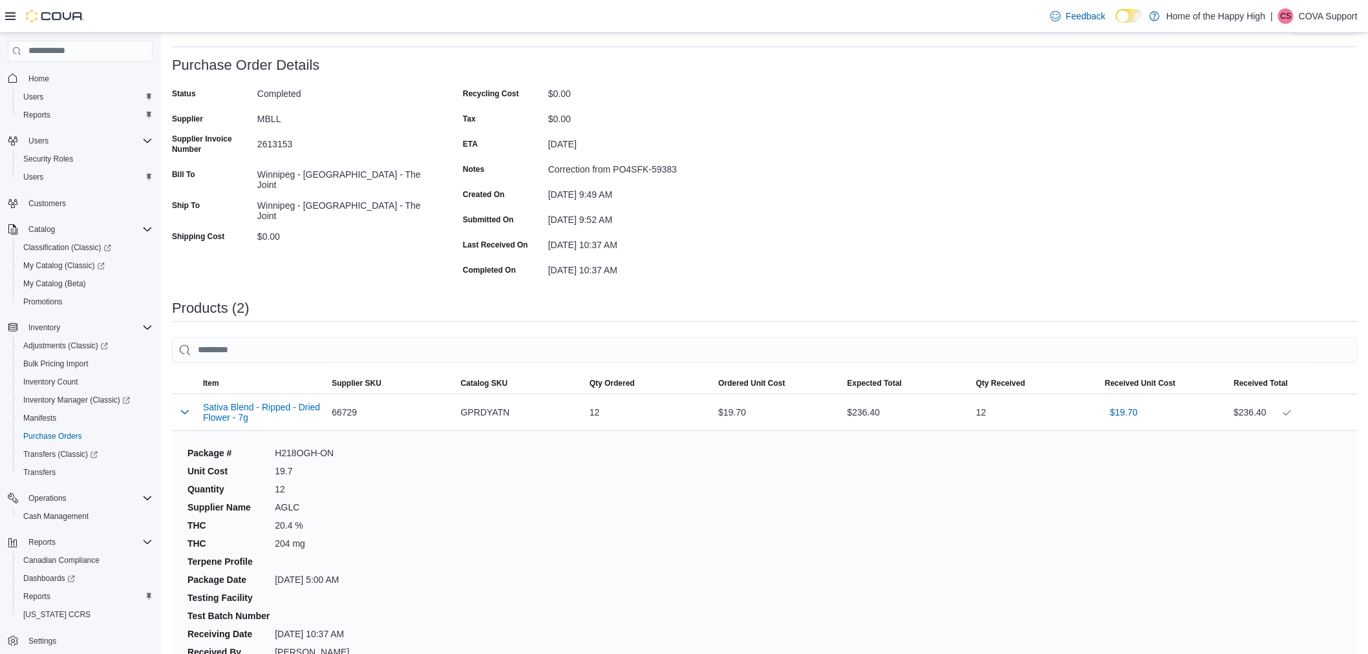
click at [838, 160] on div "Purchase Order: PO4SFK-59757 Feedback Purchase Order Details Status Completed S…" at bounding box center [764, 567] width 1185 height 1018
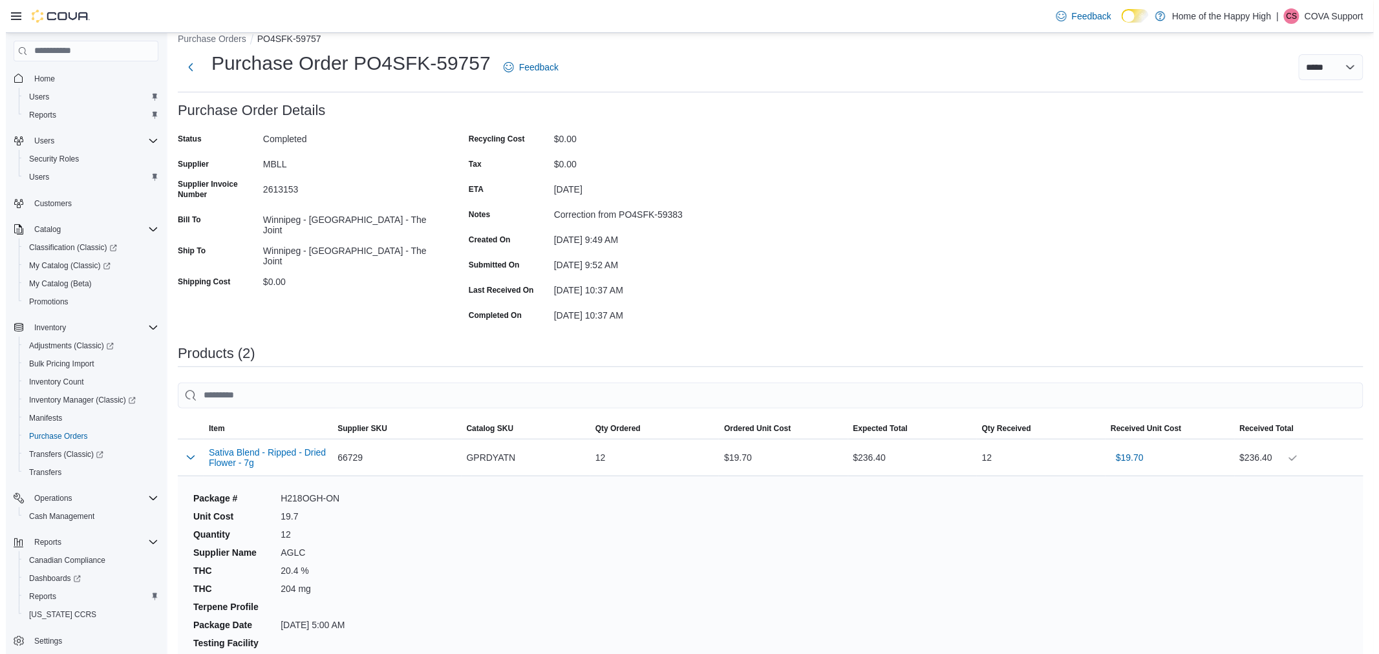
scroll to position [0, 0]
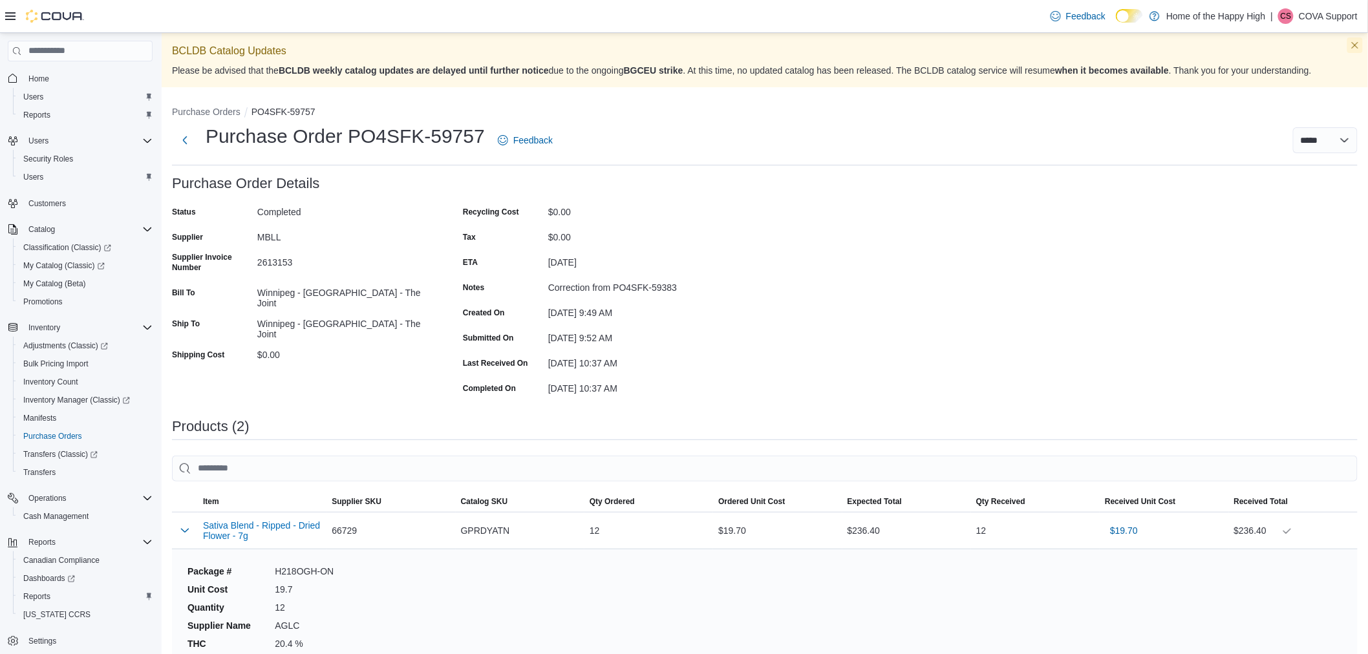
click at [1359, 42] on button "Dismiss this callout" at bounding box center [1355, 45] width 16 height 16
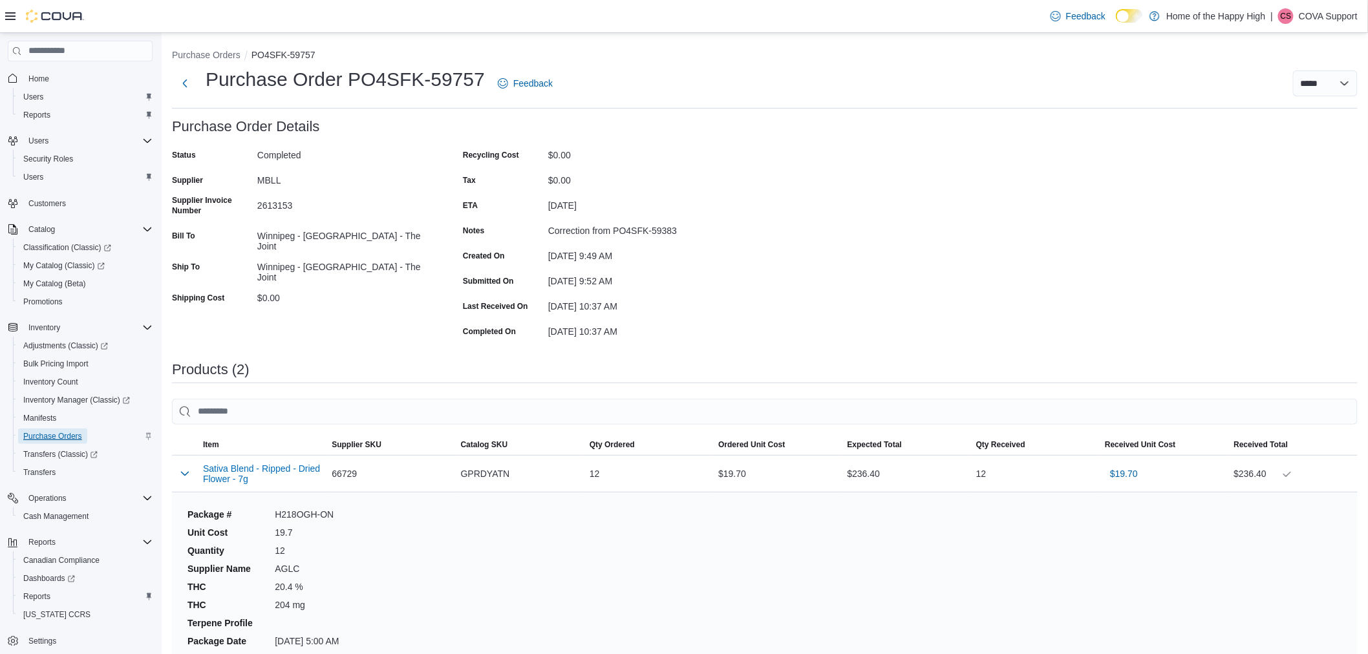
drag, startPoint x: 62, startPoint y: 432, endPoint x: 72, endPoint y: 429, distance: 10.8
click at [62, 432] on span "Purchase Orders" at bounding box center [52, 436] width 59 height 10
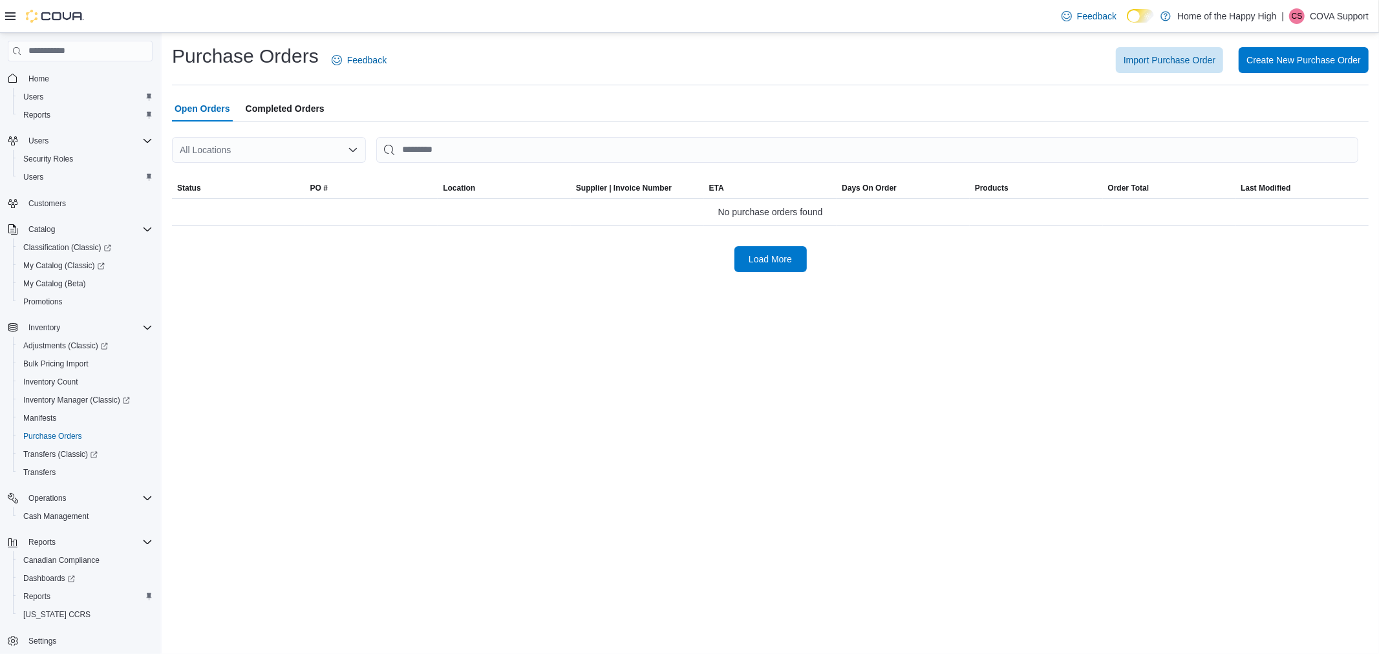
click at [302, 151] on div "All Locations" at bounding box center [269, 150] width 194 height 26
click at [509, 295] on div "Purchase Orders Feedback Import Purchase Order Create New Purchase Order Open O…" at bounding box center [770, 343] width 1217 height 621
drag, startPoint x: 1032, startPoint y: 110, endPoint x: 1144, endPoint y: 85, distance: 115.1
click at [1044, 110] on div "Open Orders Completed Orders" at bounding box center [770, 109] width 1196 height 26
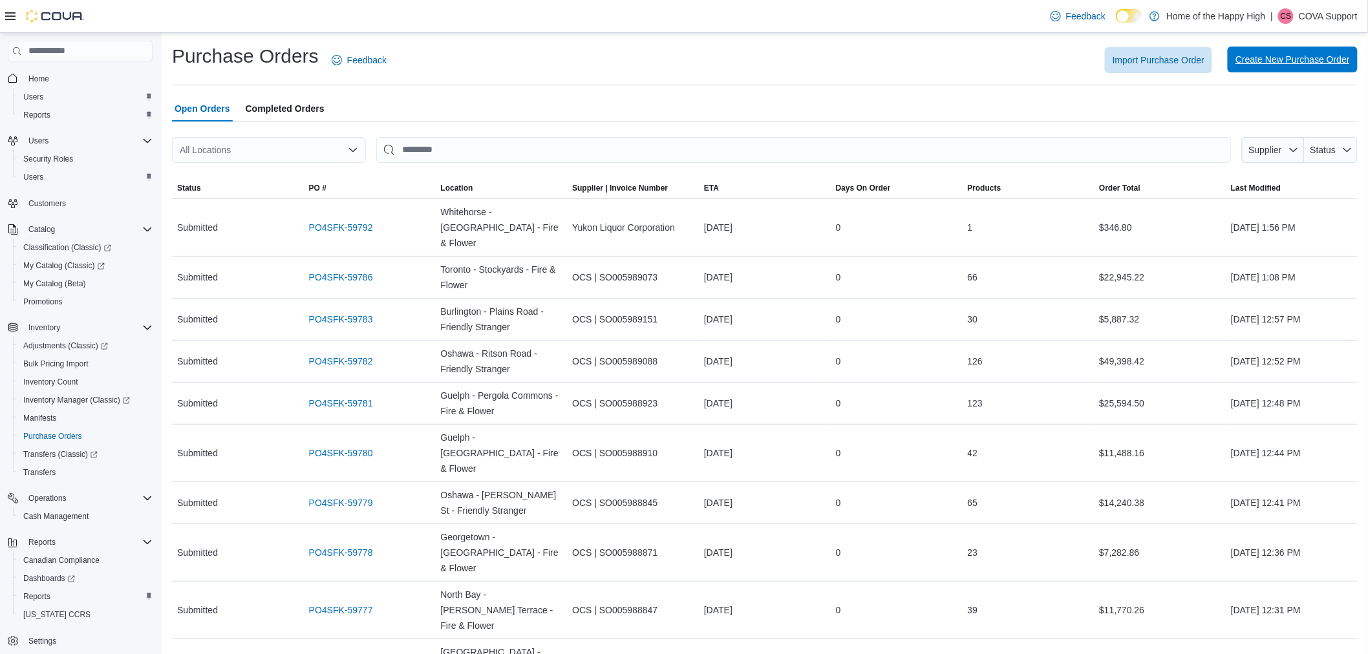
click at [1284, 66] on span "Create New Purchase Order" at bounding box center [1292, 59] width 114 height 13
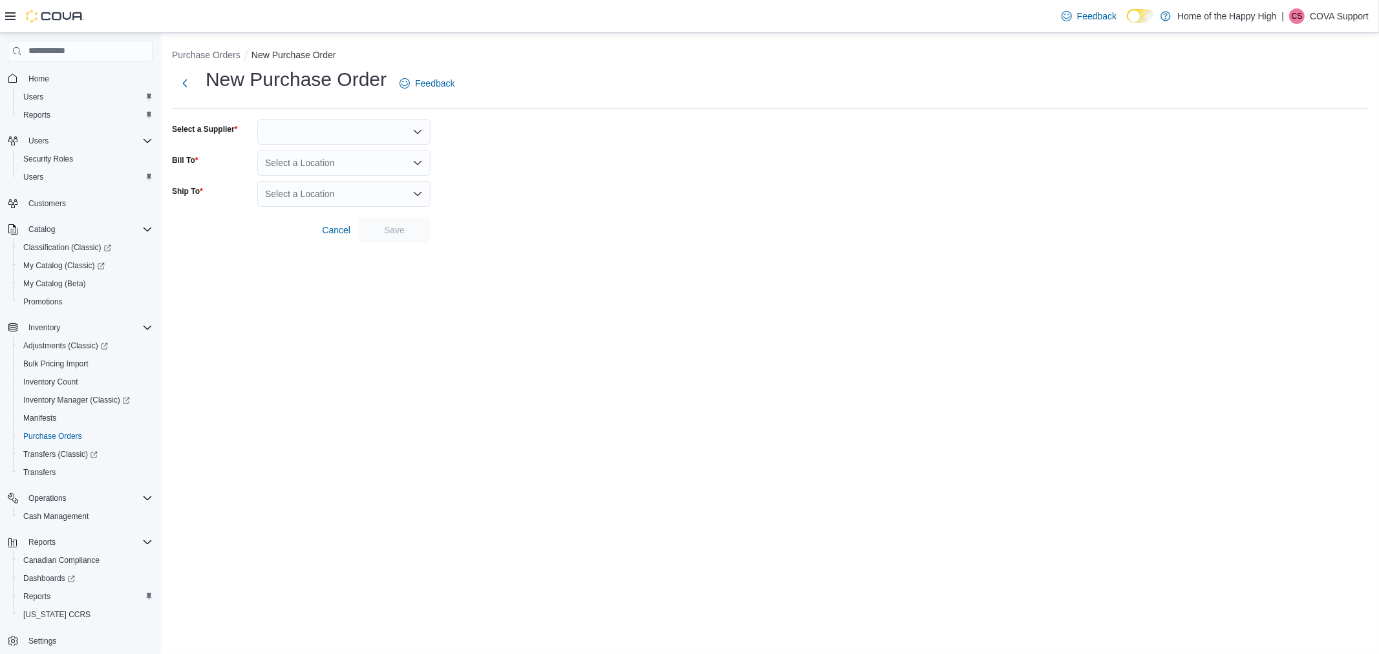
click at [319, 133] on div at bounding box center [343, 132] width 173 height 26
type input "***"
click at [319, 196] on span "MBL L" at bounding box center [352, 190] width 142 height 13
drag, startPoint x: 580, startPoint y: 158, endPoint x: 447, endPoint y: 155, distance: 133.2
click at [553, 157] on form "Select a Supplier MBLL Combo box. Selected. MBLL. Press Backspace to delete MBL…" at bounding box center [770, 181] width 1196 height 124
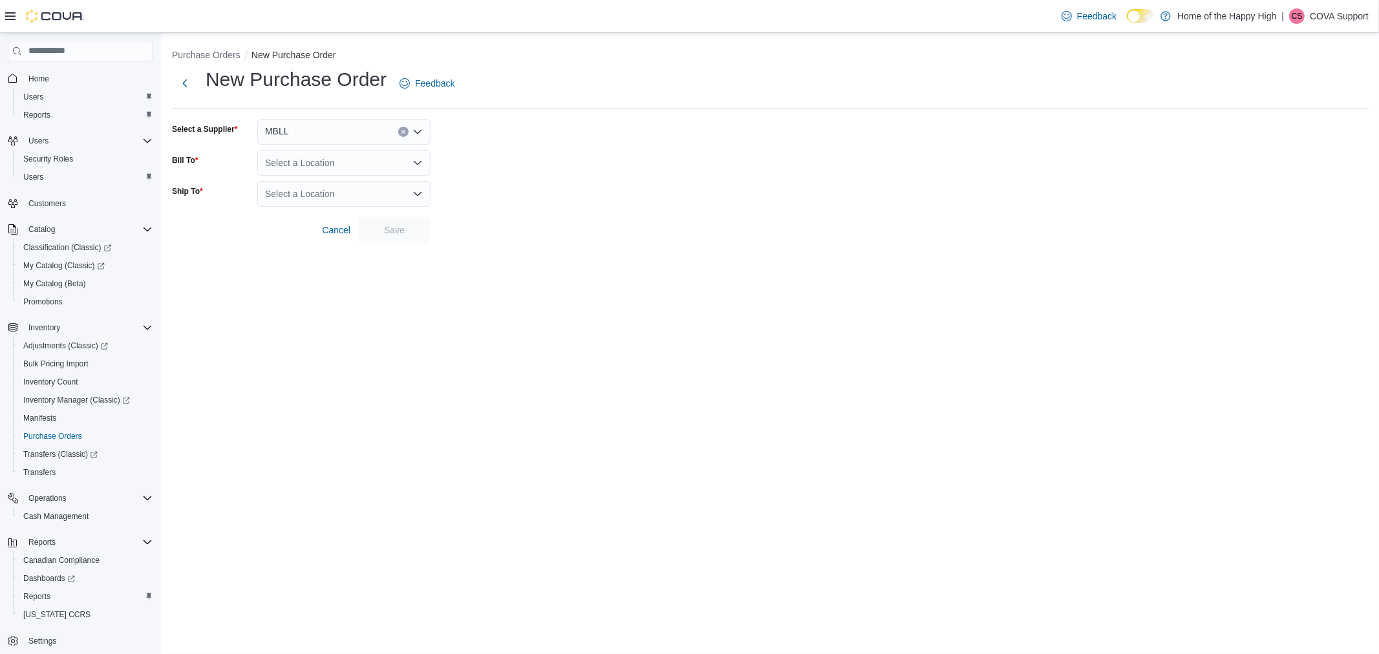
click at [360, 147] on form "Select a Supplier MBLL Bill To Select a Location Ship To Select a Location Canc…" at bounding box center [770, 181] width 1196 height 124
click at [367, 155] on div "Select a Location" at bounding box center [343, 163] width 173 height 26
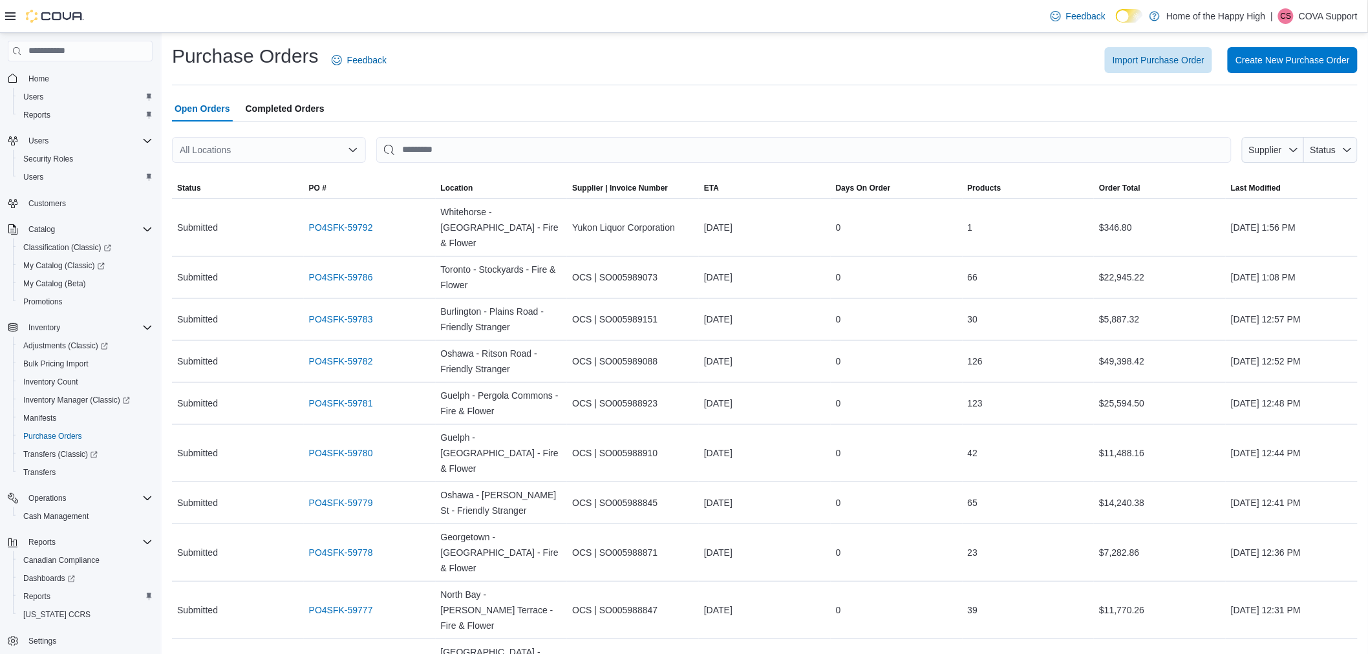
click at [310, 100] on span "Completed Orders" at bounding box center [285, 109] width 79 height 26
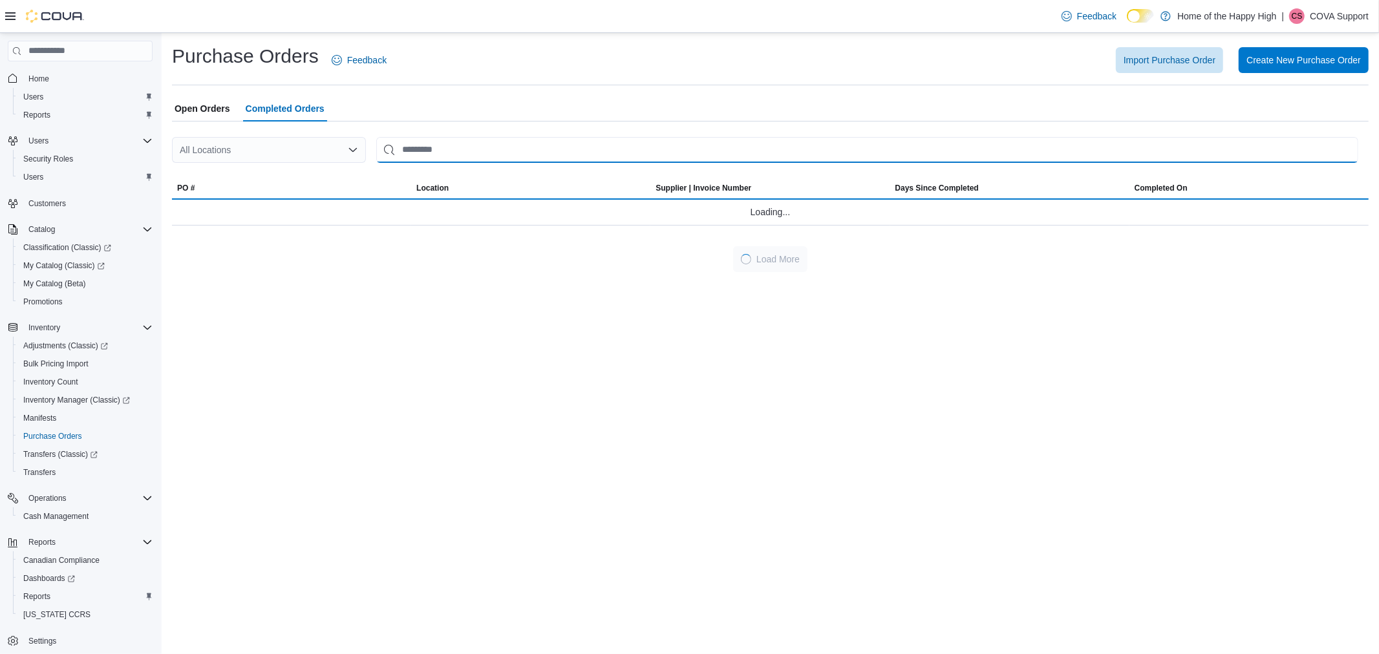
click at [436, 155] on input "This is a search bar. After typing your query, hit enter to filter the results …" at bounding box center [867, 150] width 982 height 26
paste input "*****"
type input "*****"
click at [376, 150] on input "*****" at bounding box center [867, 150] width 982 height 26
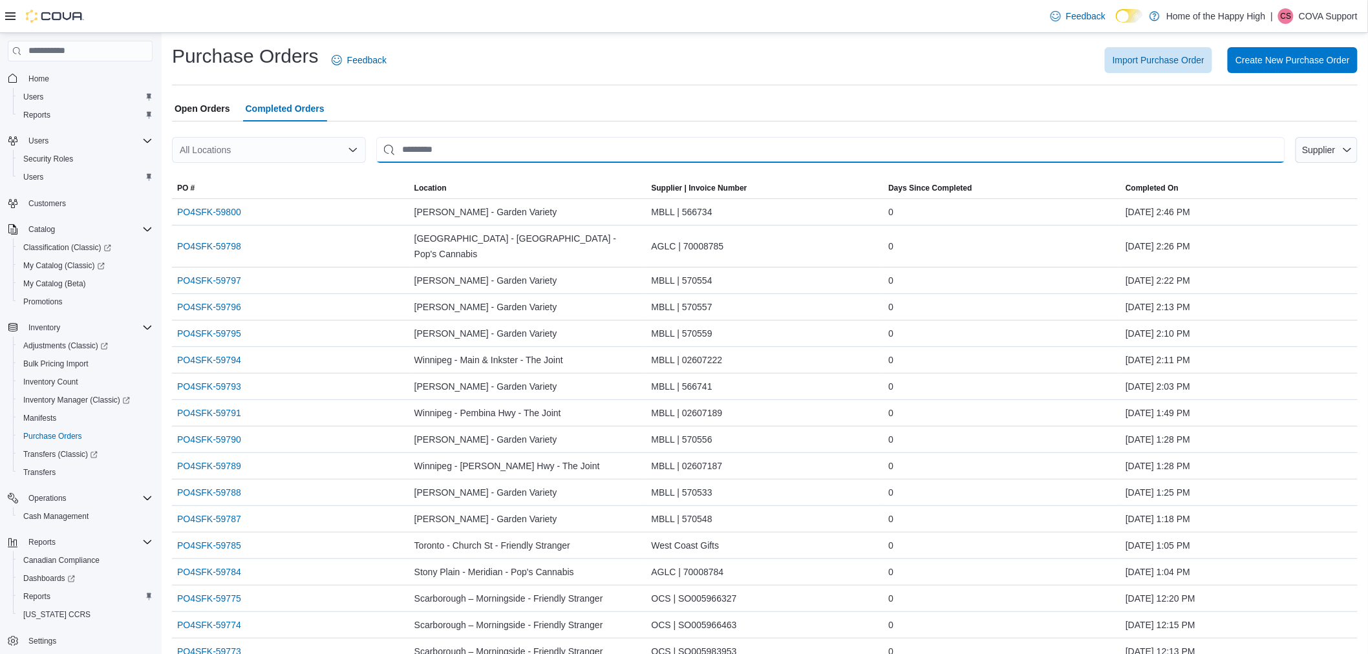
paste input "**********"
type input "**********"
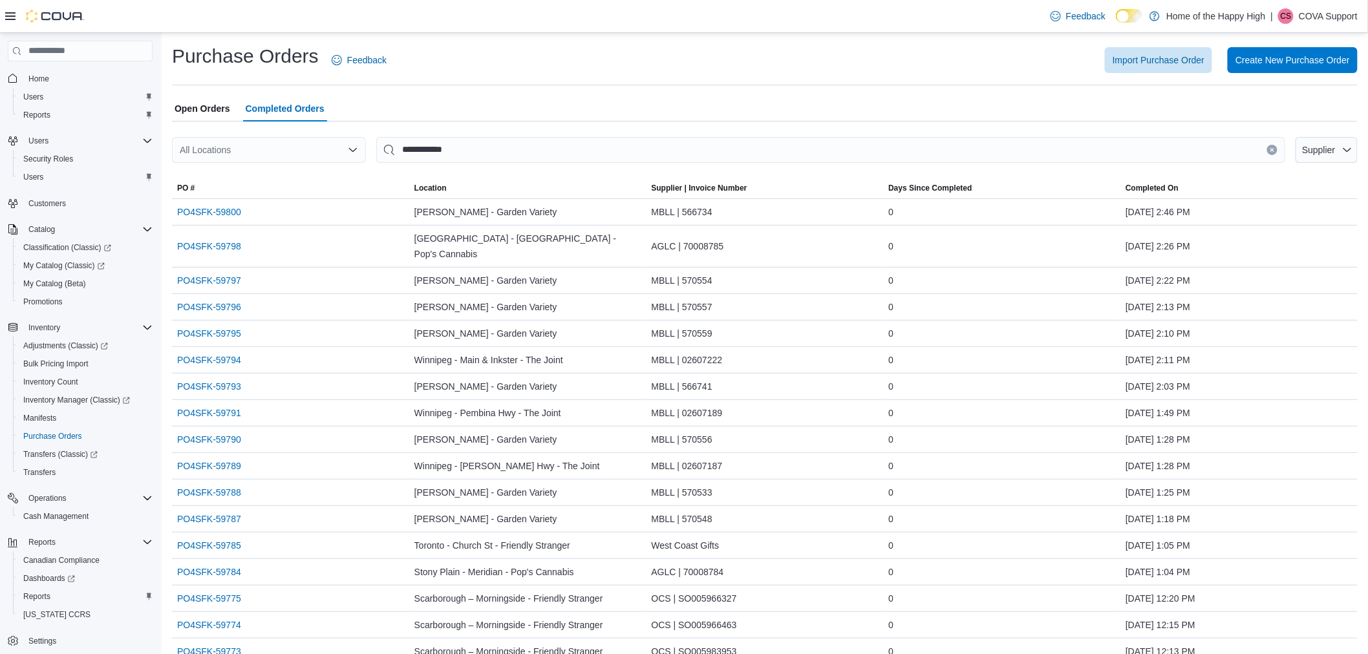
click at [518, 128] on div at bounding box center [764, 130] width 1185 height 16
click at [516, 147] on input "**********" at bounding box center [830, 150] width 909 height 26
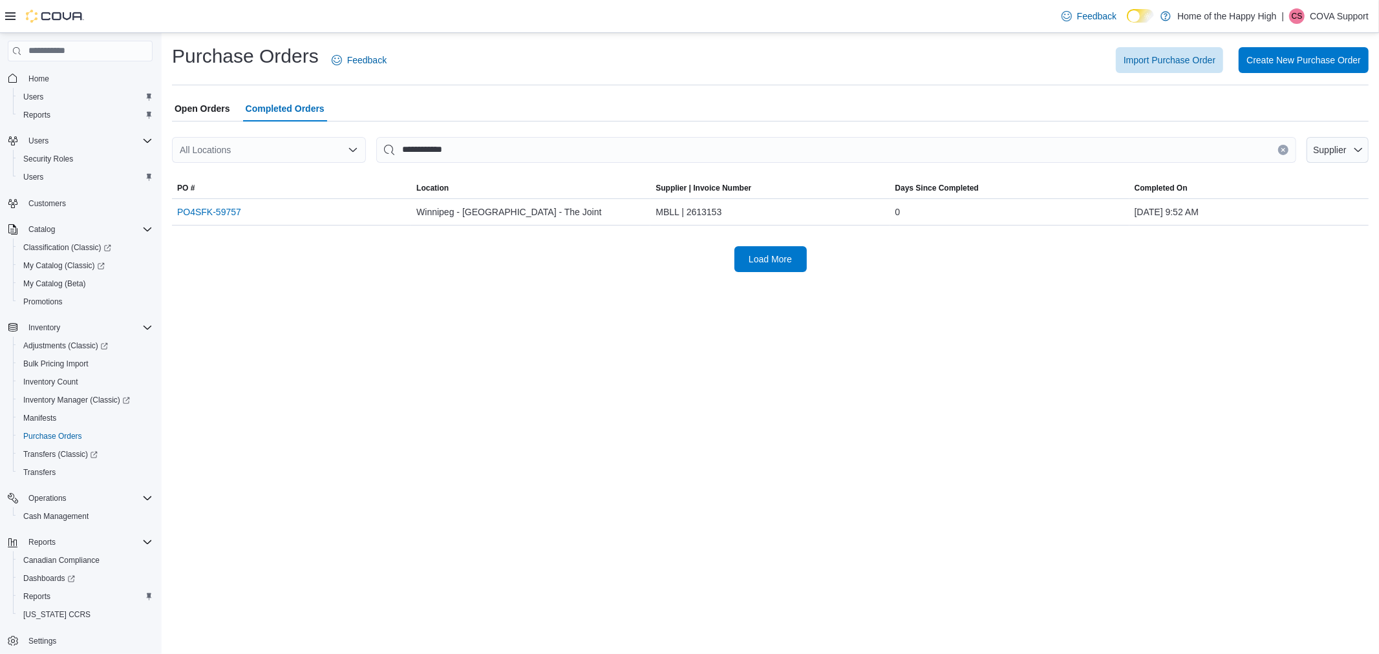
click at [376, 298] on div "**********" at bounding box center [770, 343] width 1217 height 621
drag, startPoint x: 224, startPoint y: 210, endPoint x: 472, endPoint y: 268, distance: 255.5
click at [482, 273] on div "**********" at bounding box center [770, 157] width 1217 height 249
click at [515, 140] on input "**********" at bounding box center [836, 150] width 920 height 26
drag, startPoint x: 511, startPoint y: 140, endPoint x: 403, endPoint y: 151, distance: 109.1
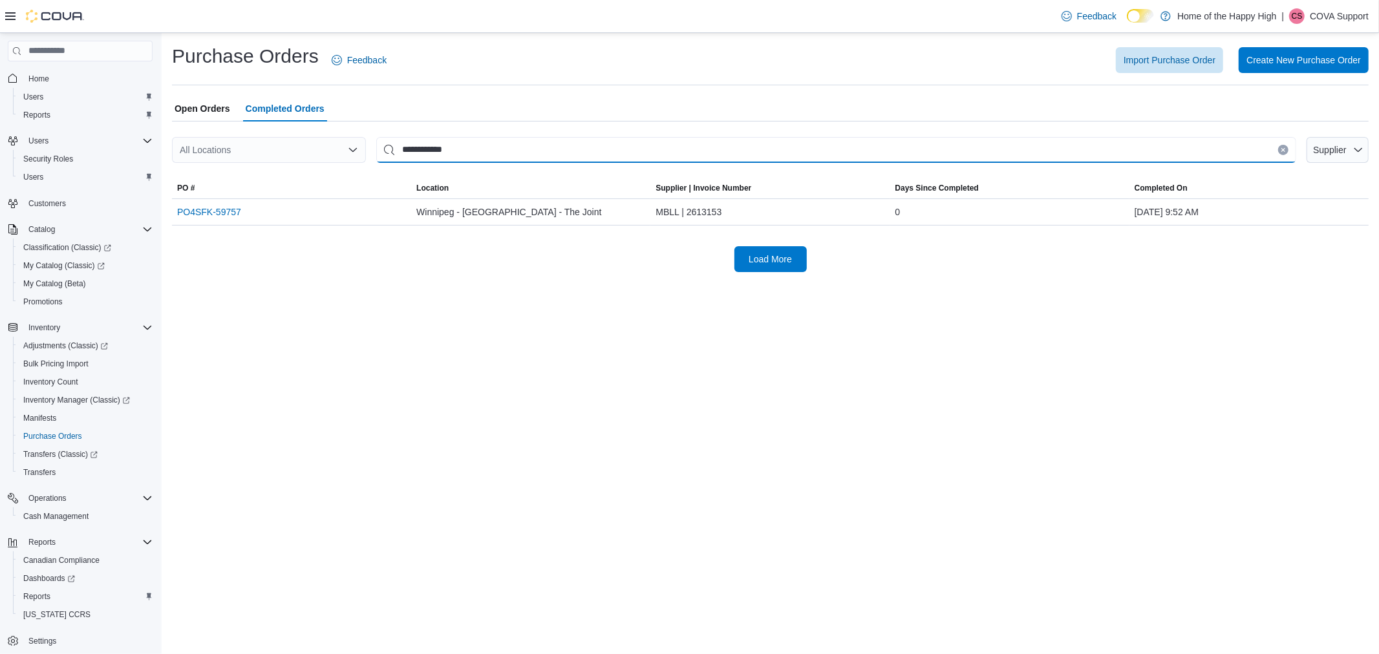
click at [386, 145] on input "**********" at bounding box center [836, 150] width 920 height 26
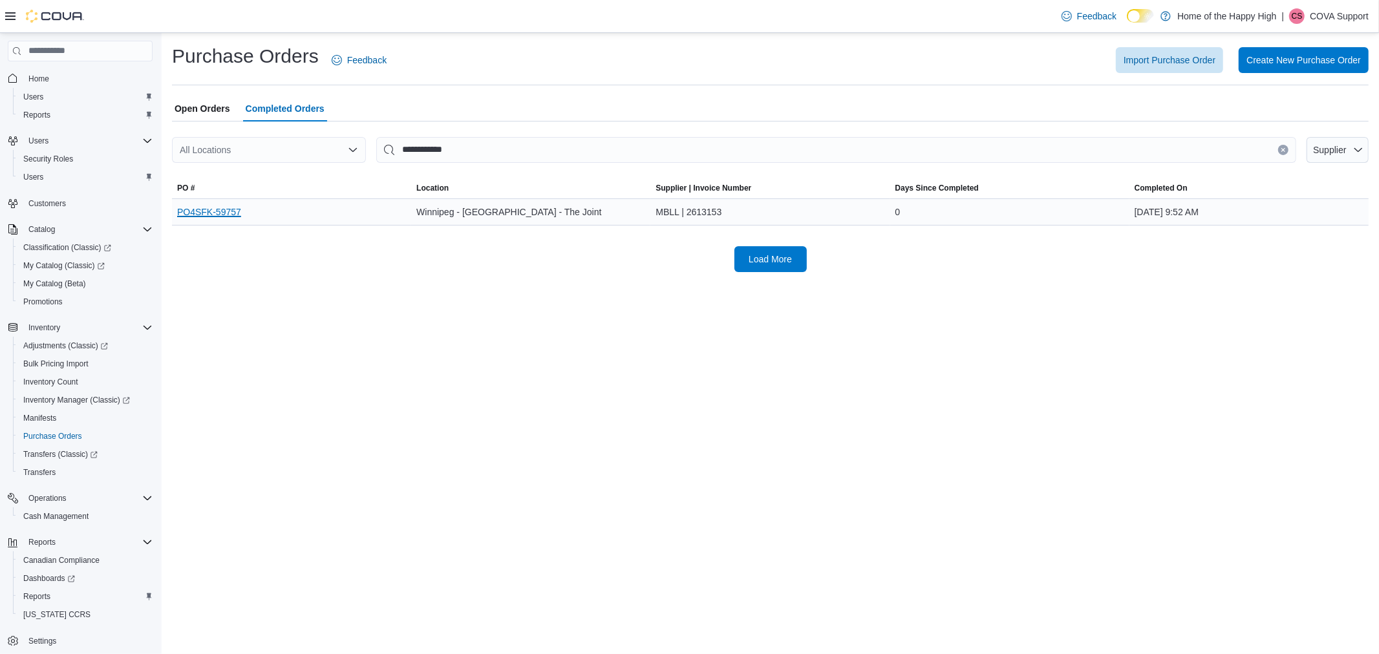
click at [220, 207] on link "PO4SFK-59757" at bounding box center [209, 212] width 64 height 16
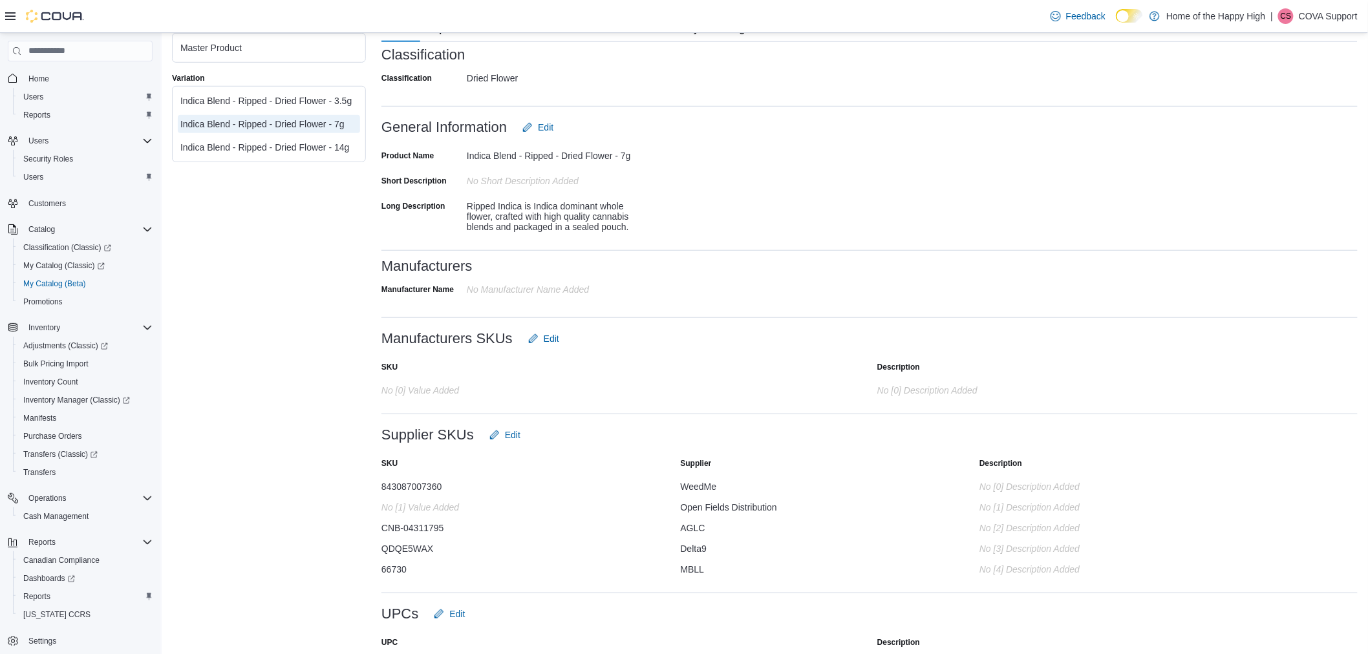
scroll to position [336, 0]
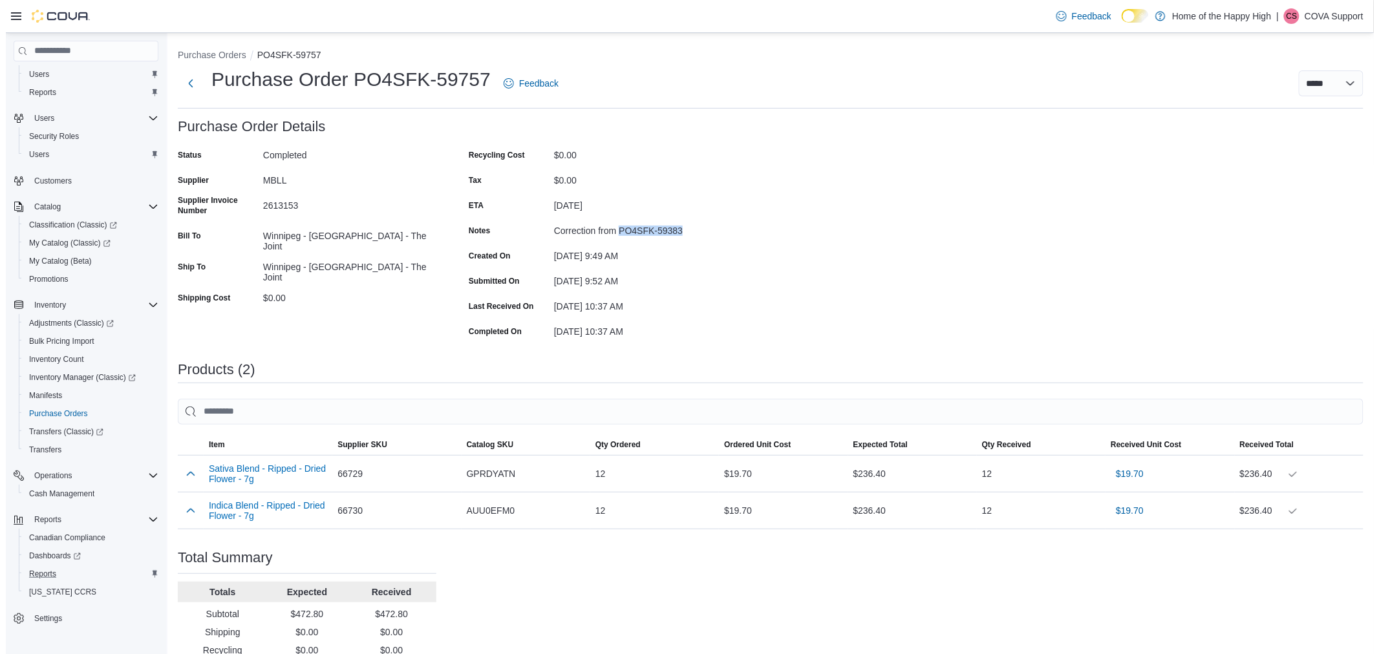
scroll to position [35, 0]
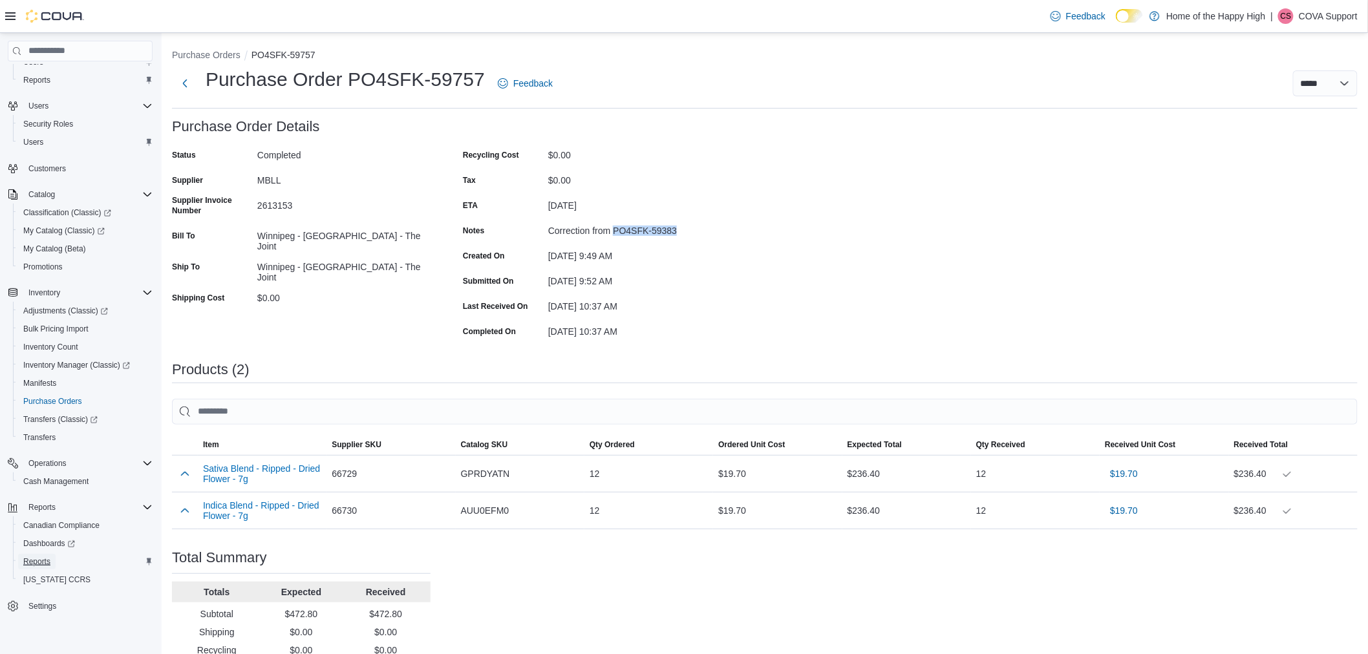
click at [43, 560] on span "Reports" at bounding box center [36, 561] width 27 height 10
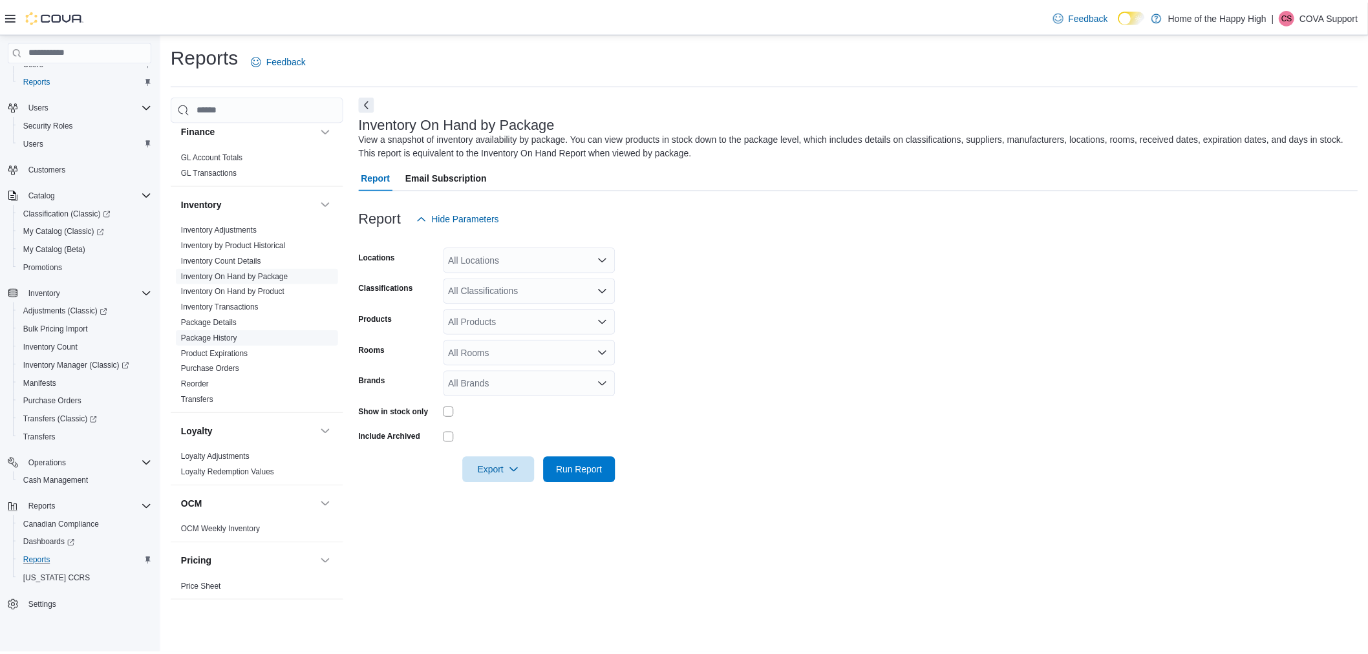
scroll to position [325, 0]
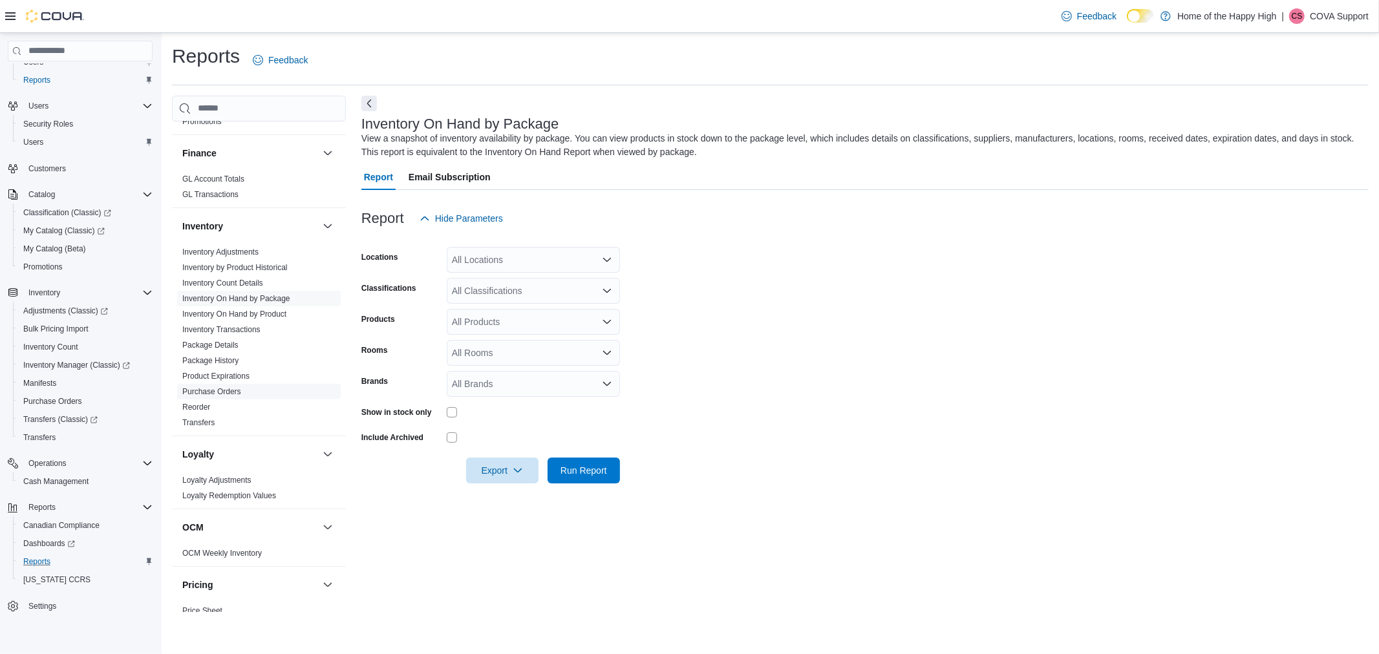
click at [235, 388] on link "Purchase Orders" at bounding box center [211, 391] width 59 height 9
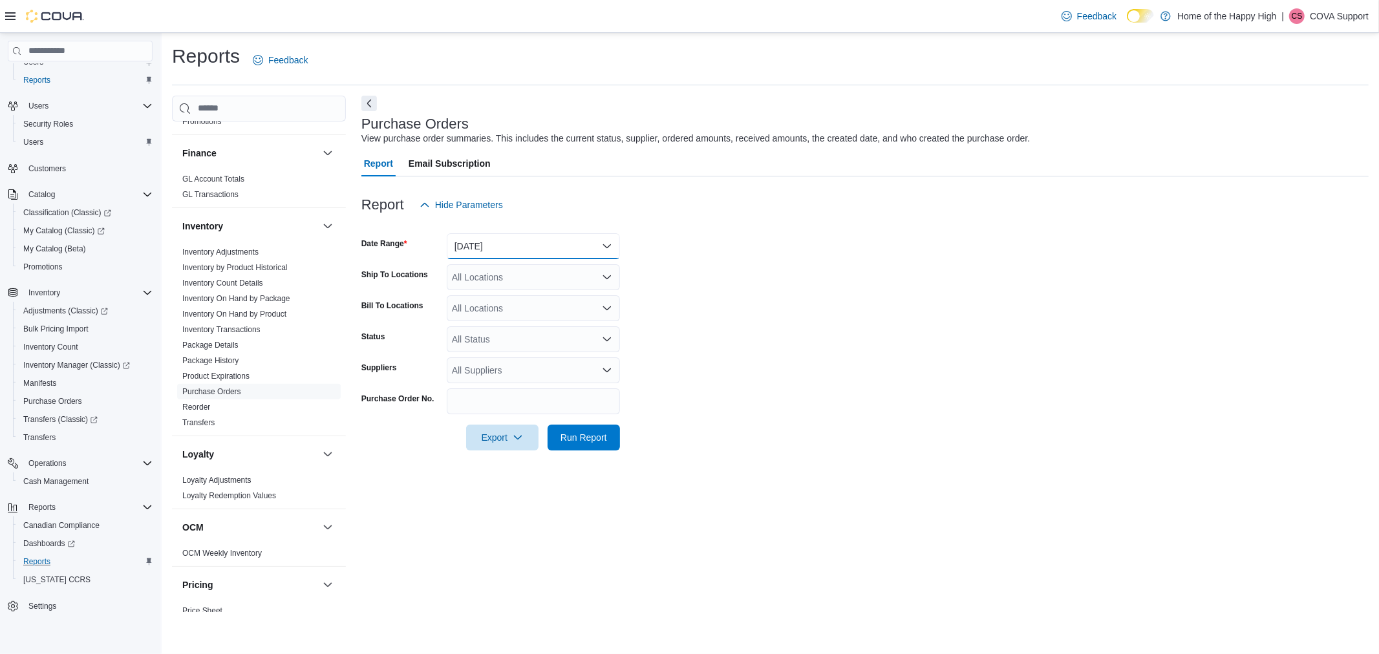
click at [498, 248] on button "[DATE]" at bounding box center [533, 246] width 173 height 26
click at [806, 278] on form "Date Range [DATE] Ship To Locations All Locations Bill To Locations All Locatio…" at bounding box center [864, 334] width 1007 height 233
click at [552, 404] on input "Purchase Order No." at bounding box center [533, 401] width 173 height 26
paste input "**********"
type input "**********"
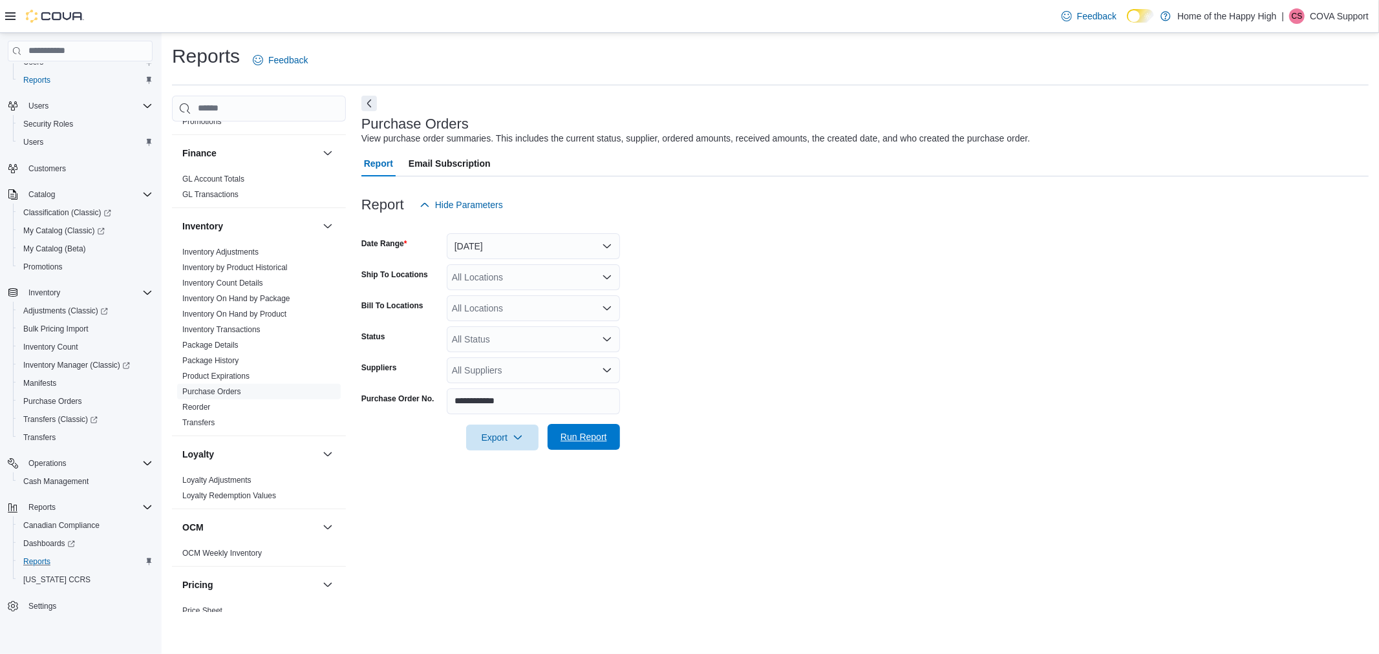
click at [588, 439] on span "Run Report" at bounding box center [583, 436] width 47 height 13
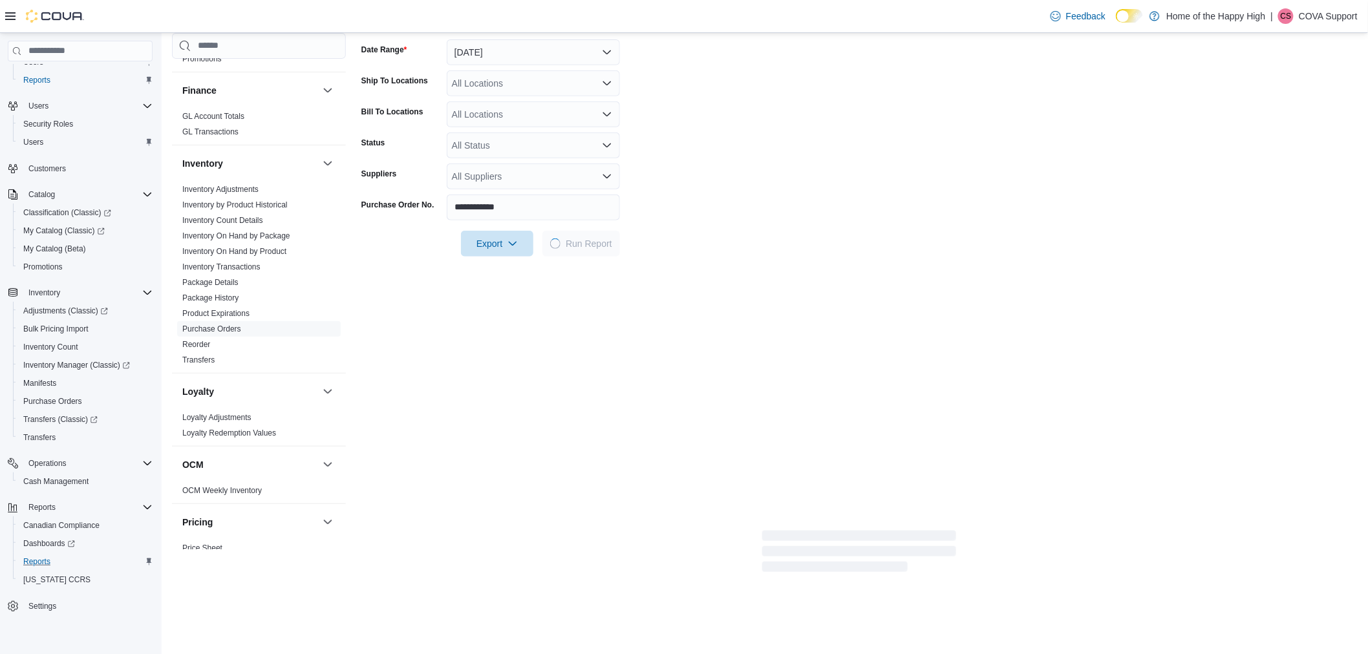
scroll to position [215, 0]
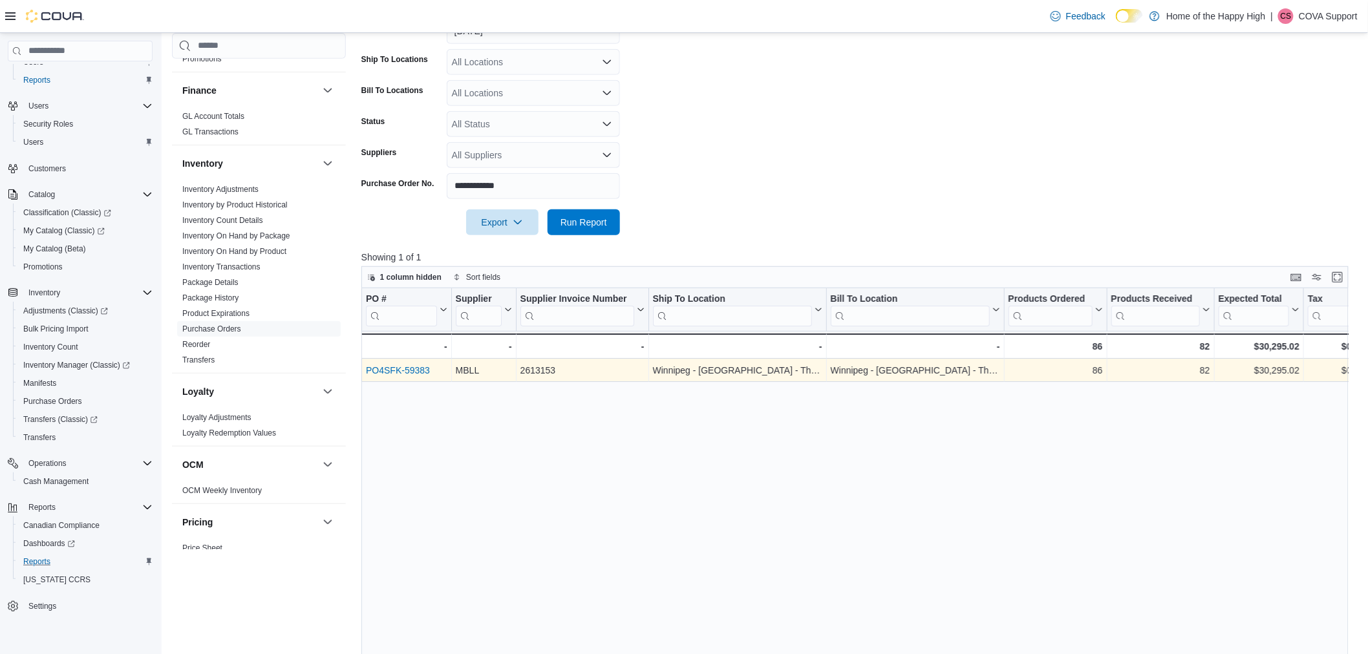
click at [411, 368] on link "PO4SFK-59383" at bounding box center [398, 370] width 64 height 10
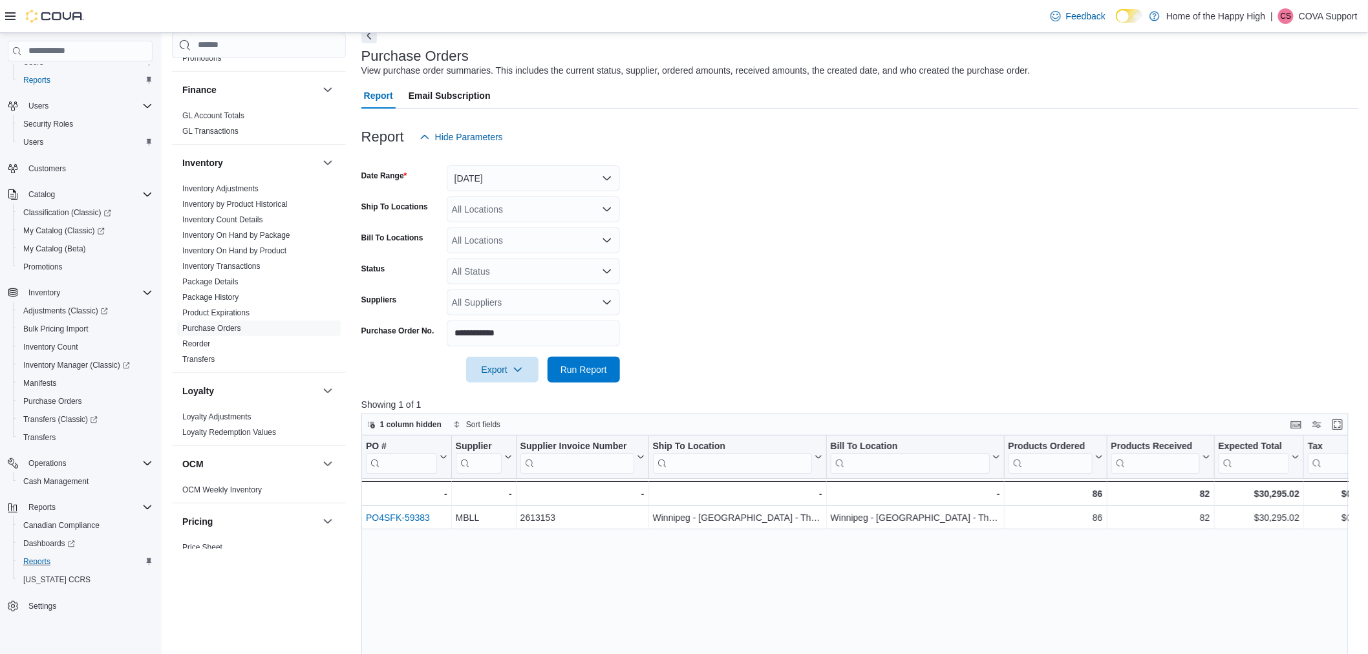
scroll to position [0, 0]
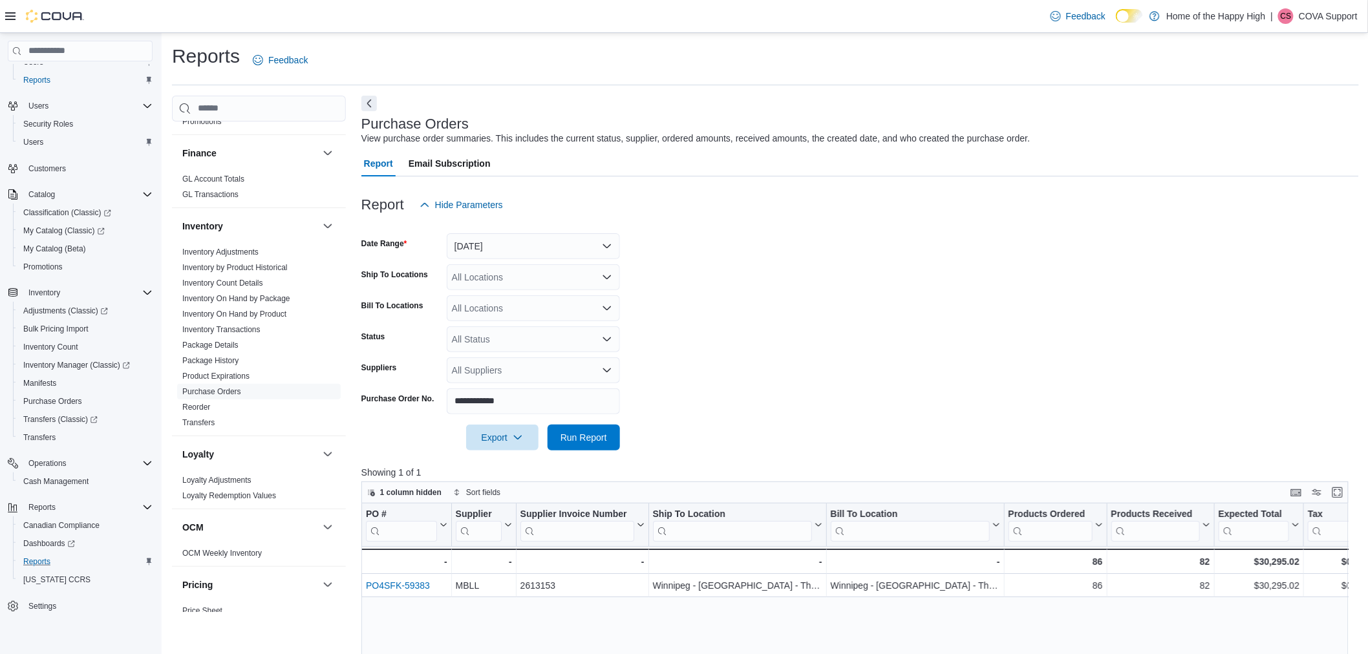
click at [655, 208] on div "Report Hide Parameters" at bounding box center [859, 205] width 997 height 26
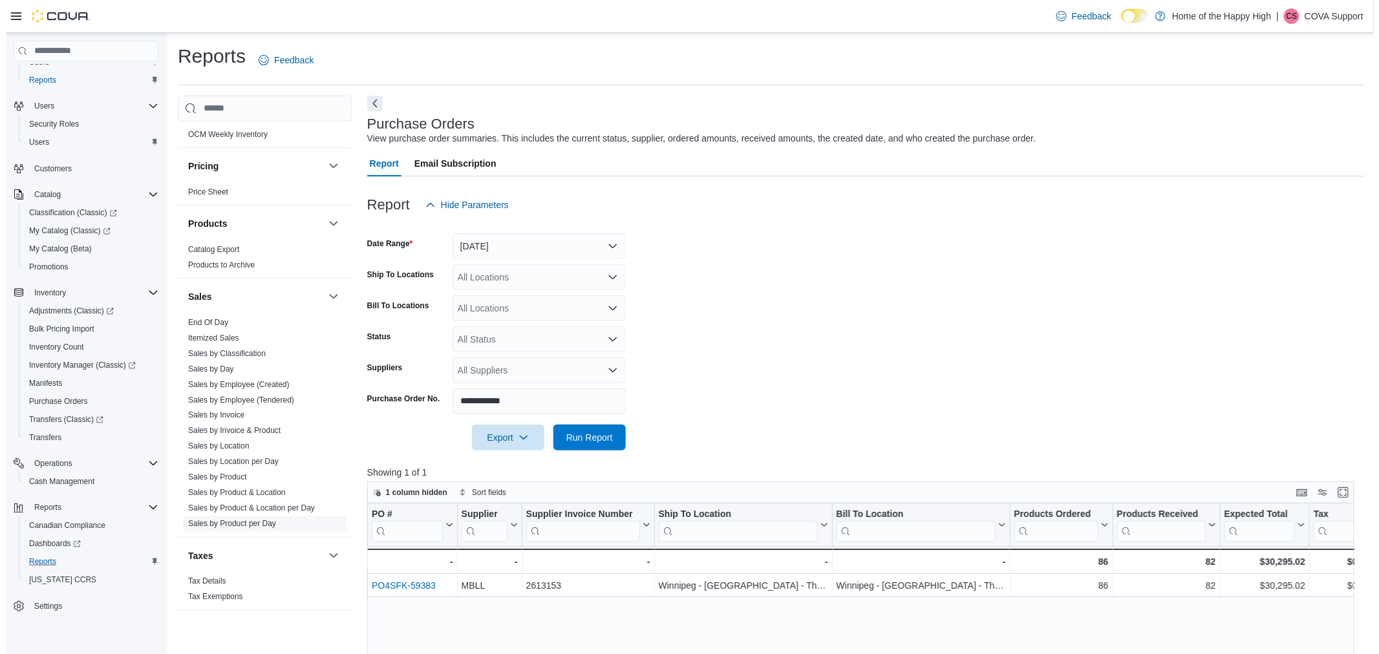
scroll to position [756, 0]
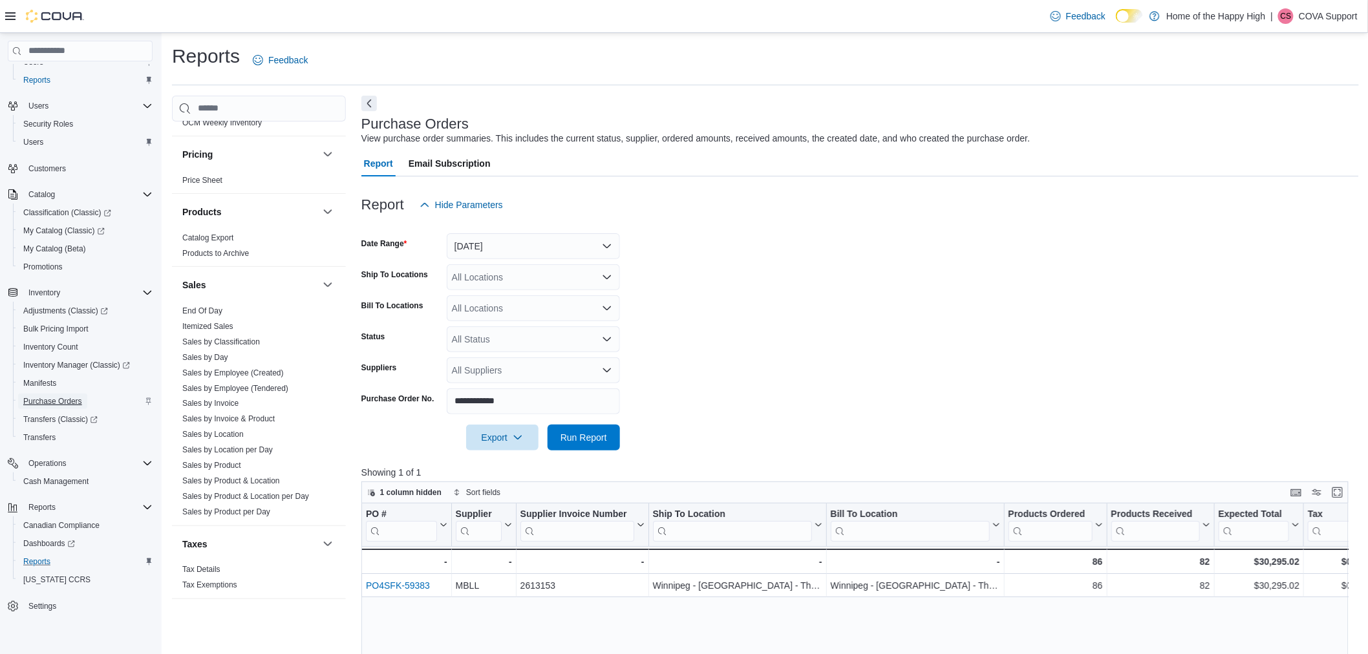
click at [69, 399] on span "Purchase Orders" at bounding box center [52, 401] width 59 height 10
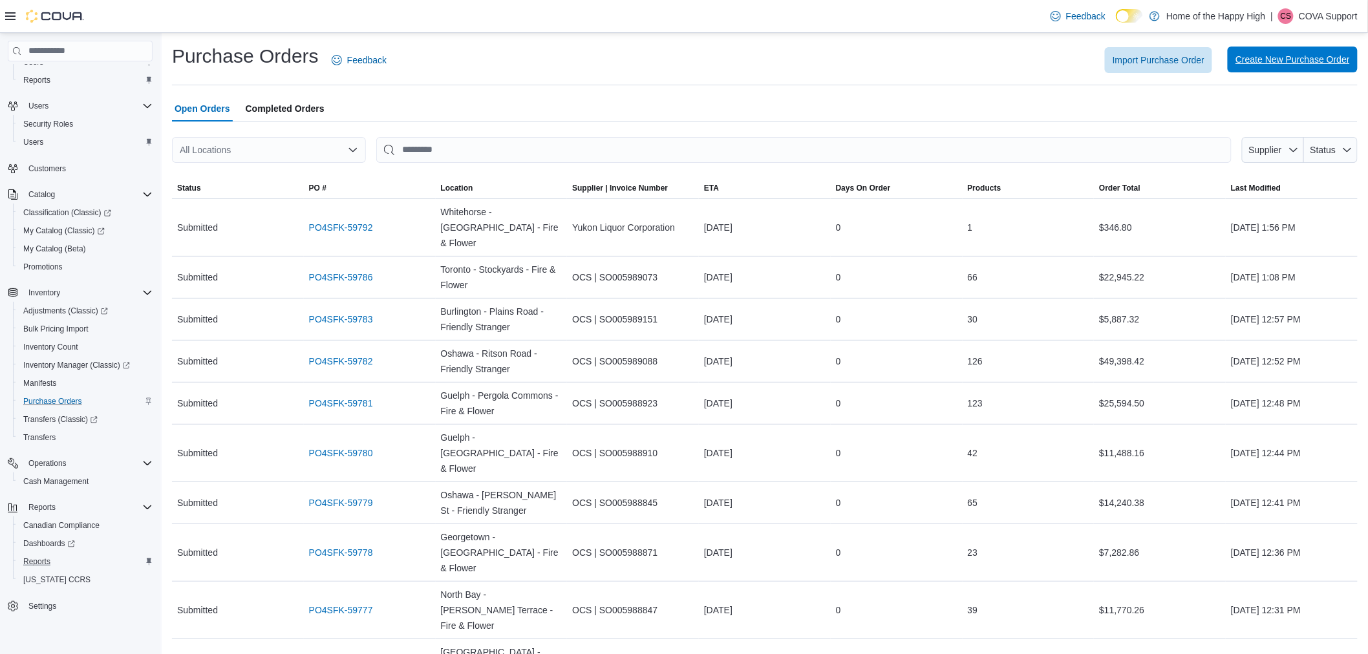
click at [1306, 70] on span "Create New Purchase Order" at bounding box center [1292, 60] width 114 height 26
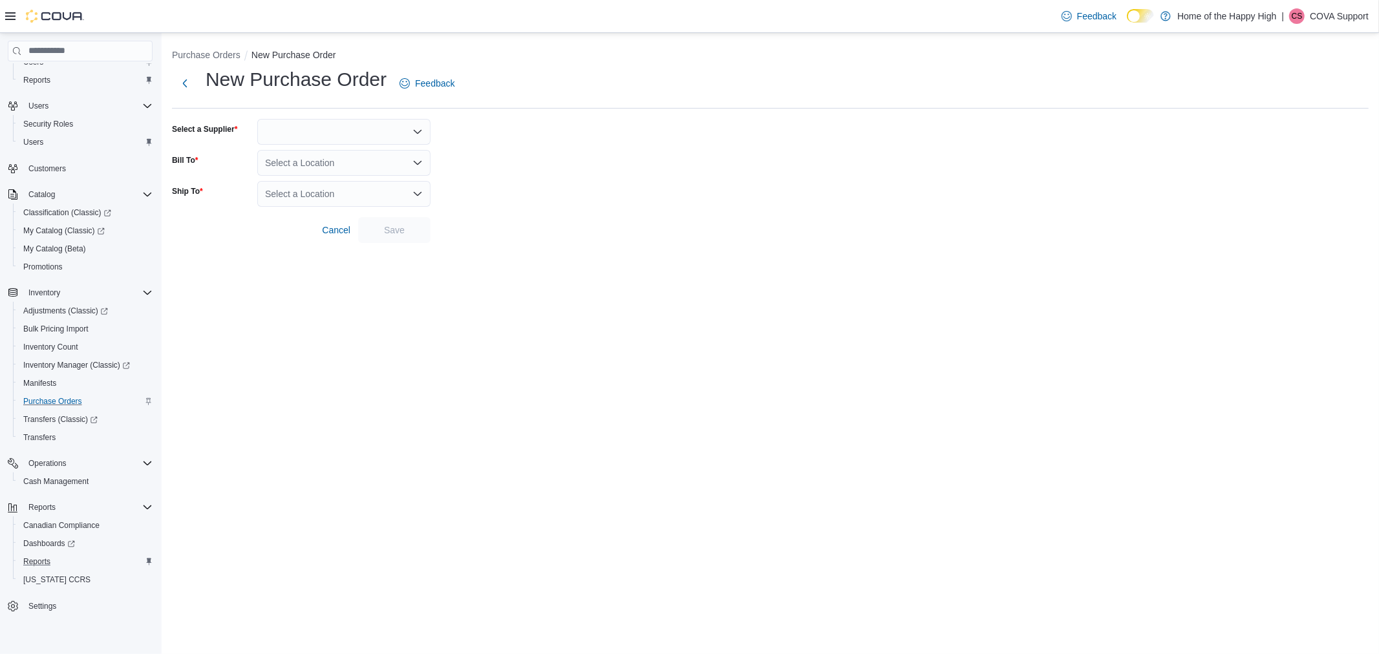
click at [356, 125] on div at bounding box center [343, 132] width 173 height 26
type input "****"
click at [354, 143] on div "**** Combo box. Selected. mbll. Selected. Combo box input. Type some text or, t…" at bounding box center [343, 132] width 173 height 26
drag, startPoint x: 368, startPoint y: 153, endPoint x: 369, endPoint y: 165, distance: 11.7
click at [369, 153] on span "MBLL" at bounding box center [352, 153] width 142 height 13
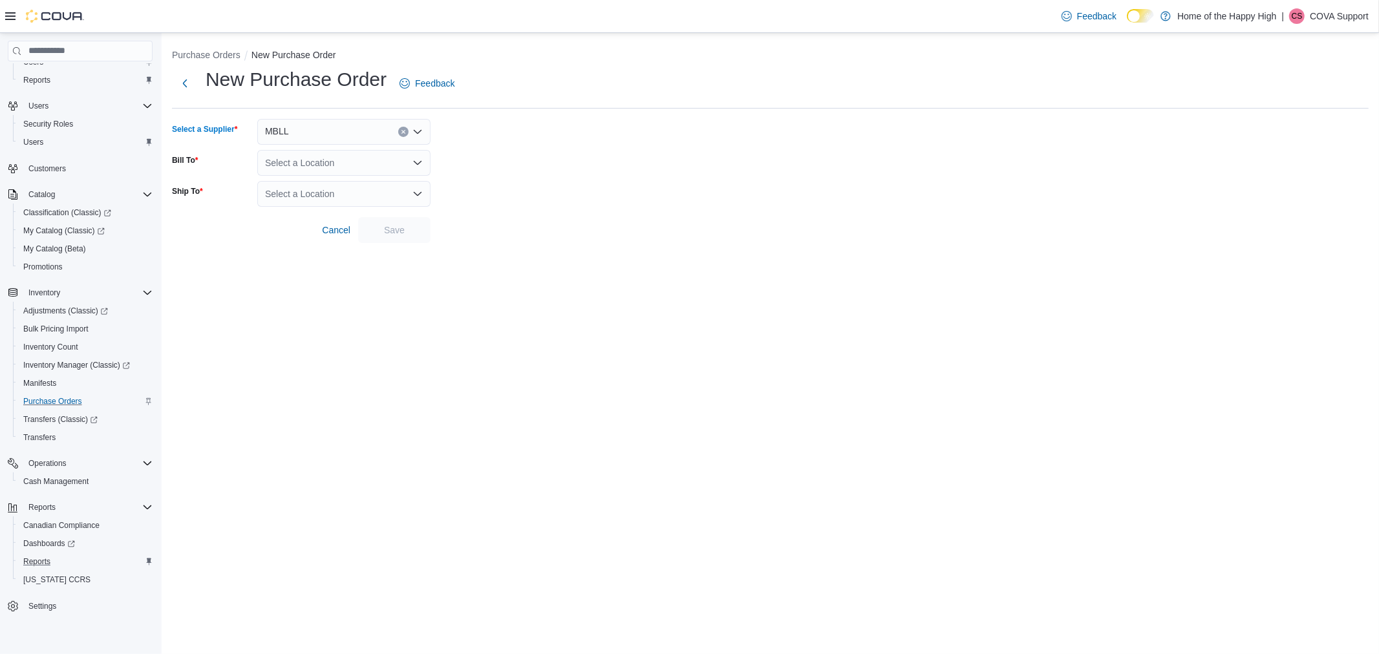
click at [366, 168] on div "Select a Location" at bounding box center [343, 163] width 173 height 26
type input "****"
click at [367, 215] on span "Winnipeg - Portage Ave - The Joint" at bounding box center [412, 221] width 185 height 13
click at [326, 199] on div "Select a Location" at bounding box center [343, 194] width 173 height 26
type input "****"
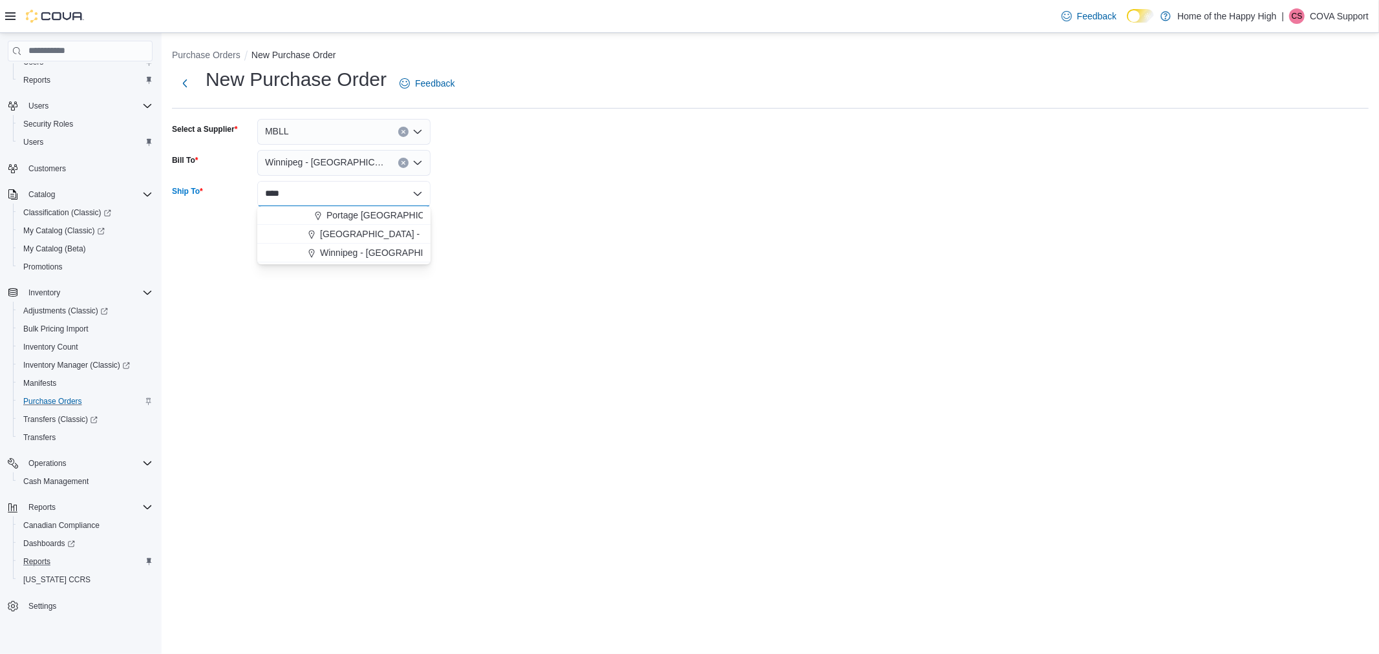
drag, startPoint x: 370, startPoint y: 254, endPoint x: 416, endPoint y: 256, distance: 45.9
click at [371, 254] on span "Winnipeg - Portage Ave - The Joint" at bounding box center [412, 252] width 185 height 13
click at [537, 242] on form "Select a Supplier MBLL Bill To Winnipeg - Portage Ave - The Joint Ship To Winni…" at bounding box center [770, 181] width 1196 height 124
drag, startPoint x: 391, startPoint y: 237, endPoint x: 454, endPoint y: 223, distance: 64.1
click at [392, 236] on span "Save" at bounding box center [394, 230] width 57 height 26
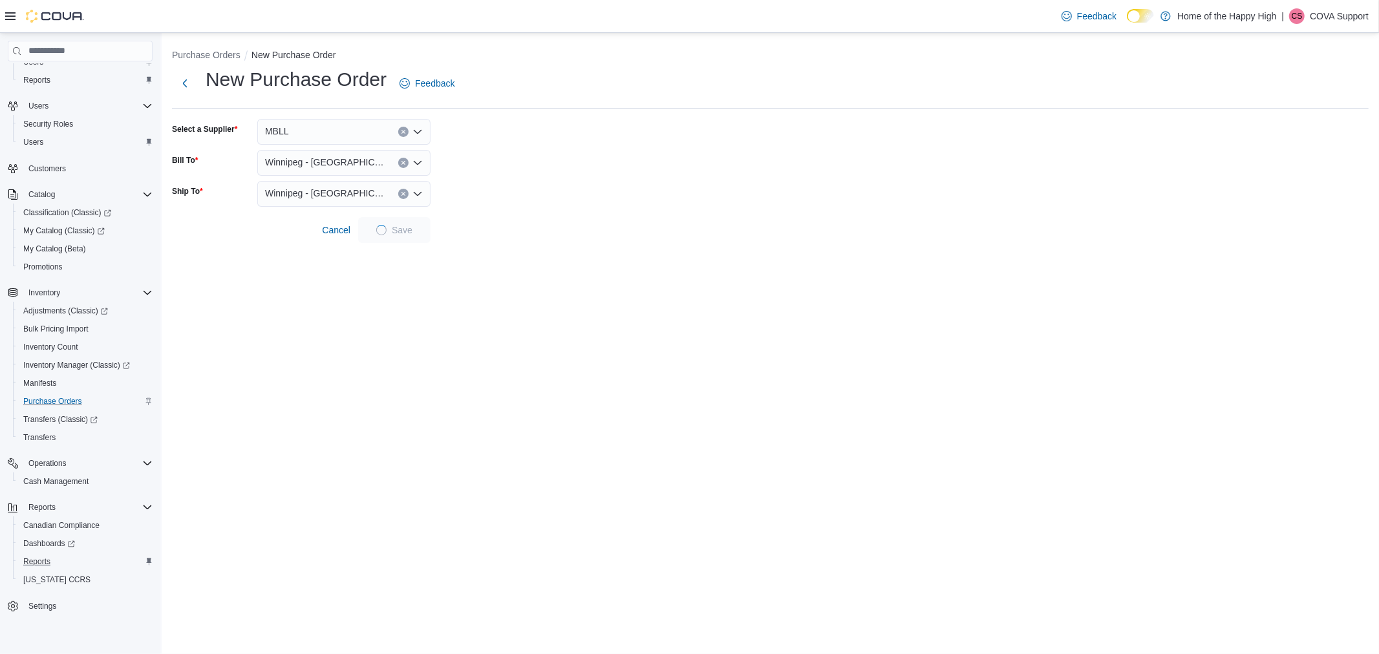
click at [542, 141] on form "Select a Supplier MBLL Bill To Winnipeg - Portage Ave - The Joint Ship To Winni…" at bounding box center [770, 181] width 1196 height 124
click at [550, 139] on form "Select a Supplier MBLL Bill To Winnipeg - Portage Ave - The Joint Ship To Winni…" at bounding box center [770, 181] width 1196 height 124
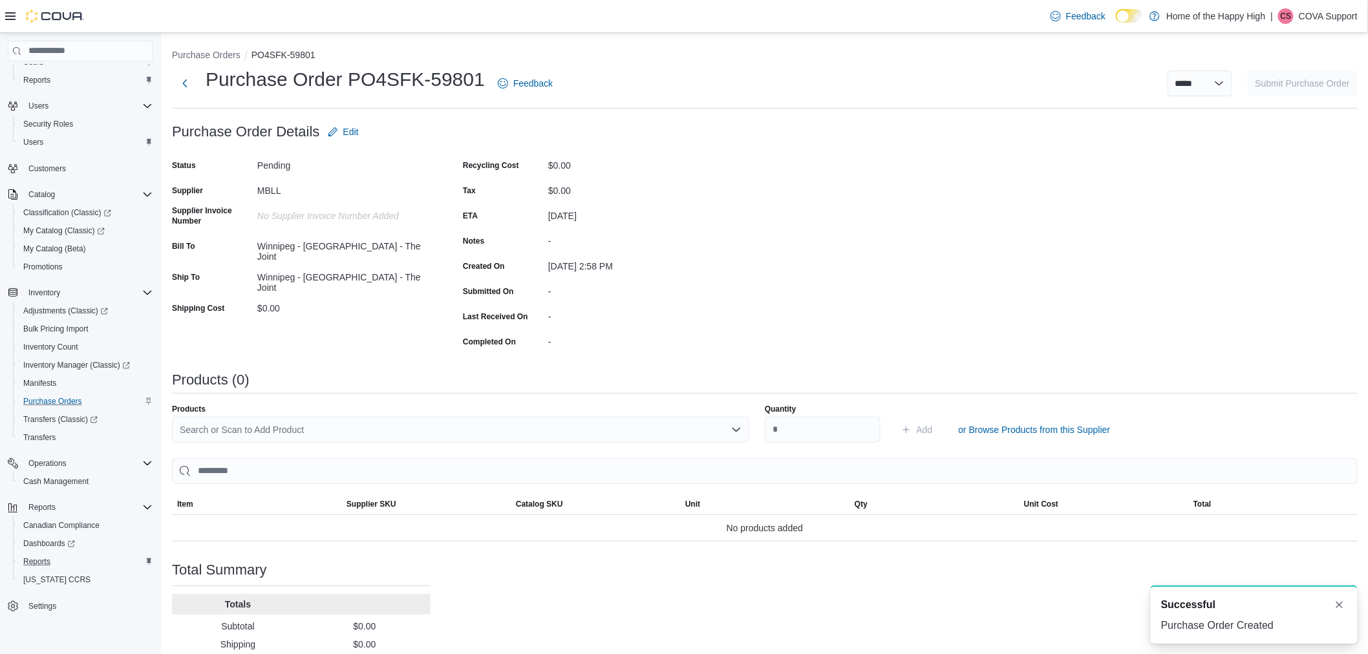
click at [545, 430] on div "Search or Scan to Add Product" at bounding box center [460, 430] width 577 height 26
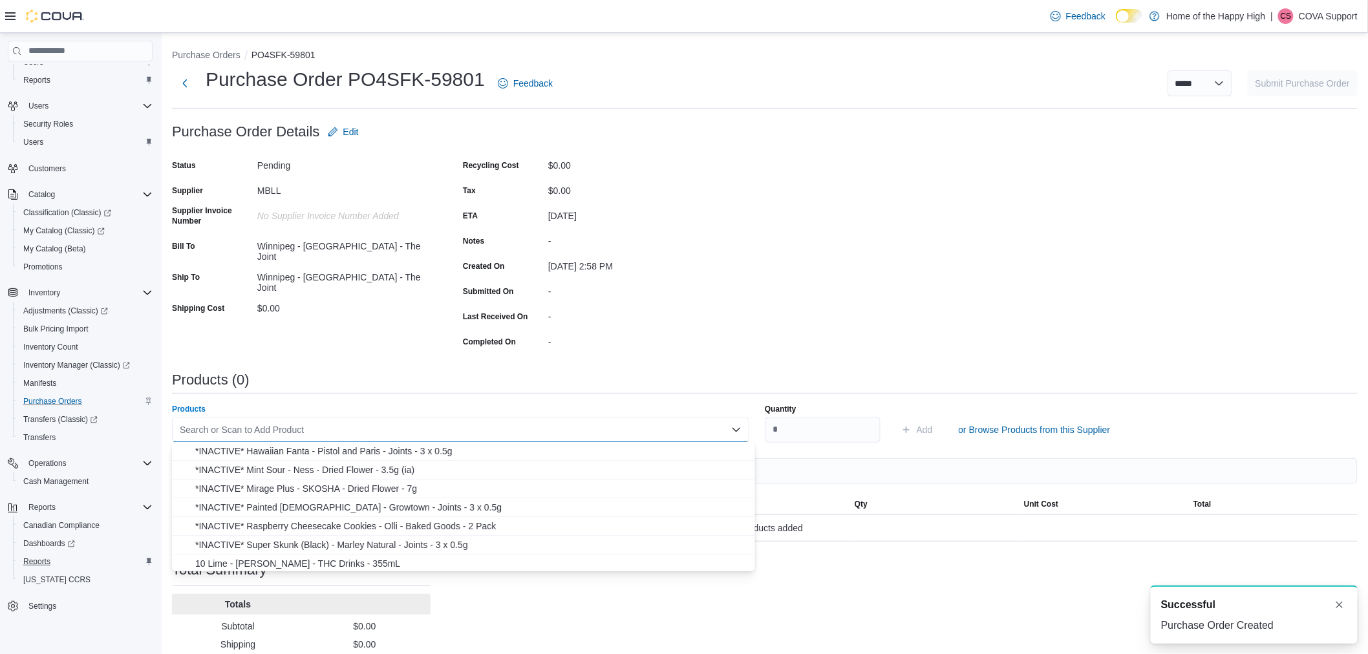
paste input "*****"
type input "*****"
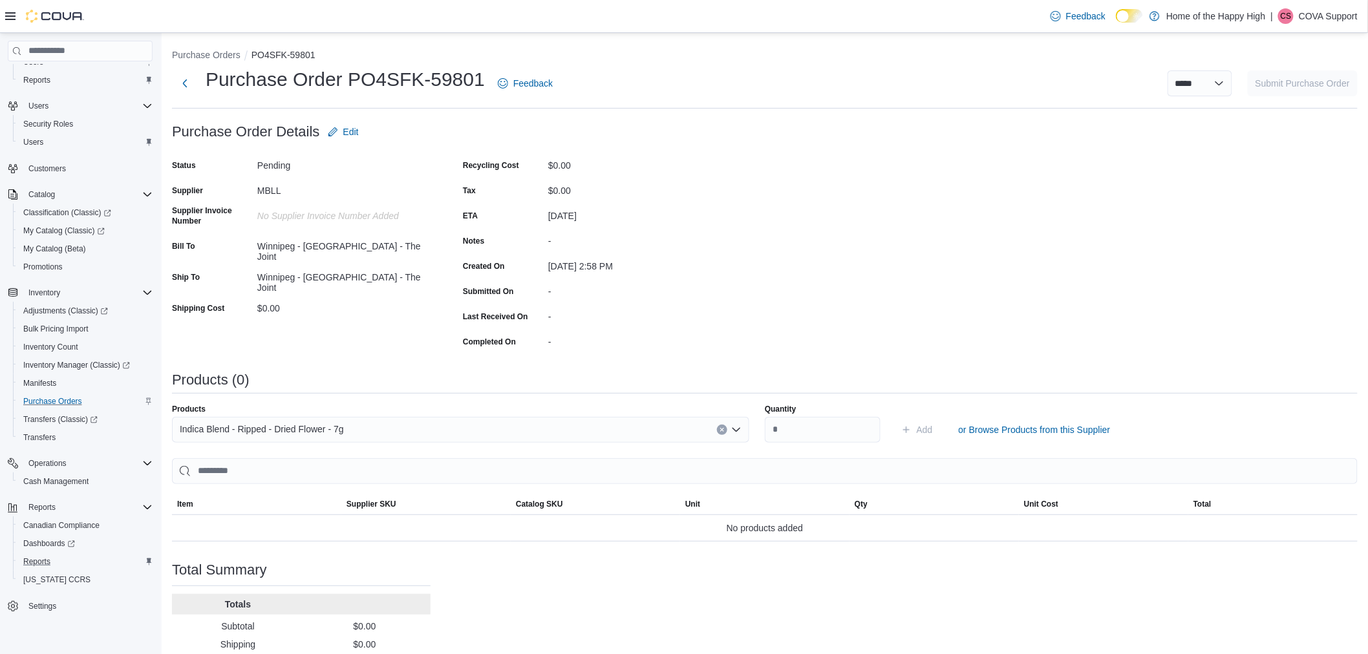
click at [994, 229] on div "Purchase Order: PO4SFK-59801 Feedback Purchase Order Details Edit Status Pendin…" at bounding box center [764, 417] width 1185 height 597
click at [984, 223] on div "Purchase Order: PO4SFK-59801 Feedback Purchase Order Details Edit Status Pendin…" at bounding box center [764, 417] width 1185 height 597
click at [582, 407] on div "Products" at bounding box center [460, 409] width 577 height 10
drag, startPoint x: 589, startPoint y: 425, endPoint x: 726, endPoint y: 425, distance: 137.7
click at [593, 427] on div "Indica Blend - Ripped - Dried Flower - 7g" at bounding box center [460, 430] width 577 height 26
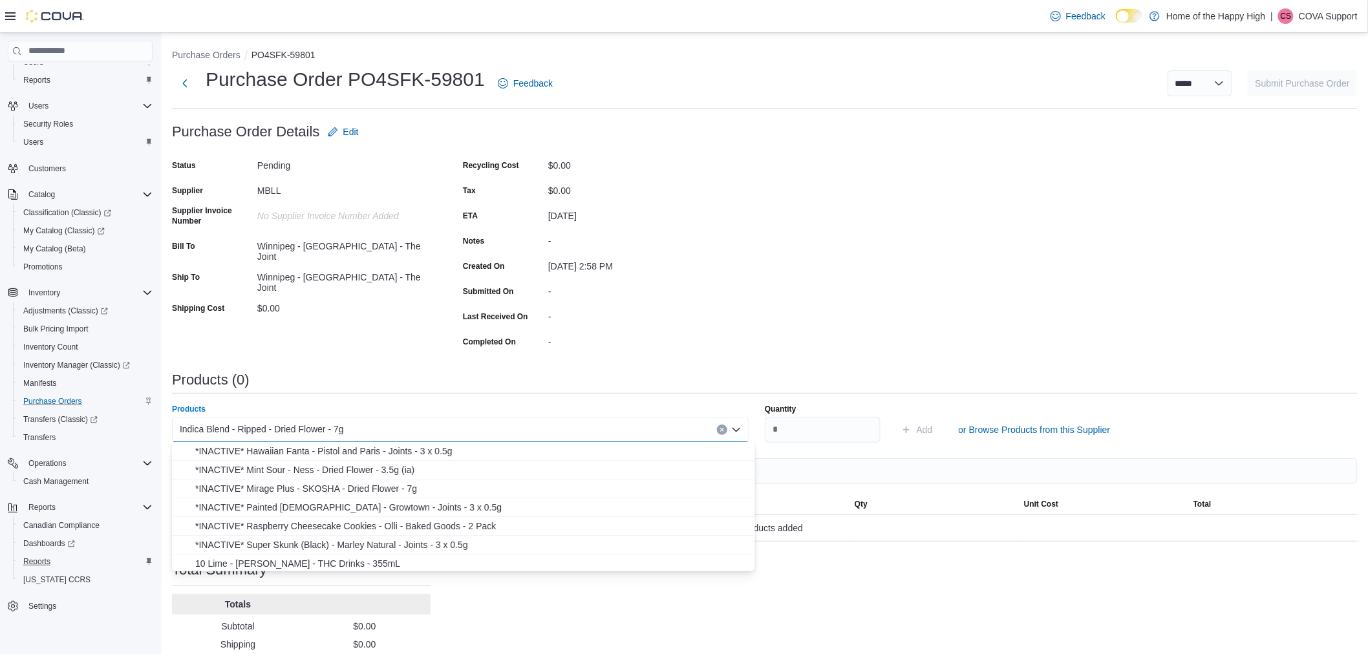
click at [725, 425] on button "Clear input" at bounding box center [722, 430] width 10 height 10
click at [637, 436] on div "Search or Scan to Add Product Combo box. Selected. Combo box input. Search or S…" at bounding box center [460, 430] width 577 height 26
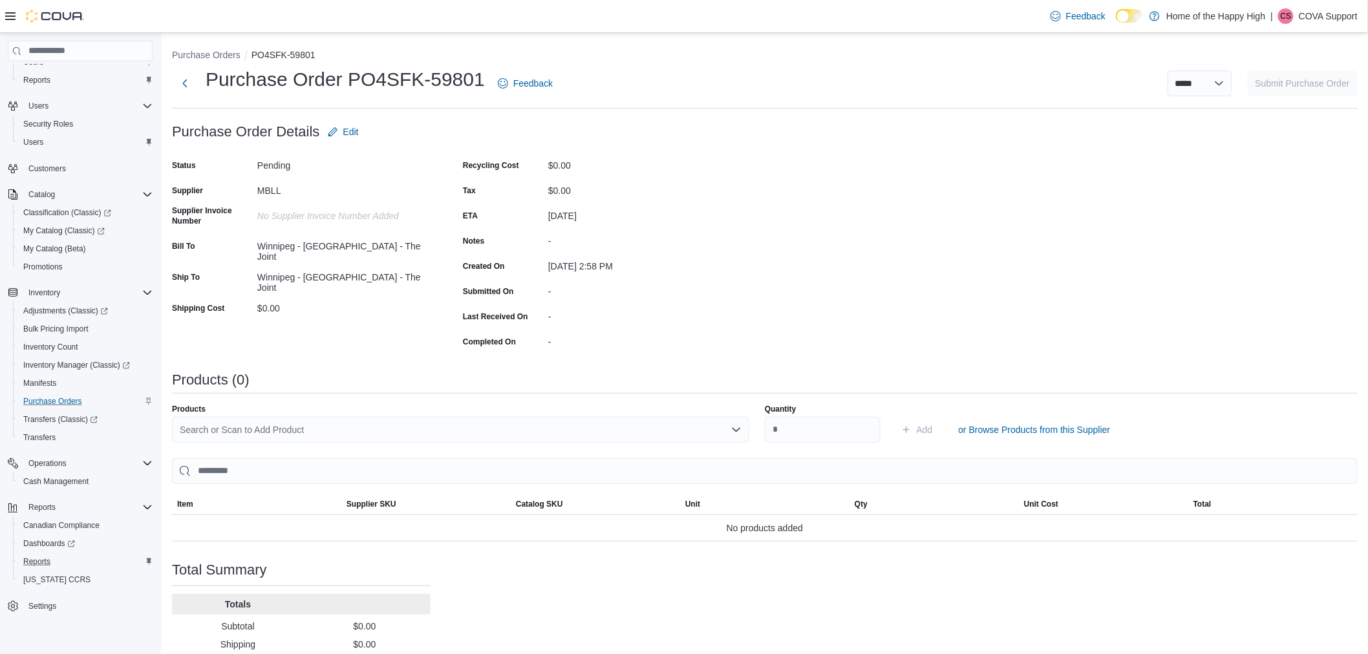
click at [787, 240] on div "Purchase Order: PO4SFK-59801 Feedback Purchase Order Details Edit Status Pendin…" at bounding box center [764, 417] width 1185 height 597
click at [346, 461] on input "search" at bounding box center [764, 471] width 1185 height 26
click at [363, 431] on div "Search or Scan to Add Product" at bounding box center [460, 430] width 577 height 26
paste input "*****"
type input "*****"
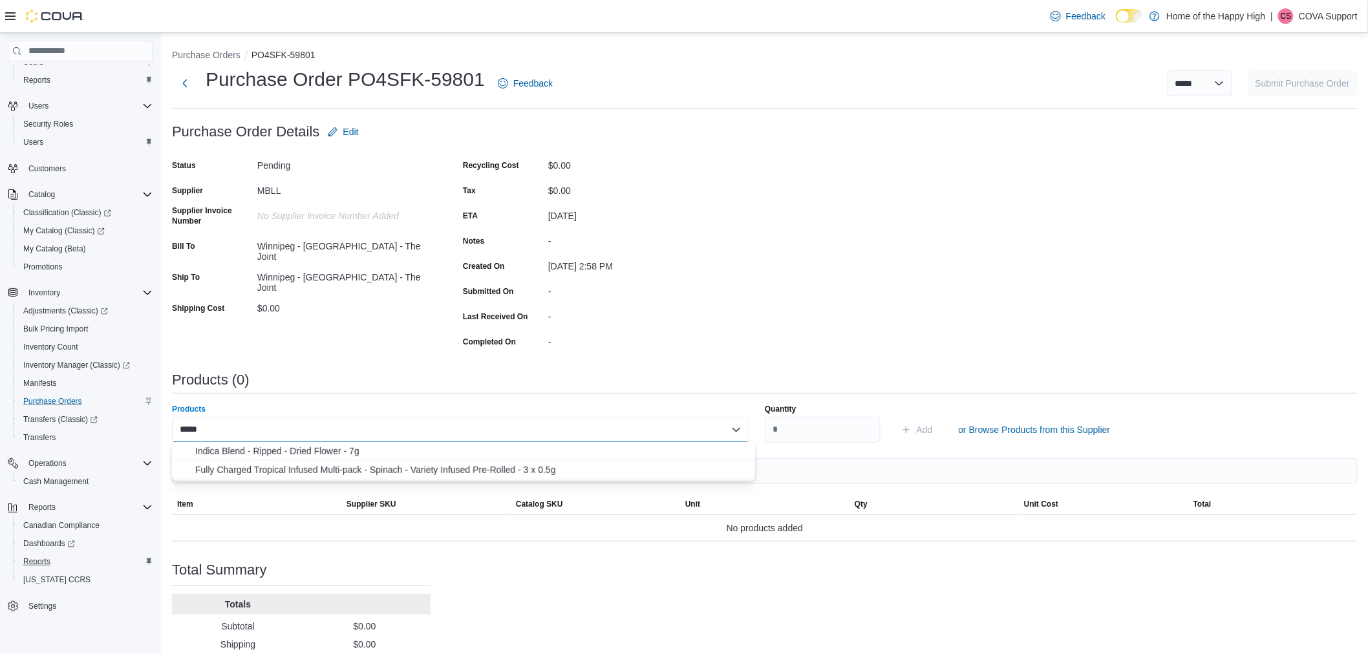
click at [962, 262] on div "Purchase Order: PO4SFK-59801 Feedback Purchase Order Details Edit Status Pendin…" at bounding box center [764, 417] width 1185 height 597
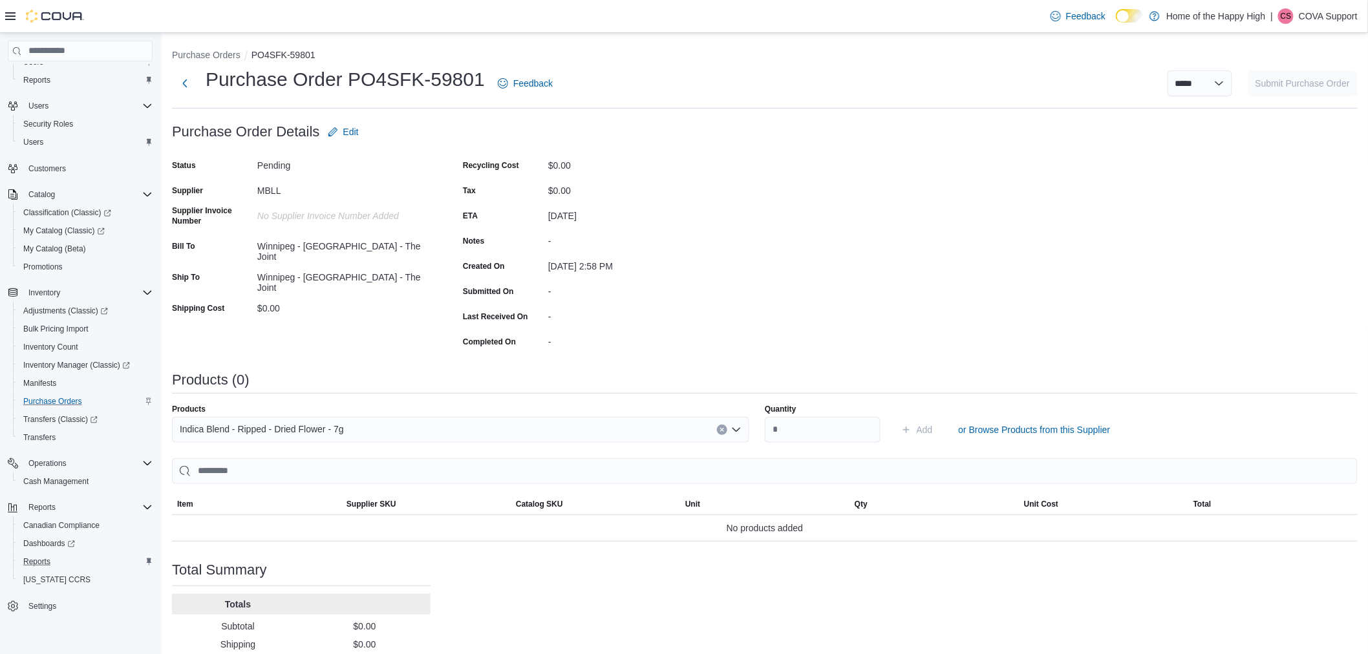
click at [407, 414] on div "Products" at bounding box center [460, 409] width 577 height 10
click at [407, 423] on div "Indica Blend - Ripped - Dried Flower - 7g" at bounding box center [460, 430] width 577 height 26
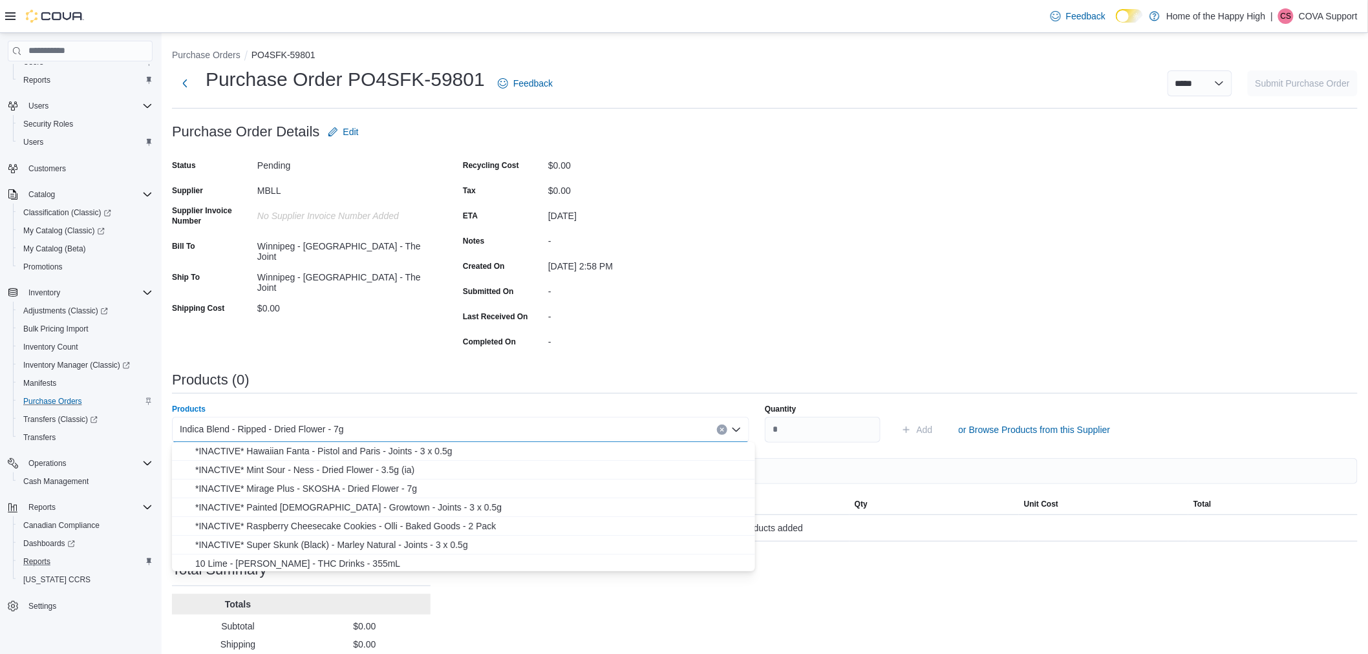
click at [495, 348] on div "Completed On" at bounding box center [503, 342] width 80 height 20
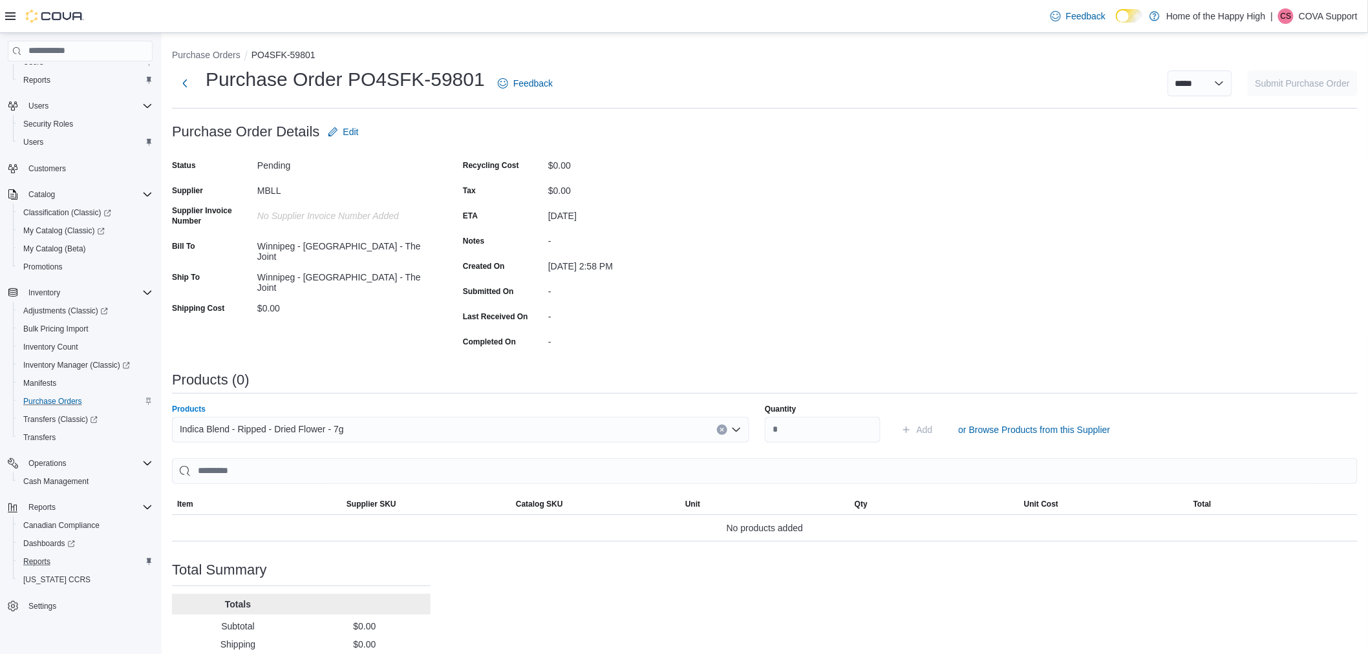
click at [721, 430] on div "Indica Blend - Ripped - Dried Flower - 7g" at bounding box center [460, 430] width 577 height 26
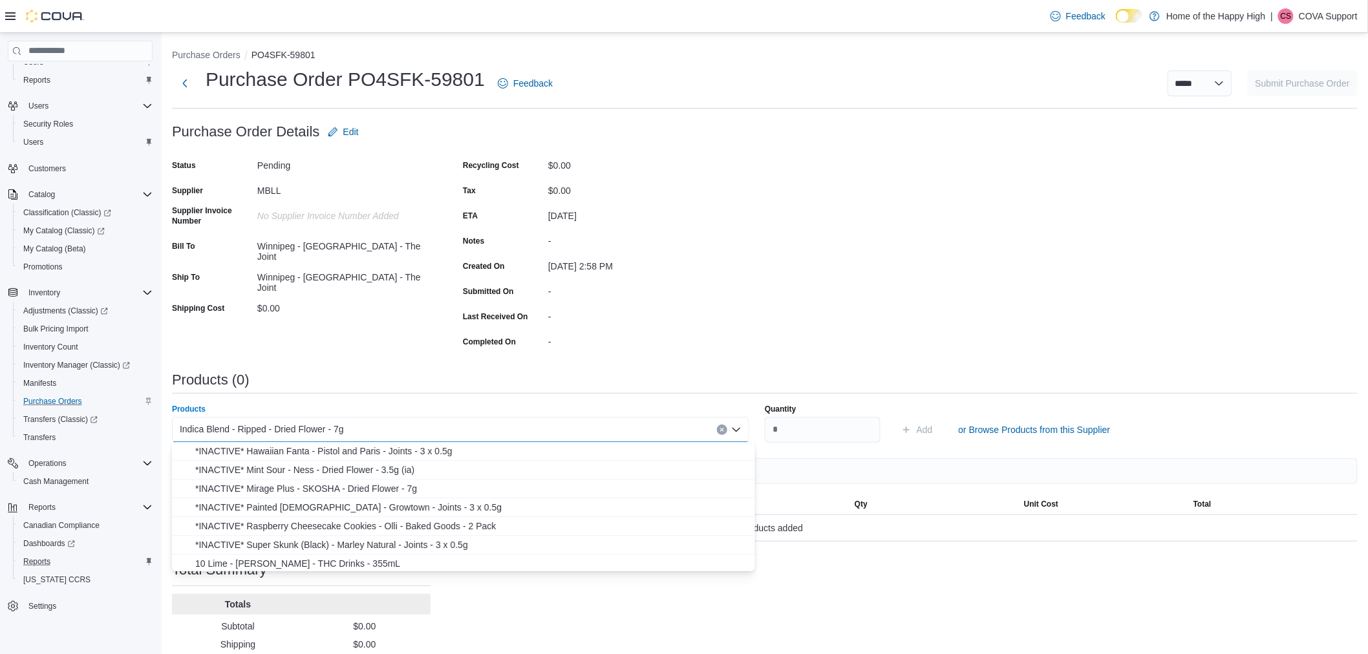
click at [725, 429] on icon "Clear input" at bounding box center [721, 429] width 5 height 5
paste input "*"
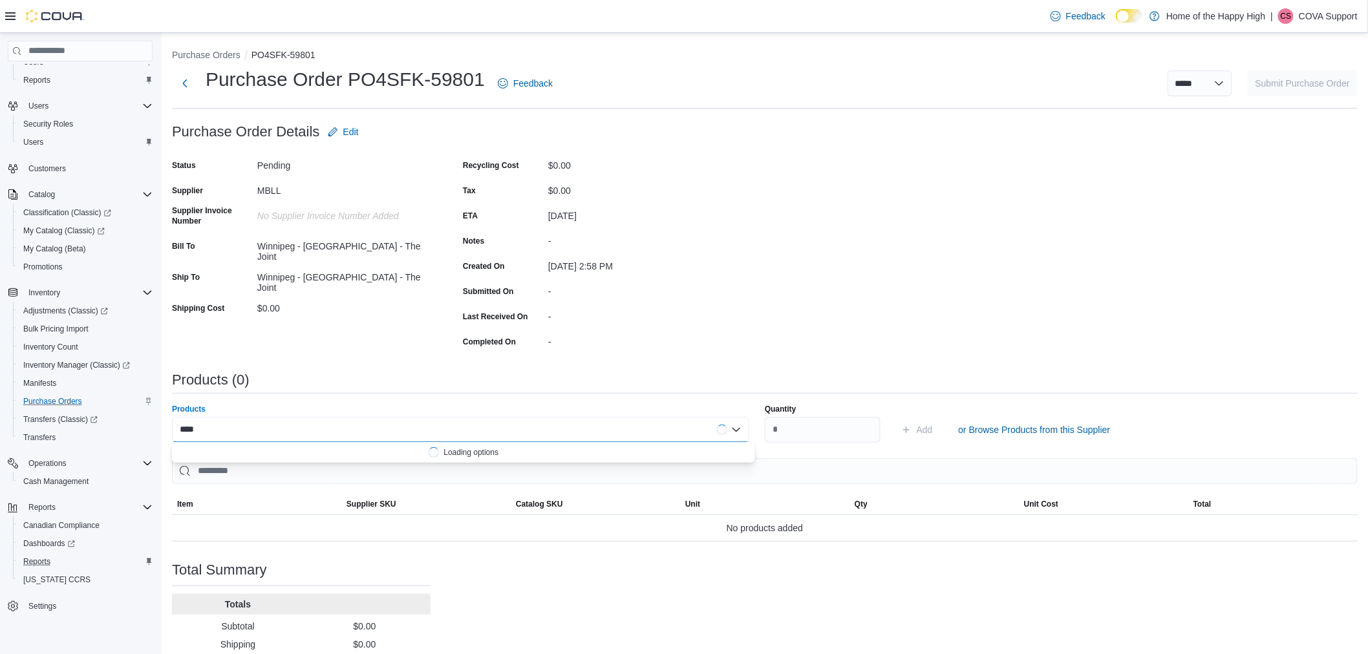
type input "*****"
click at [1232, 87] on select "***** ***** ******" at bounding box center [1199, 83] width 65 height 26
click at [1019, 149] on div "Purchase Order: PO4SFK-59801 Feedback Purchase Order Details Edit Status Pendin…" at bounding box center [764, 417] width 1185 height 597
click at [1204, 74] on select "***** ***** ******" at bounding box center [1199, 83] width 65 height 26
click at [403, 180] on div "MBLL" at bounding box center [343, 188] width 173 height 16
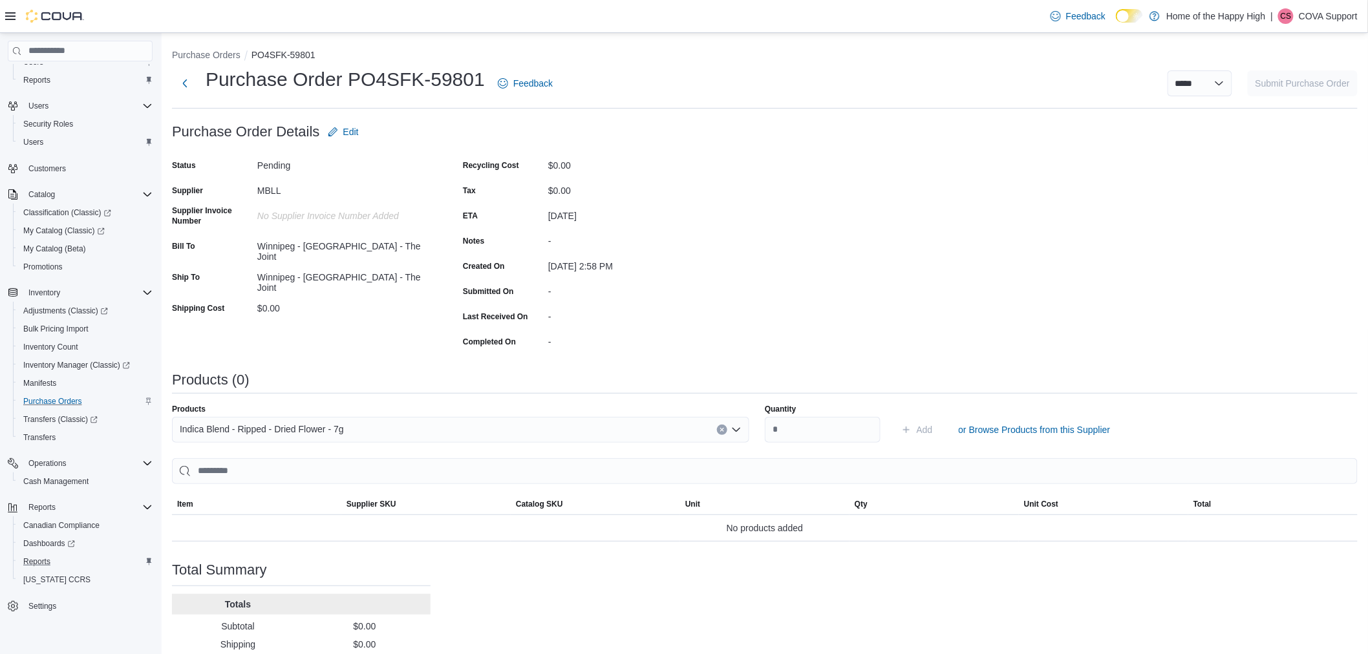
click at [364, 143] on div "Purchase Order Details Edit" at bounding box center [301, 132] width 259 height 26
click at [348, 140] on span "Edit" at bounding box center [343, 132] width 31 height 26
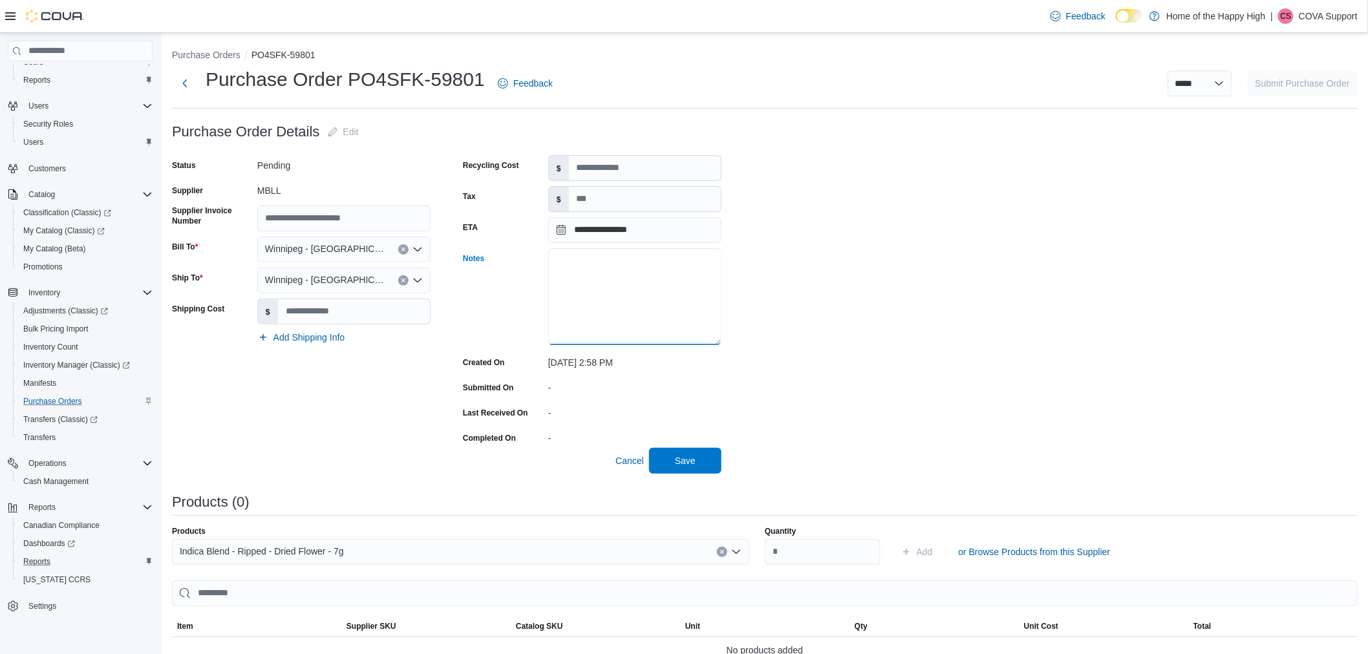
click at [620, 269] on textarea "Notes" at bounding box center [634, 296] width 173 height 97
click at [662, 267] on textarea "**********" at bounding box center [634, 296] width 173 height 97
type textarea "**********"
click at [689, 454] on span "Save" at bounding box center [685, 459] width 21 height 13
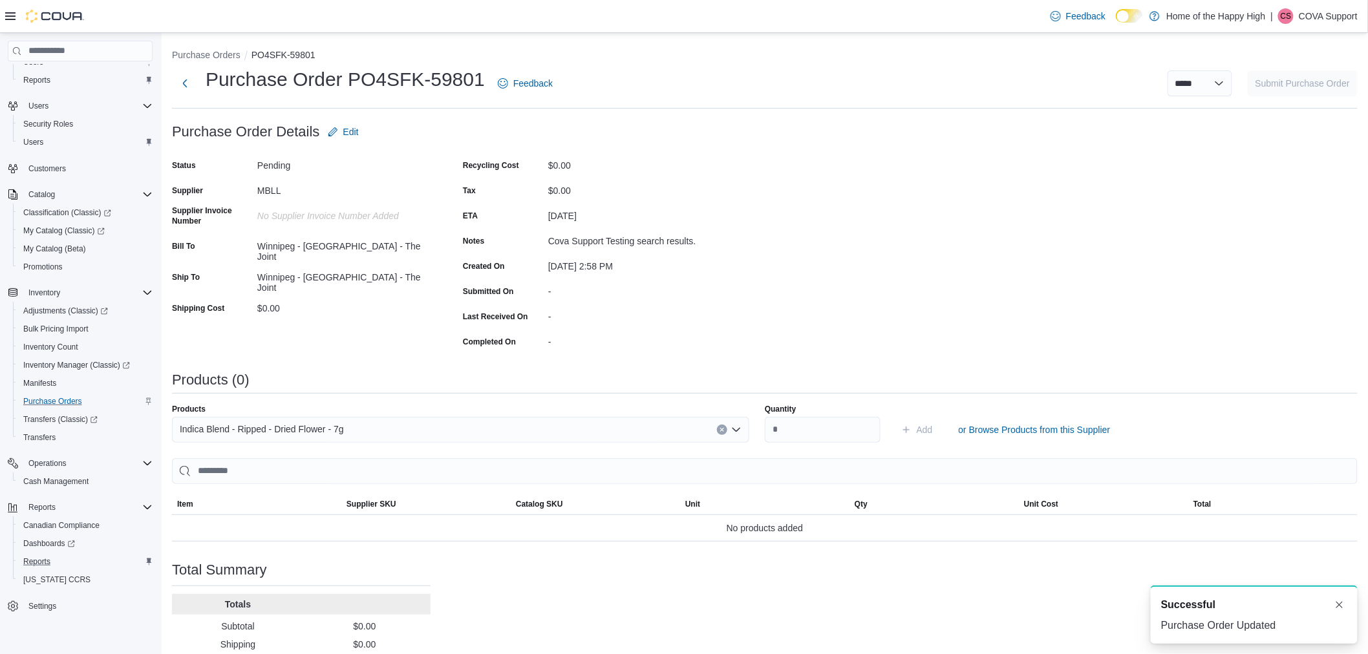
click at [1064, 191] on div "Purchase Order: PO4SFK-59801 Feedback Purchase Order Details Edit Status Pendin…" at bounding box center [764, 417] width 1185 height 597
click at [1211, 88] on select "***** ***** ******" at bounding box center [1199, 83] width 65 height 26
select select "**********"
click at [1178, 70] on select "***** ***** ******" at bounding box center [1199, 83] width 65 height 26
select select
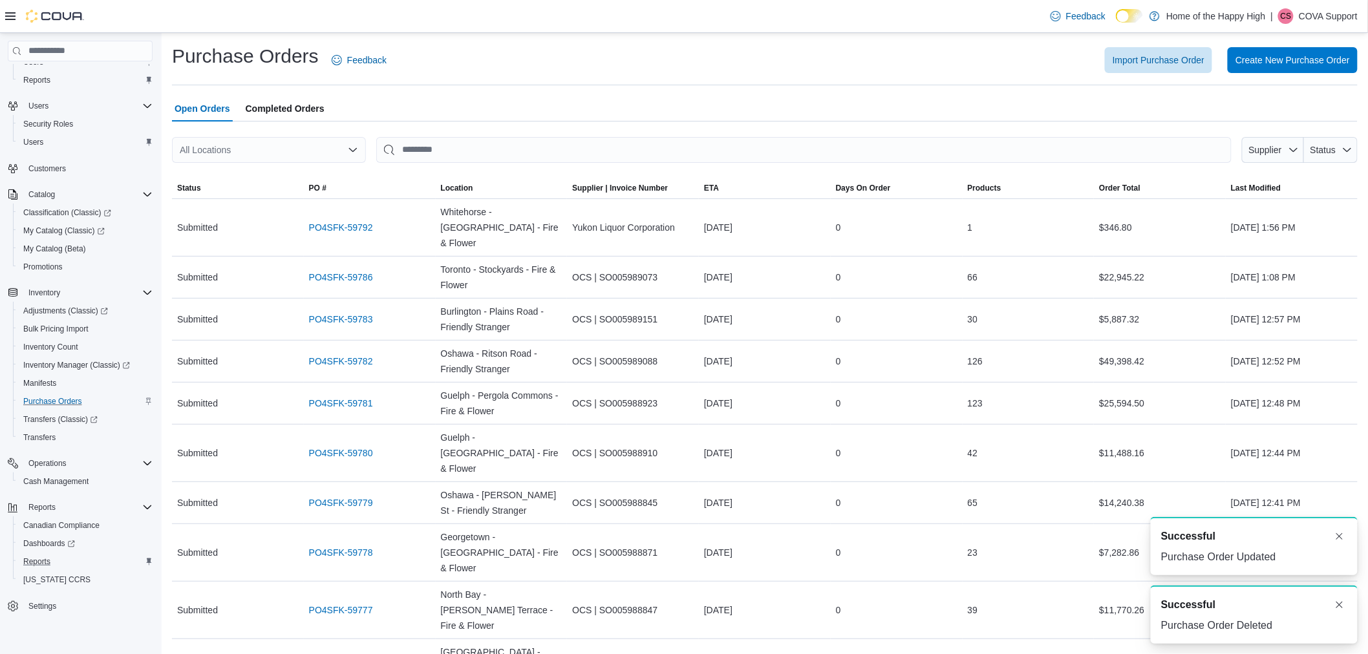
click at [628, 67] on div "Import Purchase Order Create New Purchase Order" at bounding box center [879, 60] width 955 height 26
click at [304, 97] on span "Completed Orders" at bounding box center [285, 109] width 79 height 26
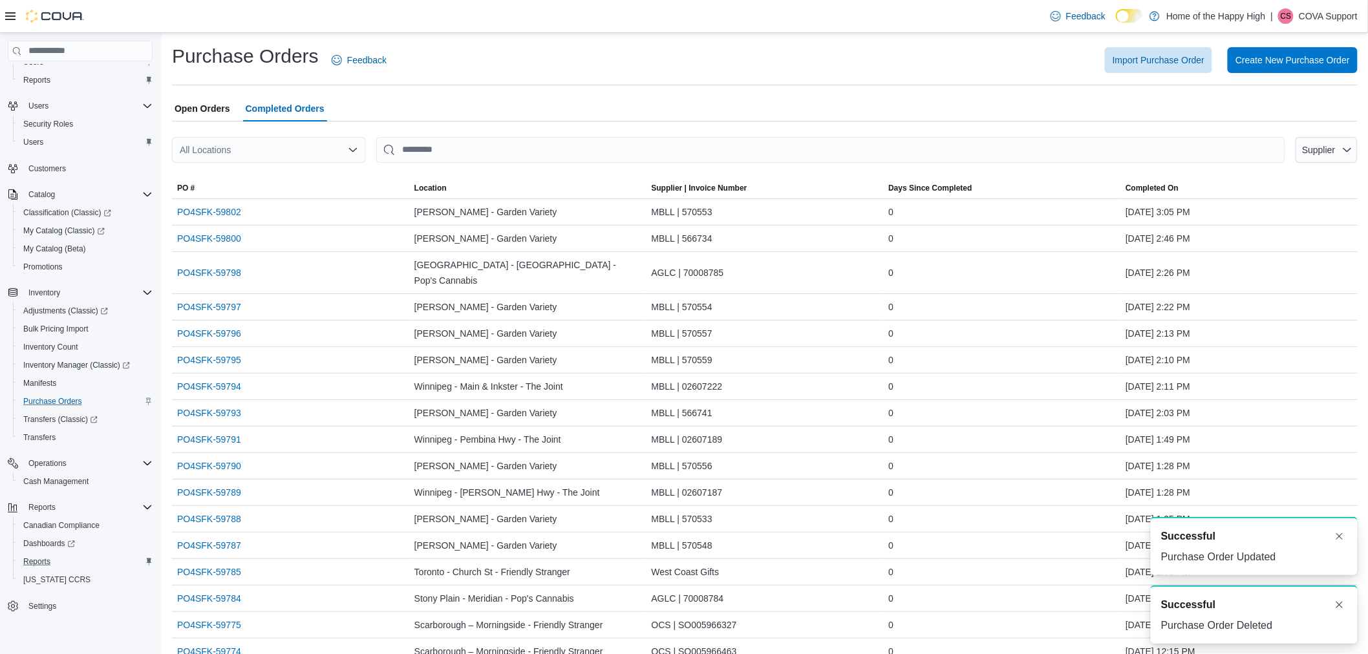
click at [553, 55] on div "Import Purchase Order Create New Purchase Order" at bounding box center [879, 60] width 955 height 26
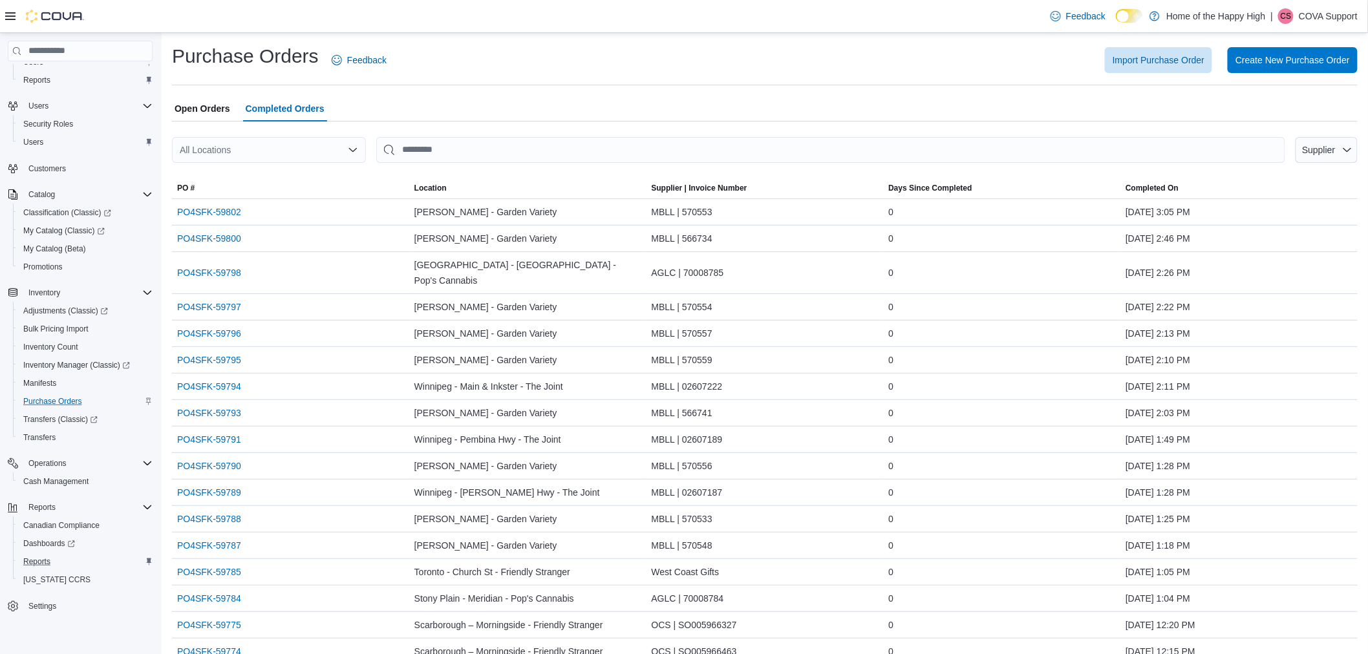
click at [541, 43] on div "Purchase Orders Feedback Import Purchase Order Create New Purchase Order" at bounding box center [764, 60] width 1185 height 34
click at [1324, 12] on p "COVA Support" at bounding box center [1327, 16] width 59 height 16
click at [1309, 131] on button "Sign Out" at bounding box center [1293, 128] width 119 height 21
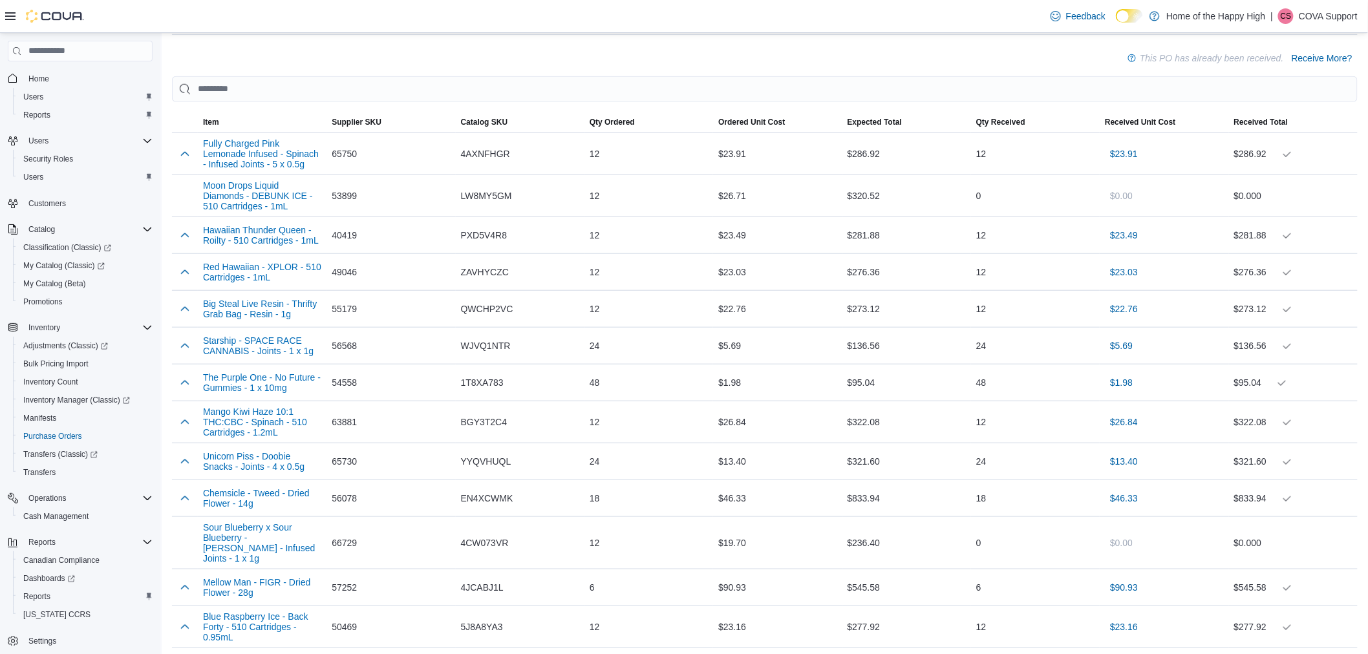
scroll to position [1117, 0]
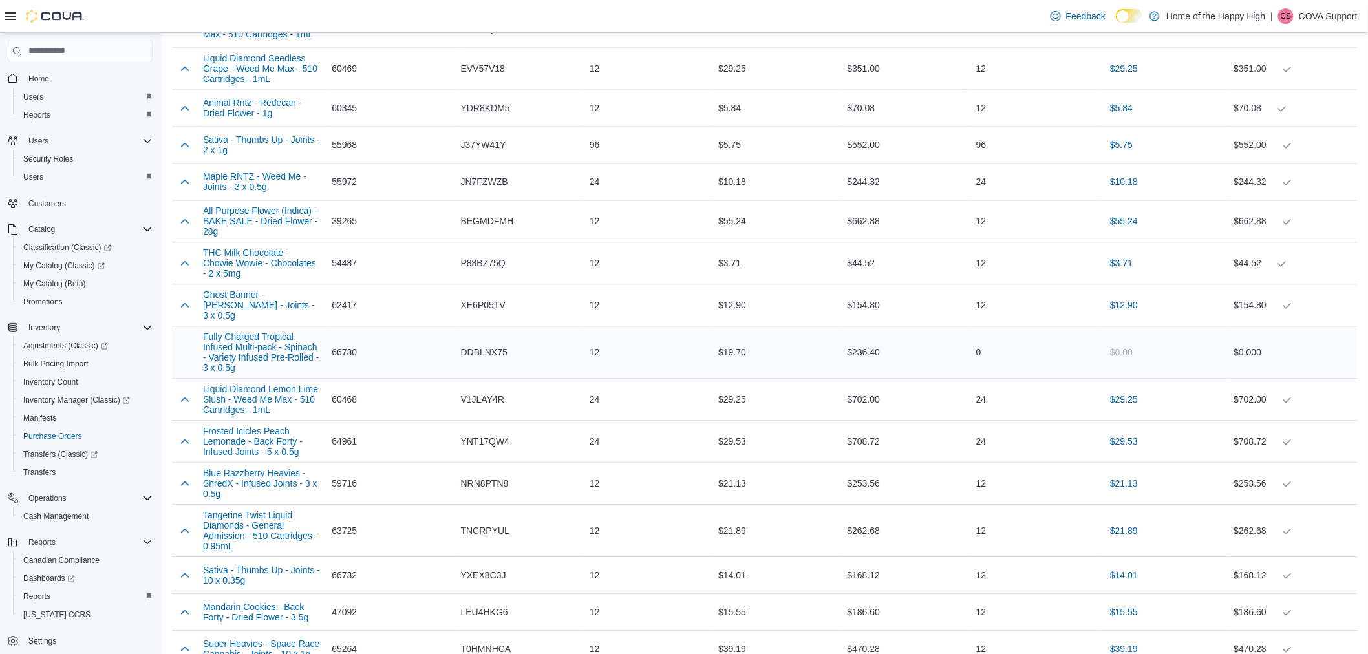
click at [382, 339] on div "66730" at bounding box center [390, 352] width 129 height 26
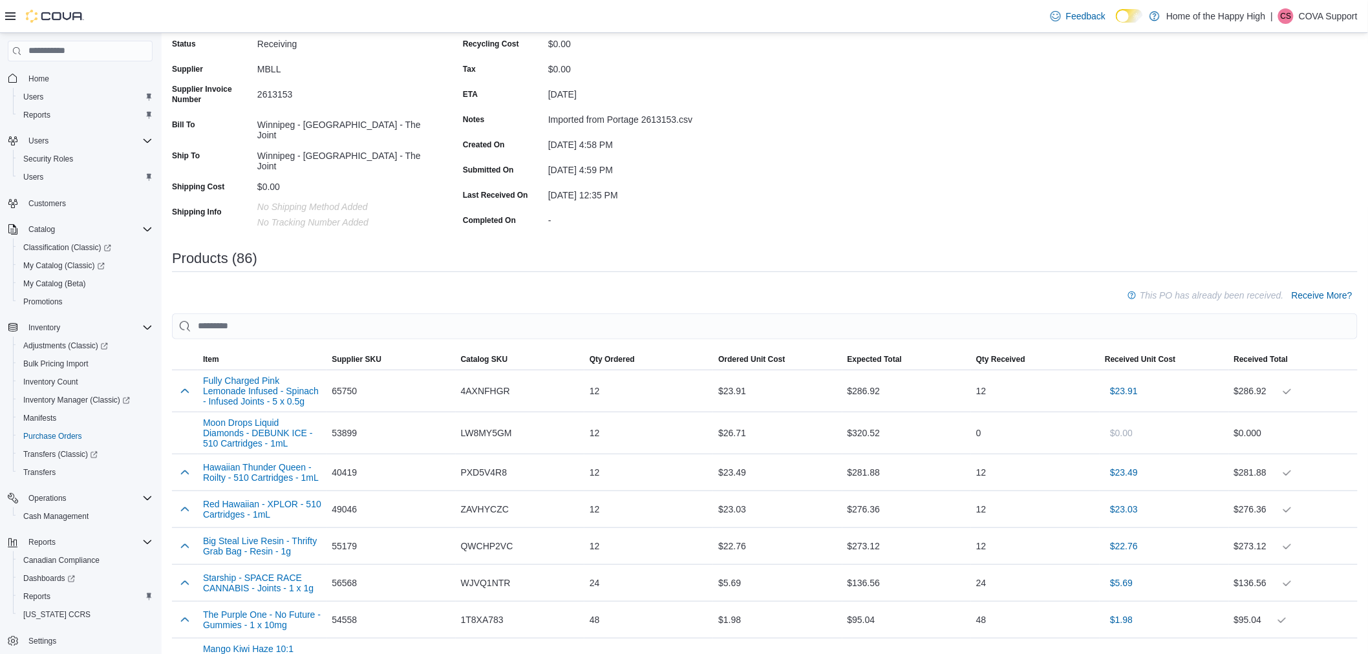
scroll to position [0, 0]
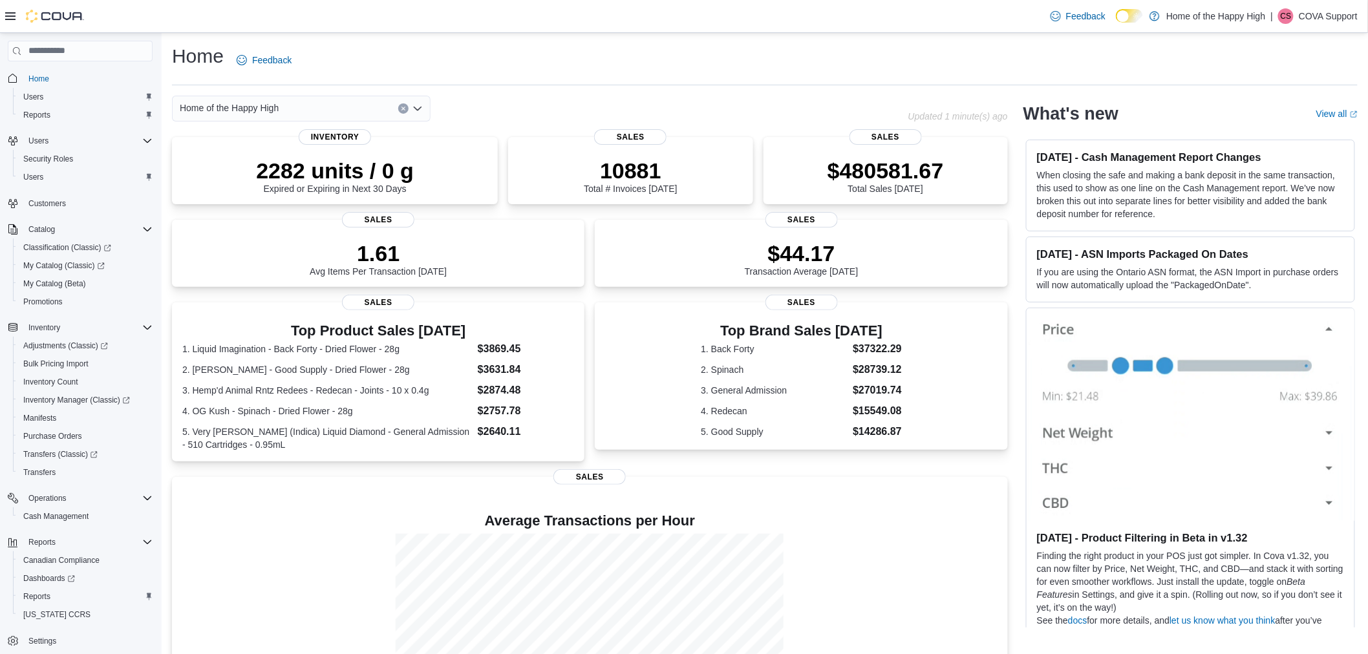
click at [1313, 21] on p "COVA Support" at bounding box center [1327, 16] width 59 height 16
click at [1307, 125] on button "Sign Out" at bounding box center [1293, 128] width 119 height 21
